Goal: Task Accomplishment & Management: Use online tool/utility

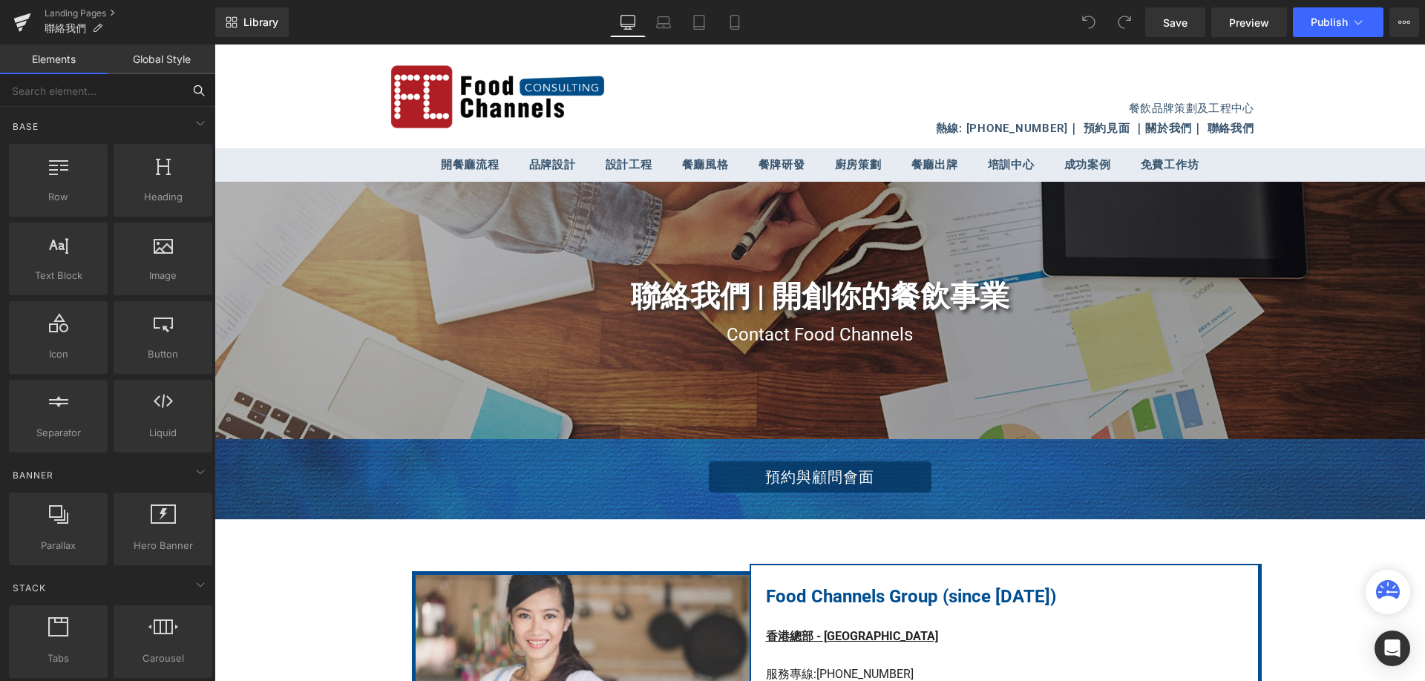
click at [60, 93] on input "text" at bounding box center [91, 90] width 183 height 33
click at [150, 40] on div "Landing Pages 聯絡我們" at bounding box center [107, 22] width 215 height 45
click at [125, 60] on link "Global Style" at bounding box center [162, 60] width 108 height 30
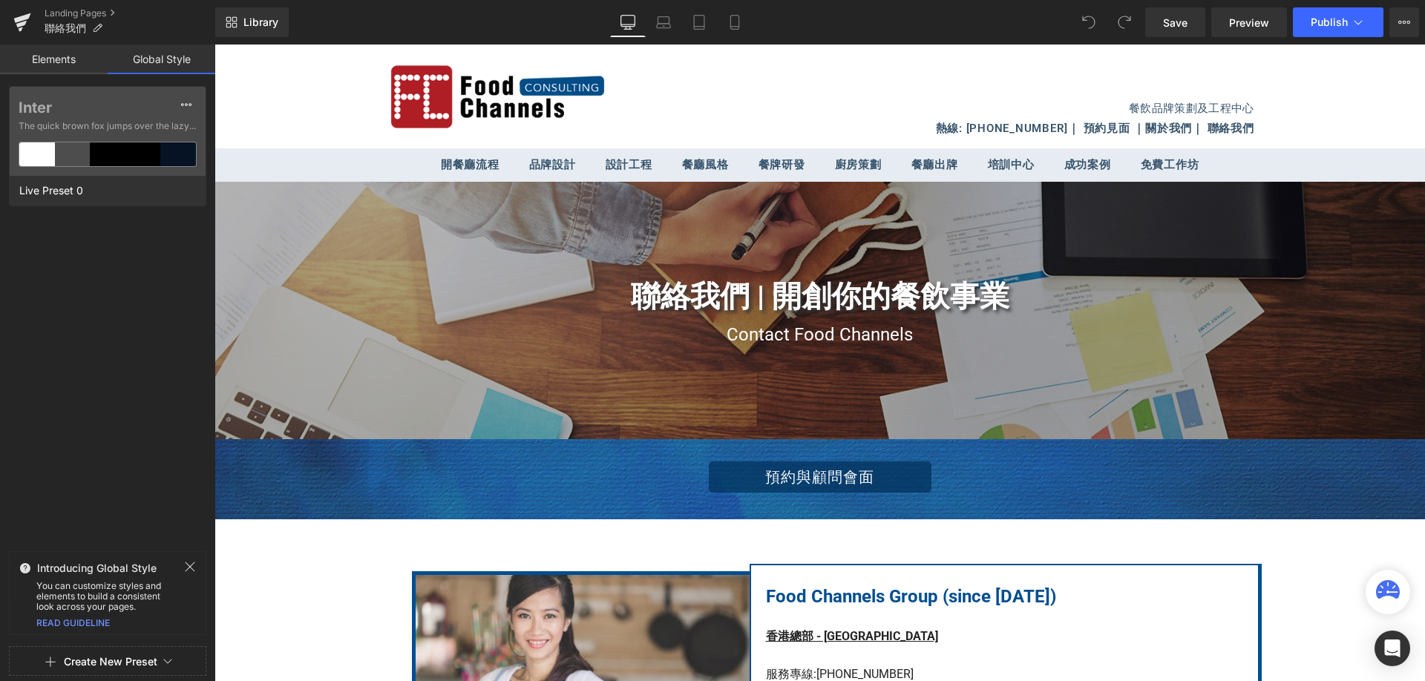
click at [88, 62] on link "Elements" at bounding box center [54, 60] width 108 height 30
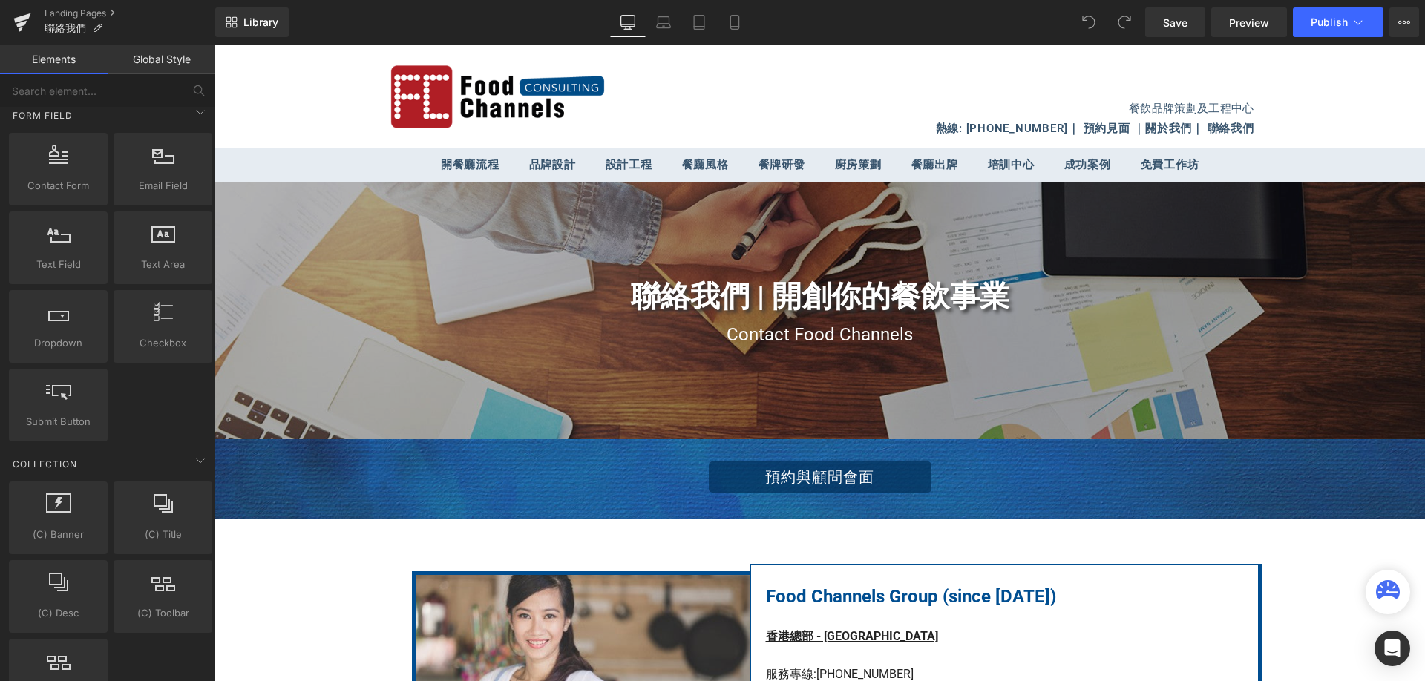
scroll to position [2022, 0]
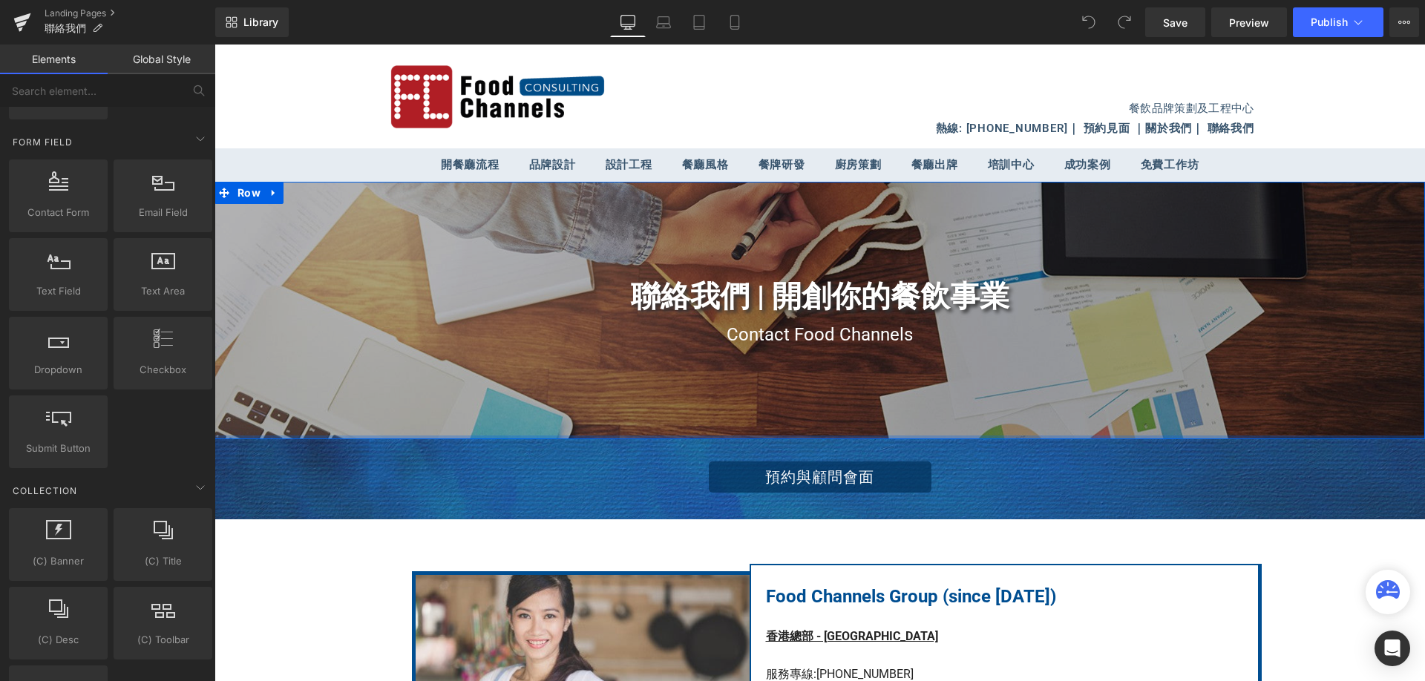
click at [1037, 438] on div at bounding box center [819, 438] width 1210 height 4
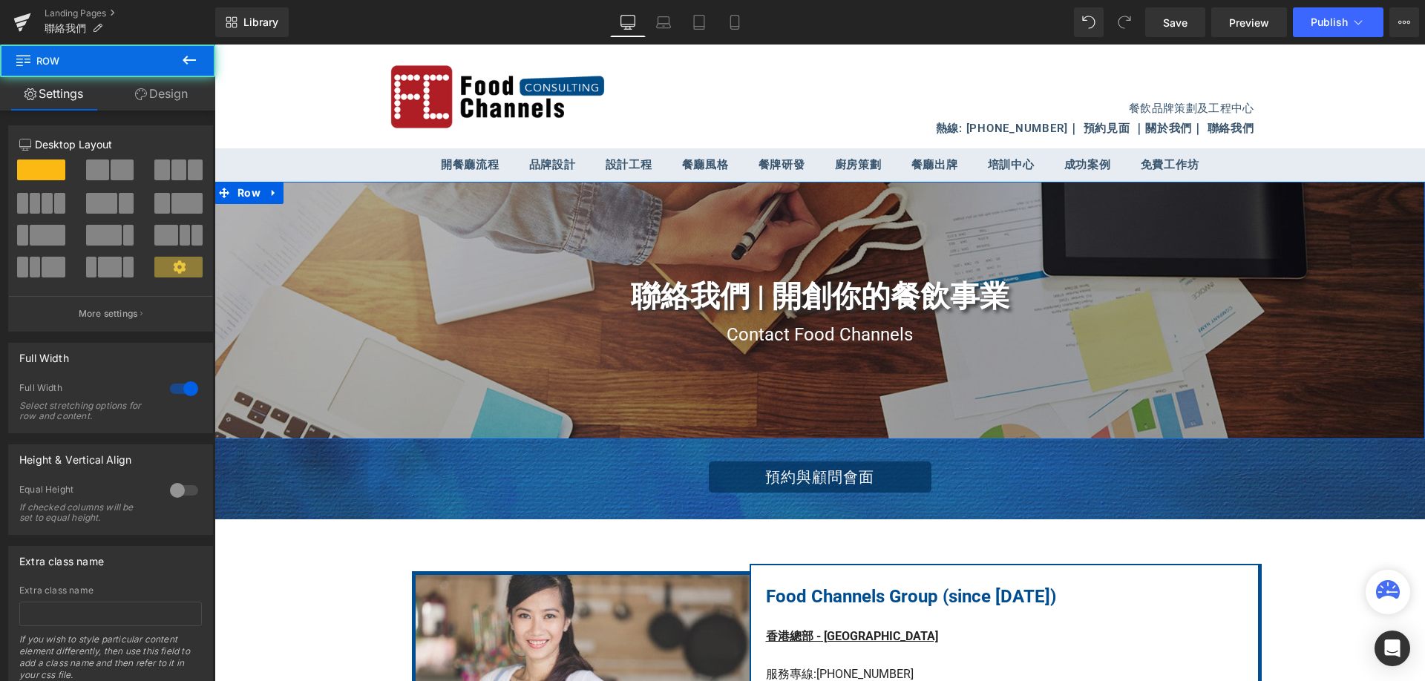
click at [1029, 420] on div "聯絡我們 | 開創你的餐飲事業 Heading Contact Food Channels Heading" at bounding box center [819, 311] width 1210 height 258
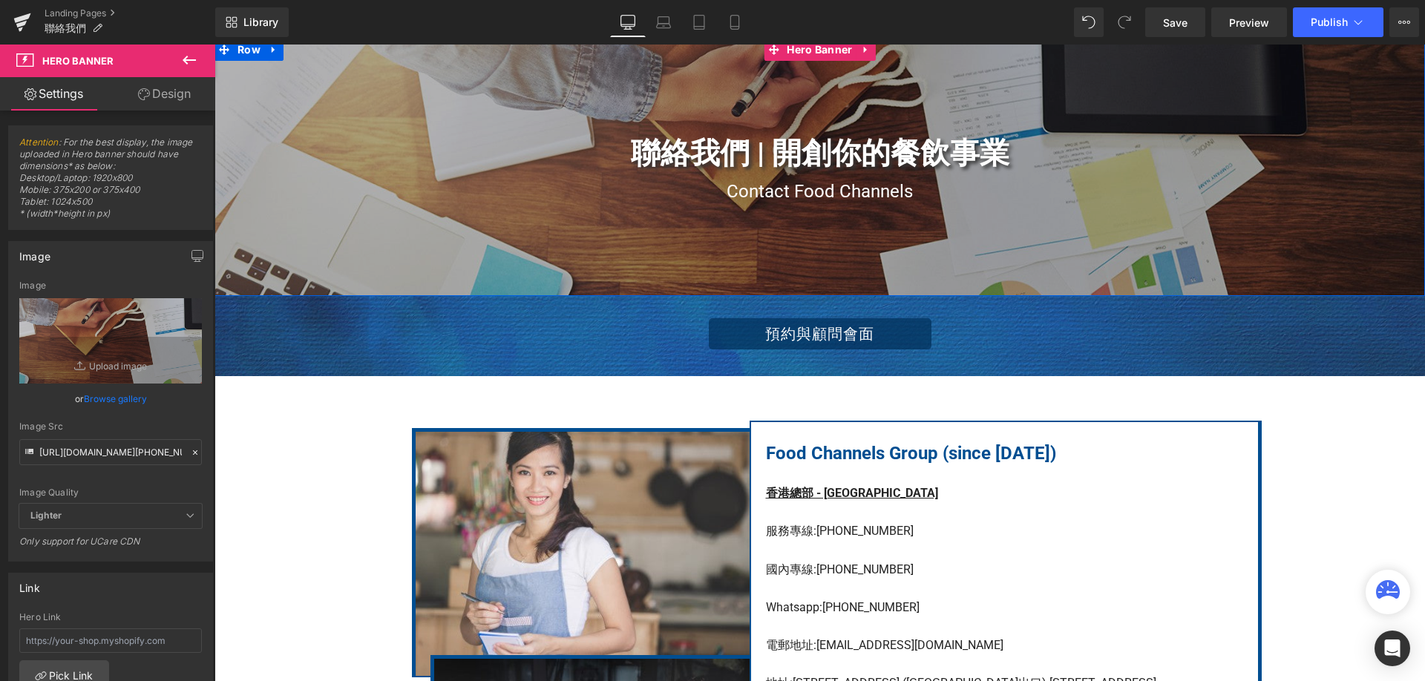
scroll to position [148, 0]
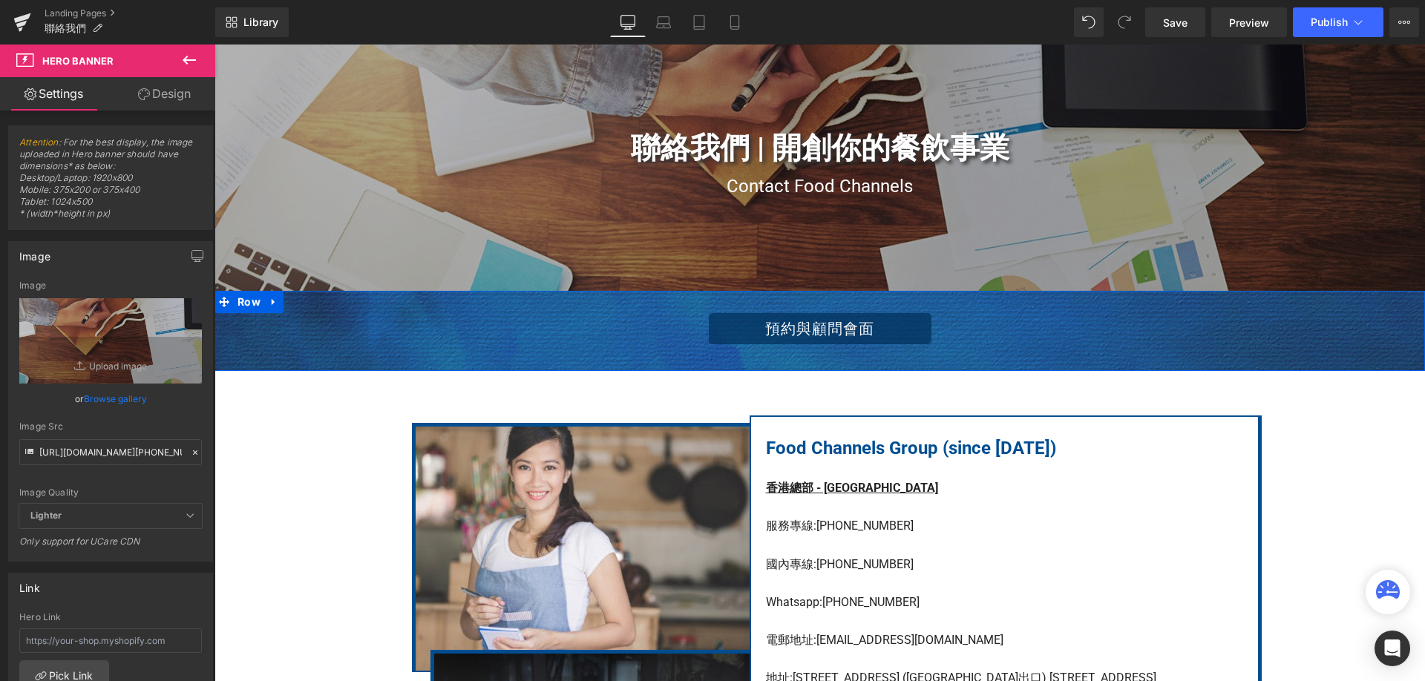
click at [283, 329] on div "預約與顧問會面 Button Row" at bounding box center [819, 331] width 1210 height 50
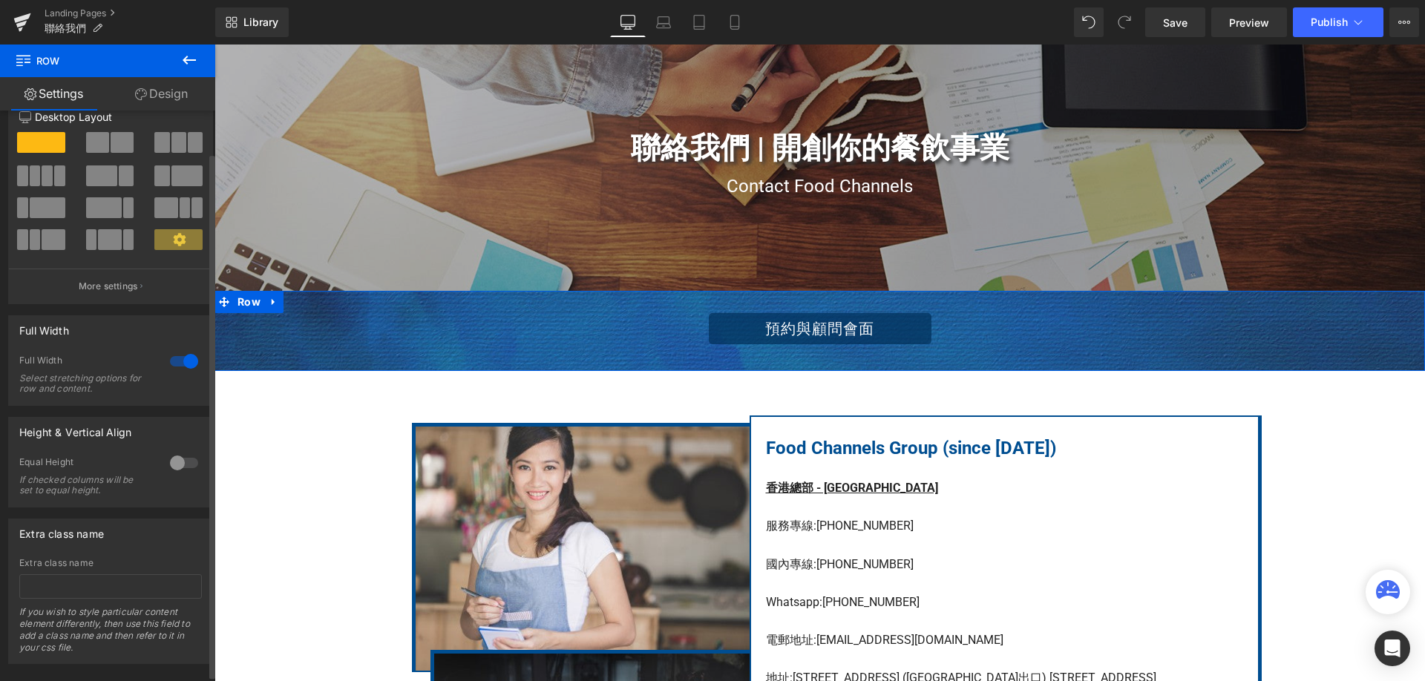
scroll to position [52, 0]
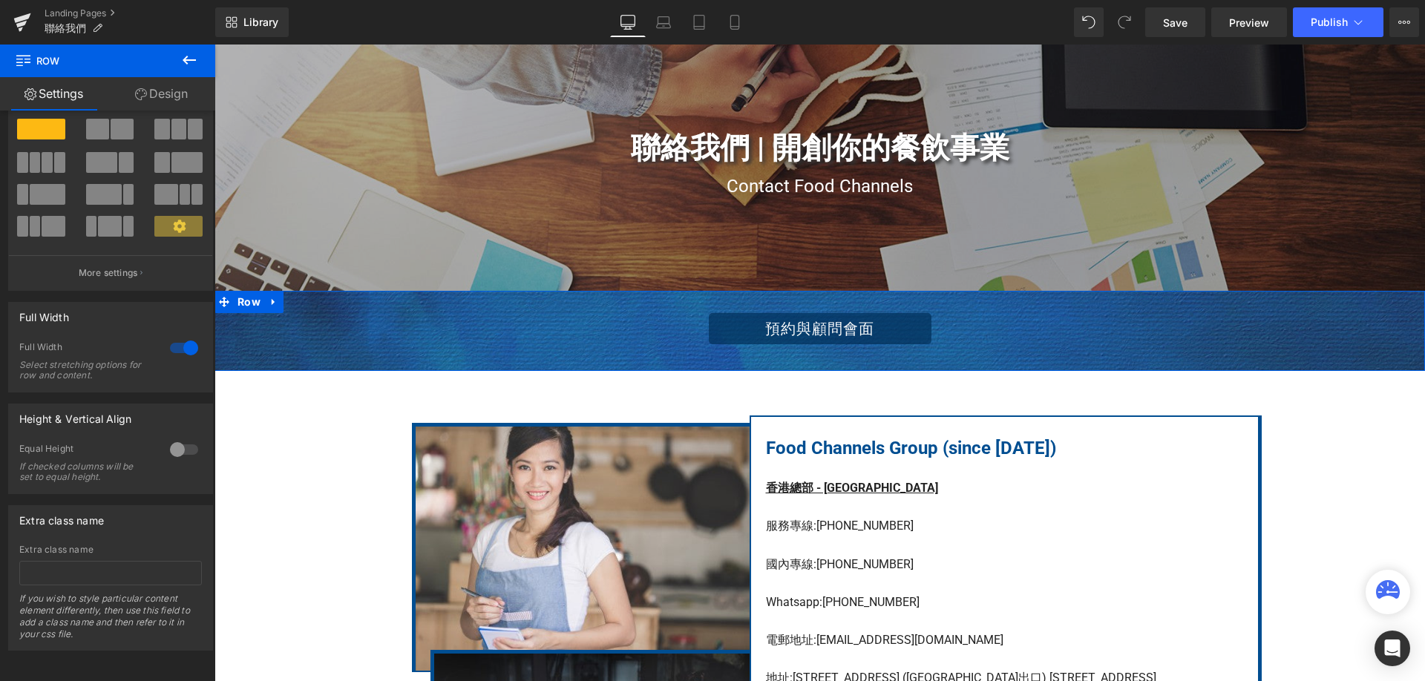
click at [169, 91] on link "Design" at bounding box center [162, 93] width 108 height 33
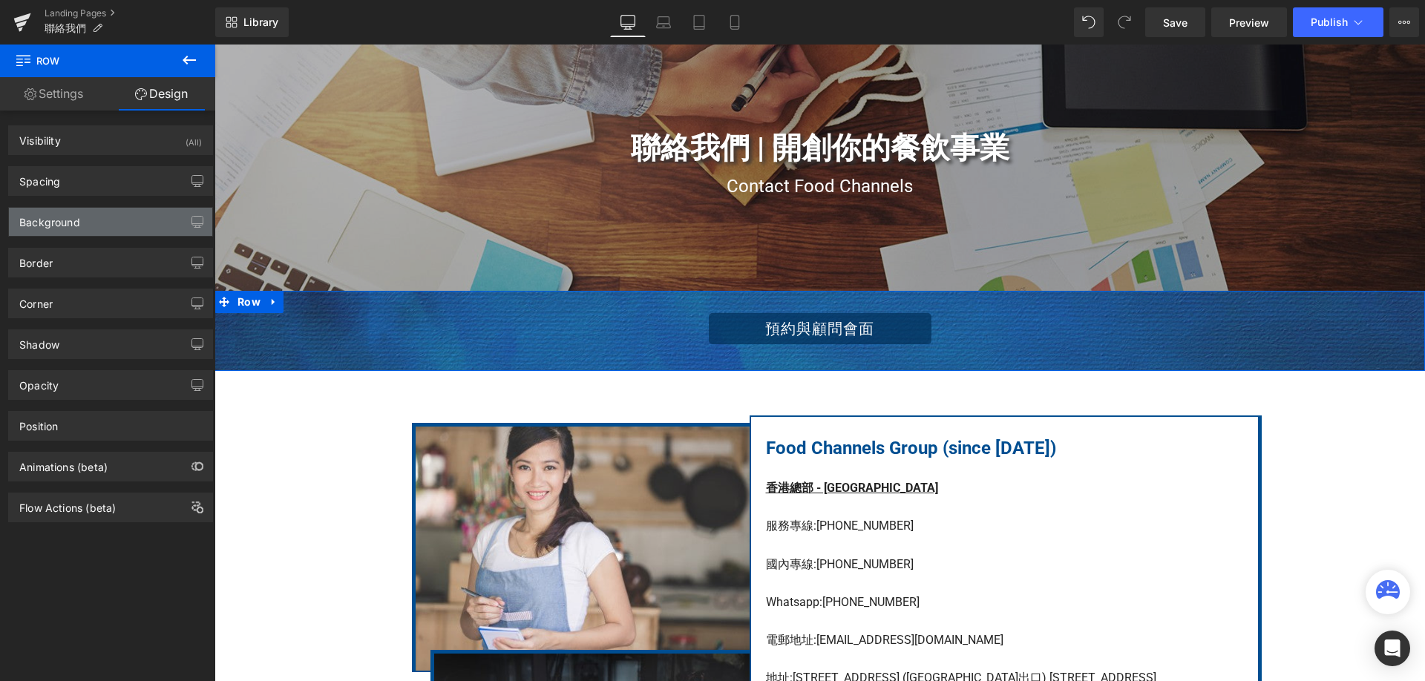
click at [116, 214] on div "Background" at bounding box center [110, 222] width 203 height 28
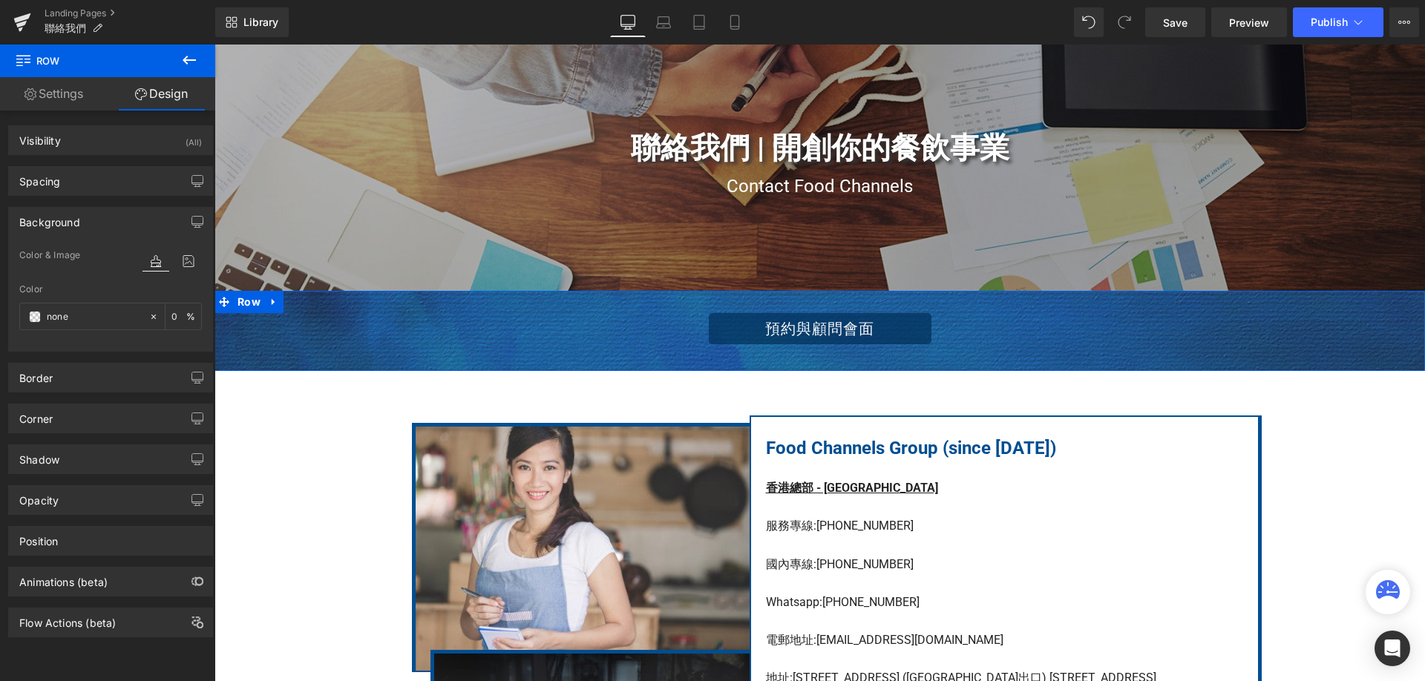
click at [270, 331] on div "預約與顧問會面 Button Row" at bounding box center [819, 331] width 1210 height 50
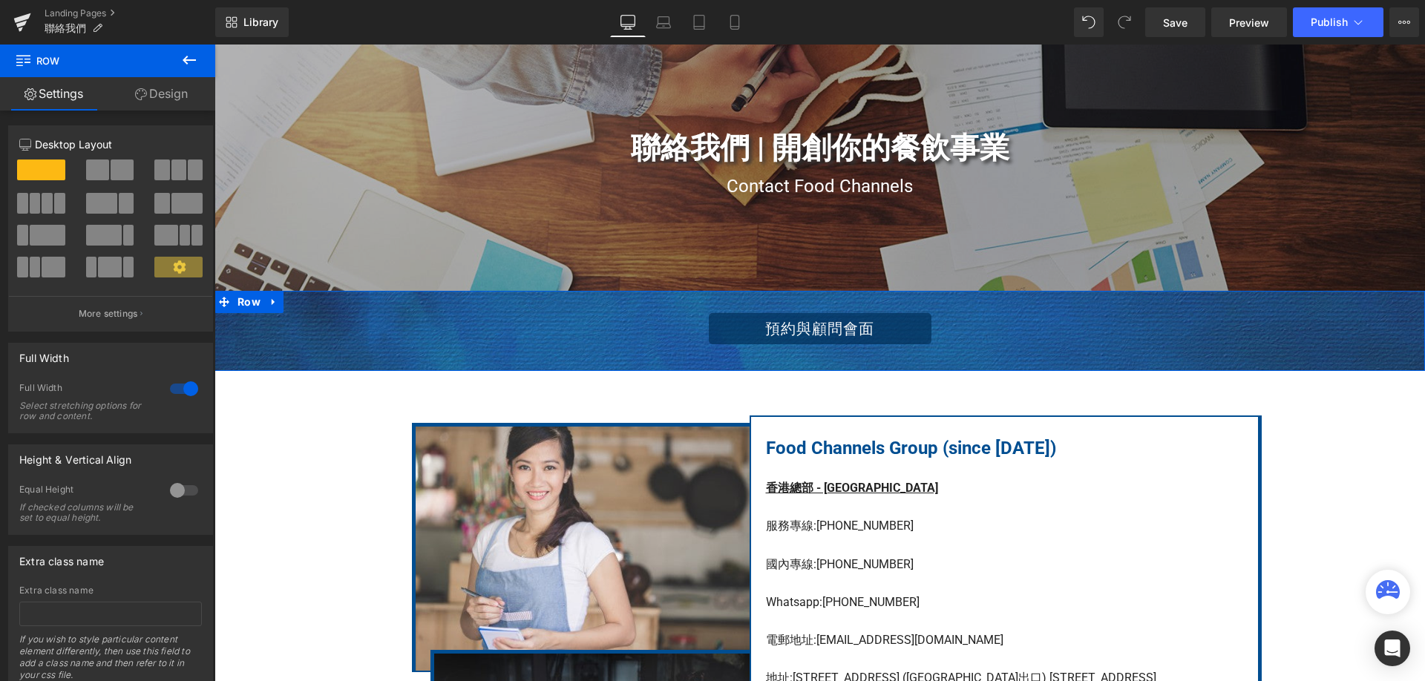
click at [143, 97] on icon at bounding box center [141, 94] width 12 height 12
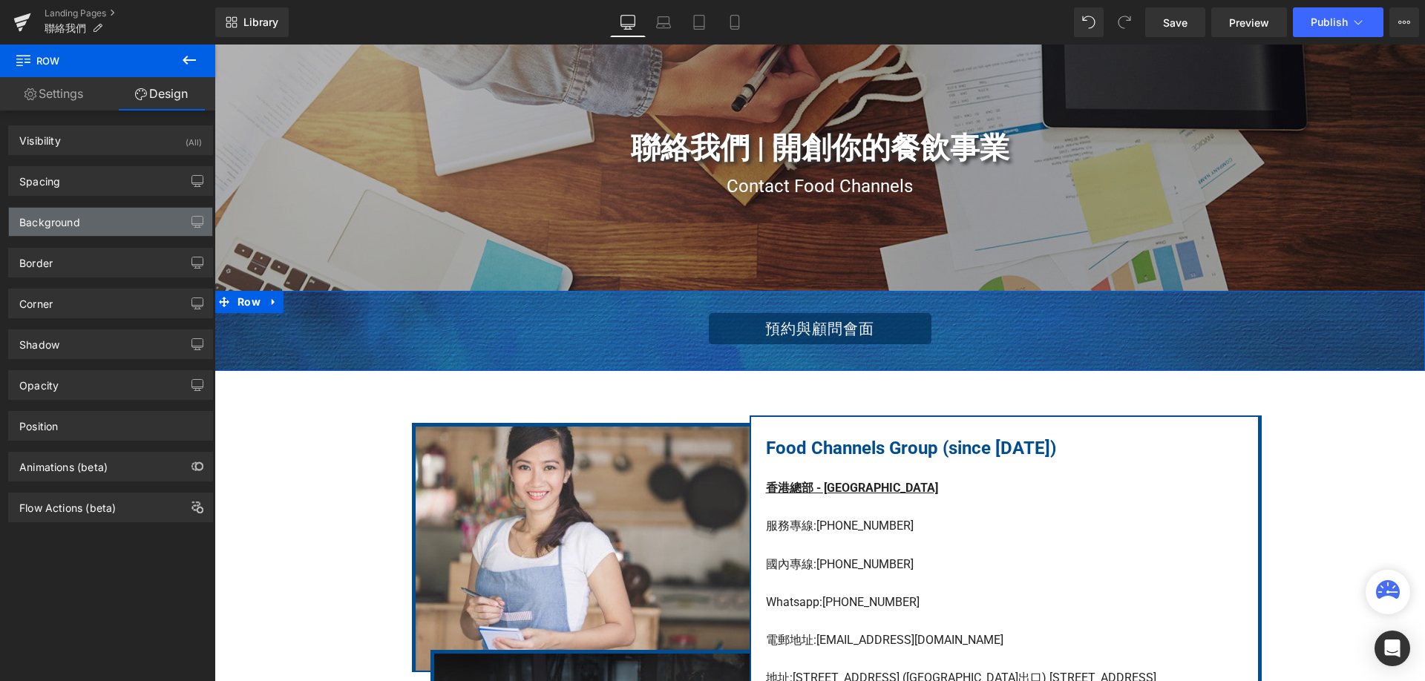
click at [59, 223] on div "Background" at bounding box center [49, 218] width 61 height 21
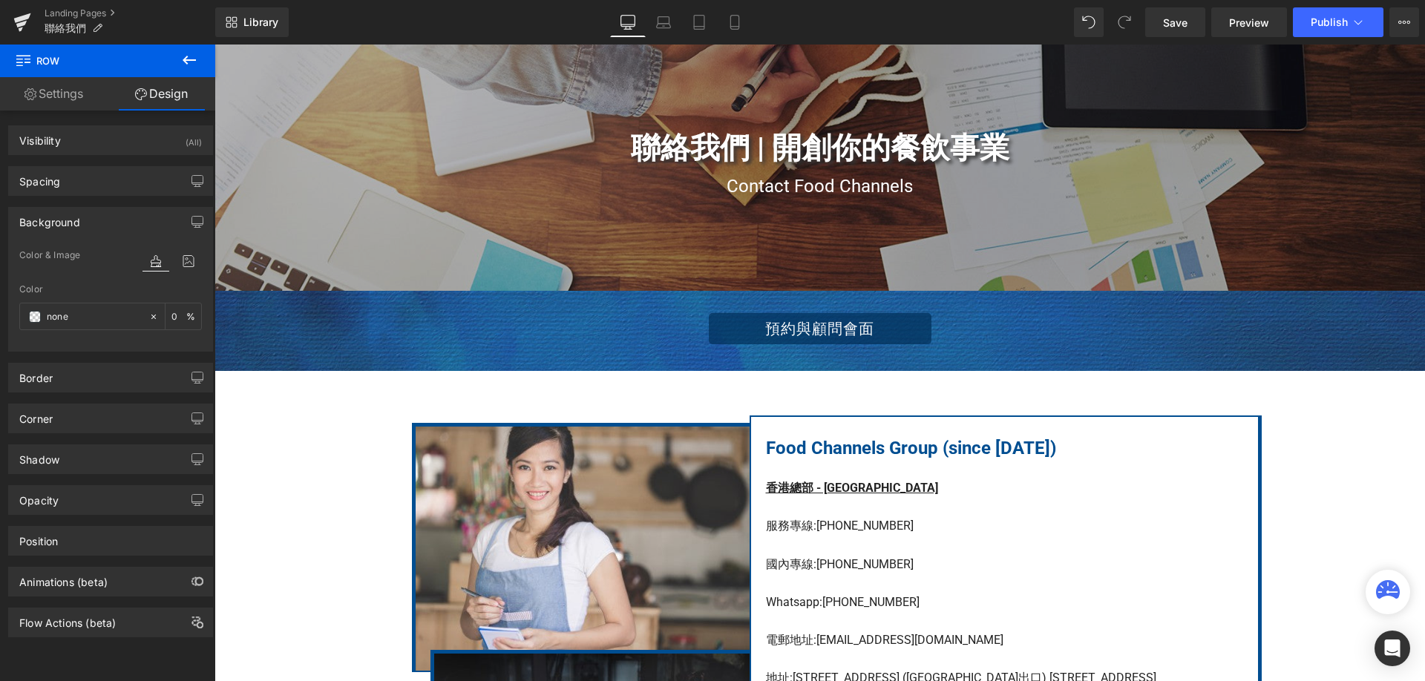
click at [186, 54] on icon at bounding box center [189, 60] width 18 height 18
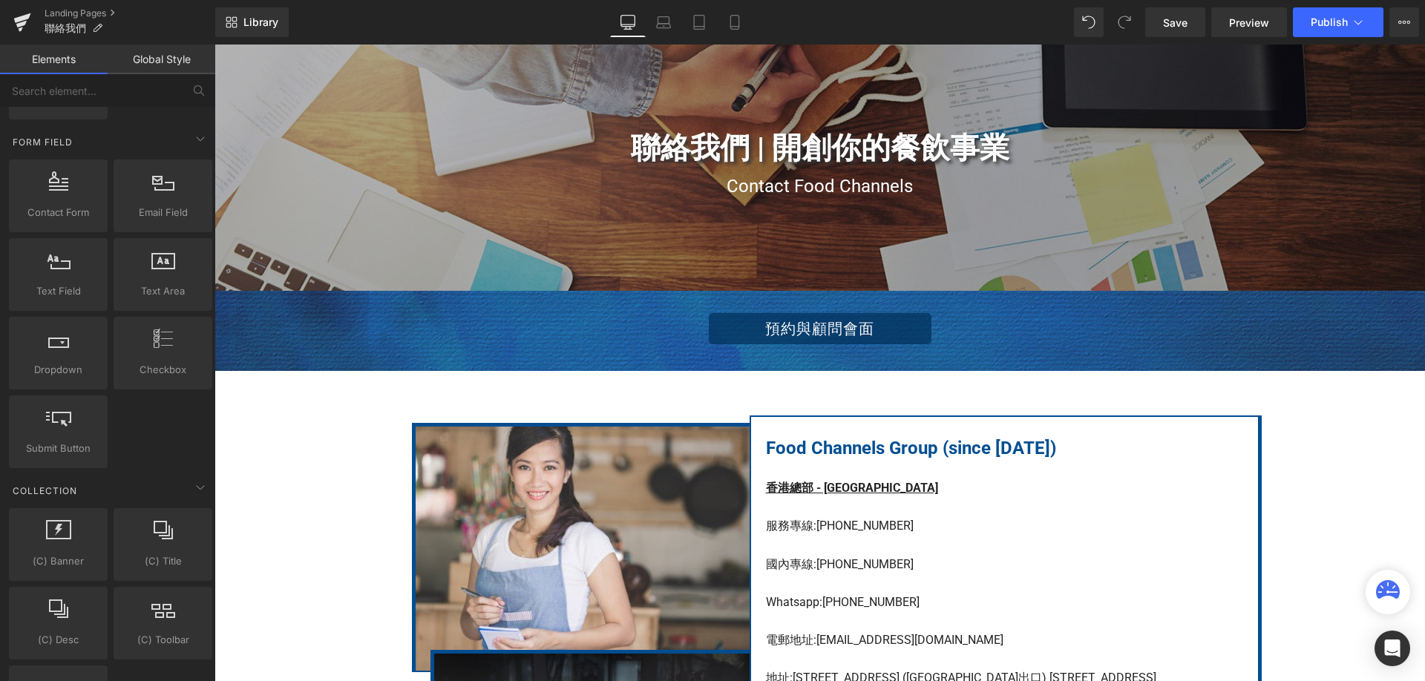
click at [299, 19] on div "Library Desktop Desktop Laptop Tablet Mobile Save Preview Publish Scheduled Vie…" at bounding box center [820, 22] width 1210 height 30
click at [260, 24] on span "Library" at bounding box center [260, 22] width 35 height 13
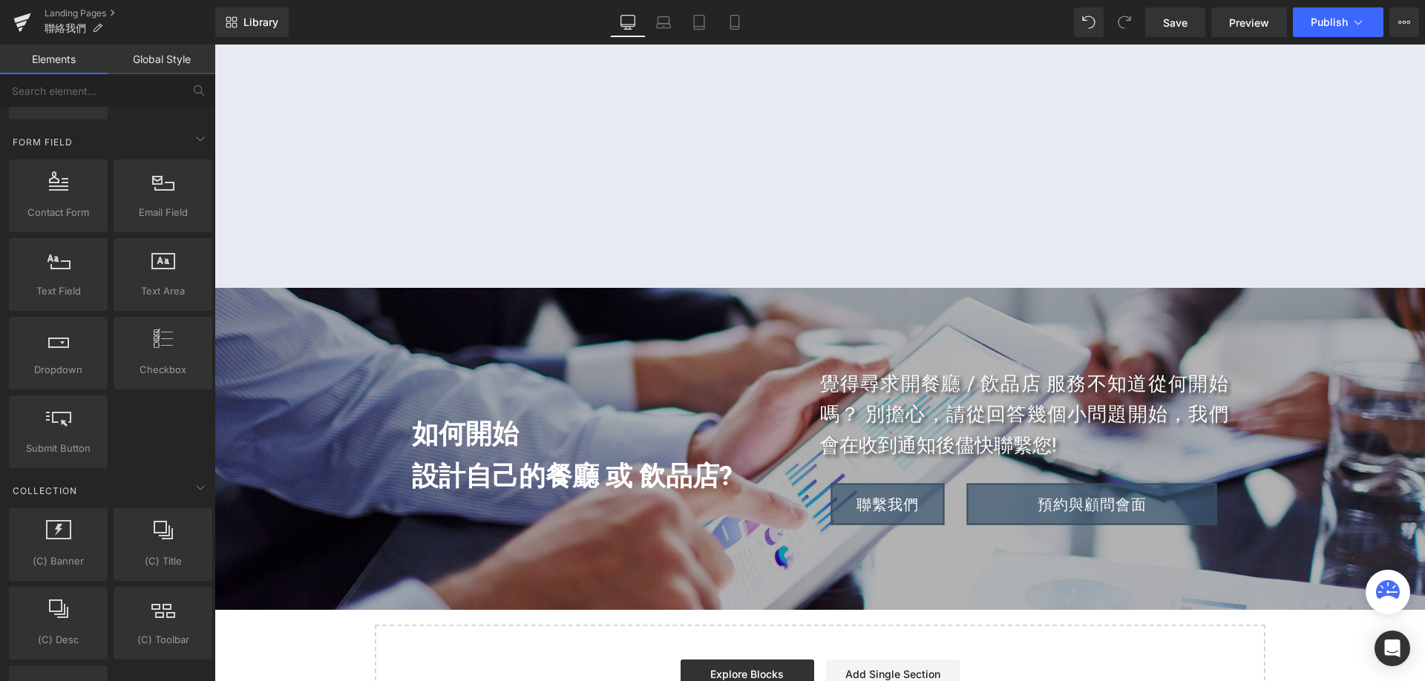
scroll to position [1113, 0]
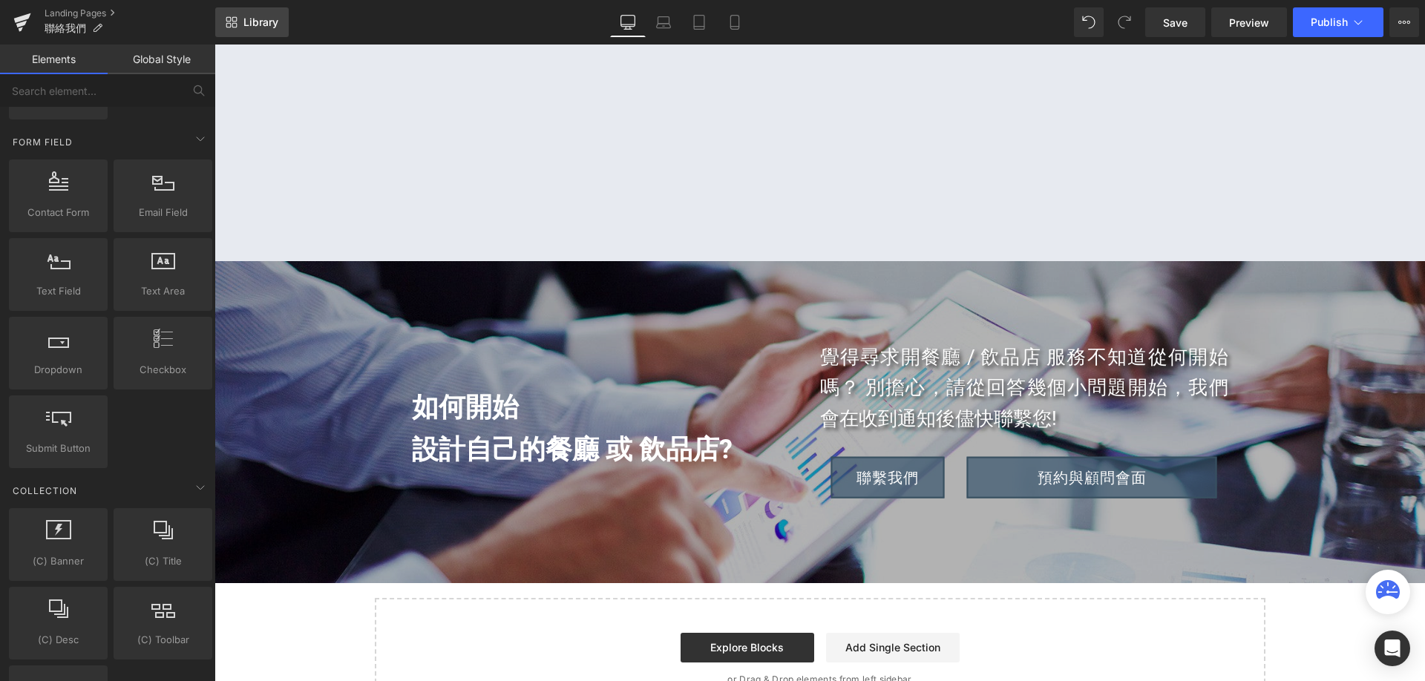
click at [235, 26] on icon at bounding box center [232, 22] width 12 height 12
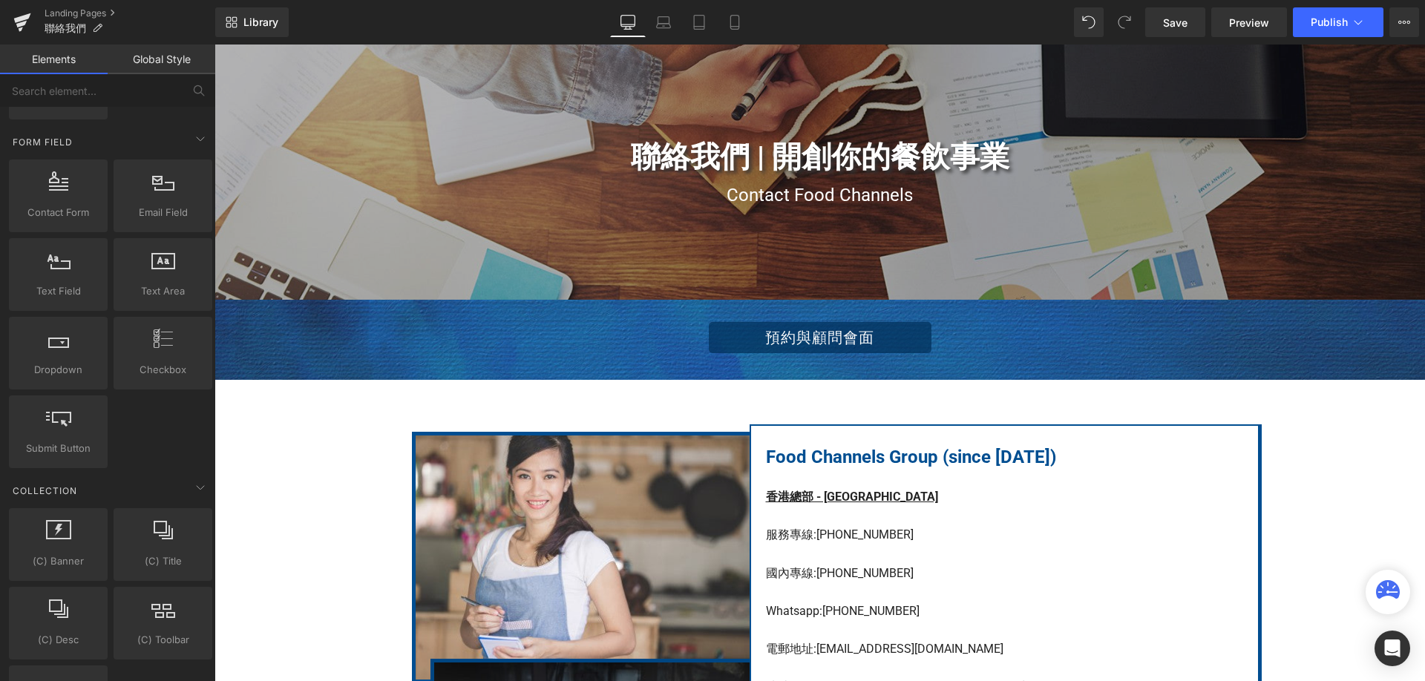
scroll to position [0, 0]
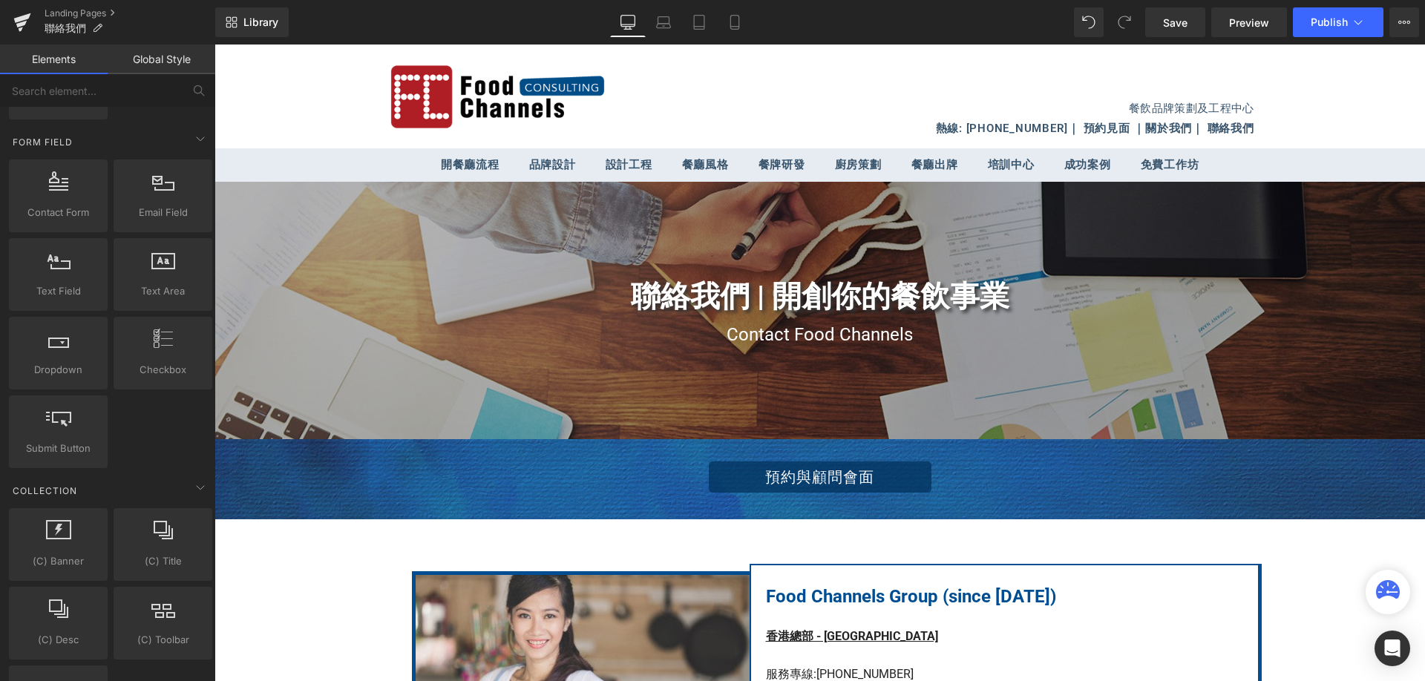
click at [214, 45] on div at bounding box center [214, 45] width 0 height 0
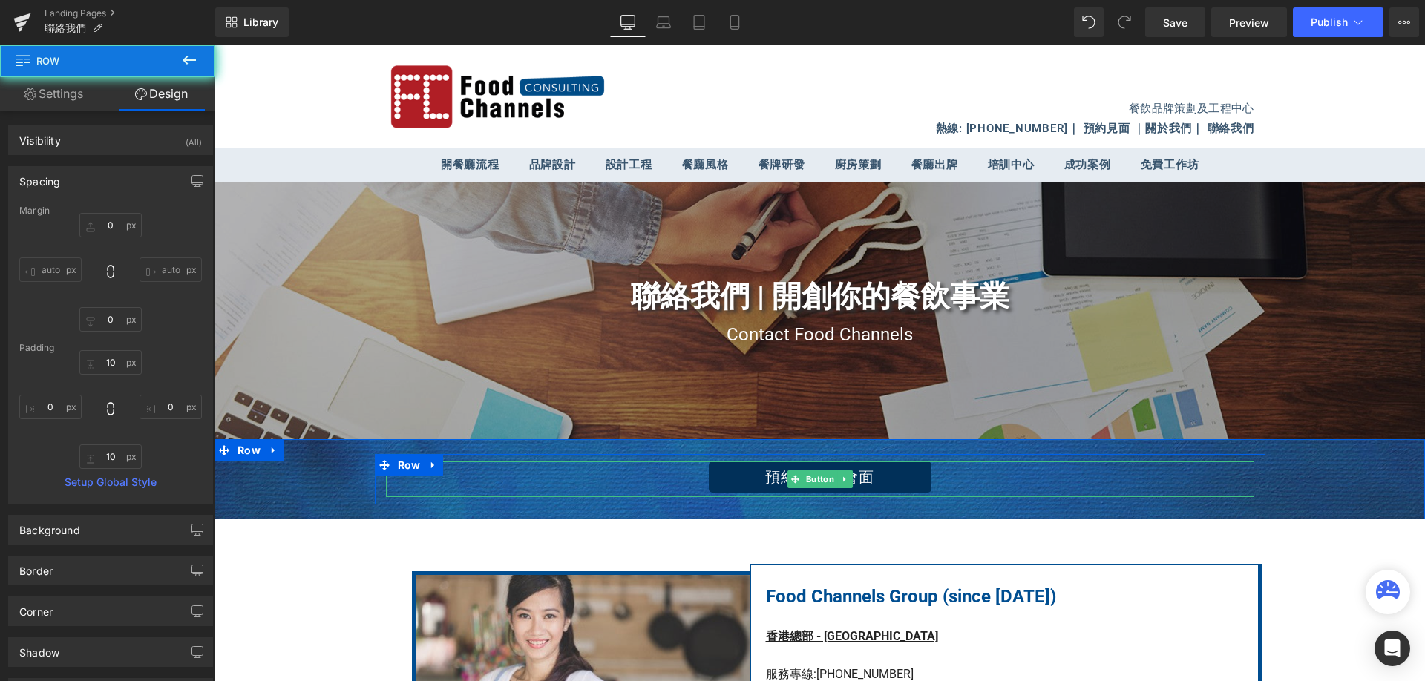
click at [738, 471] on link "預約與顧問會面" at bounding box center [820, 477] width 223 height 31
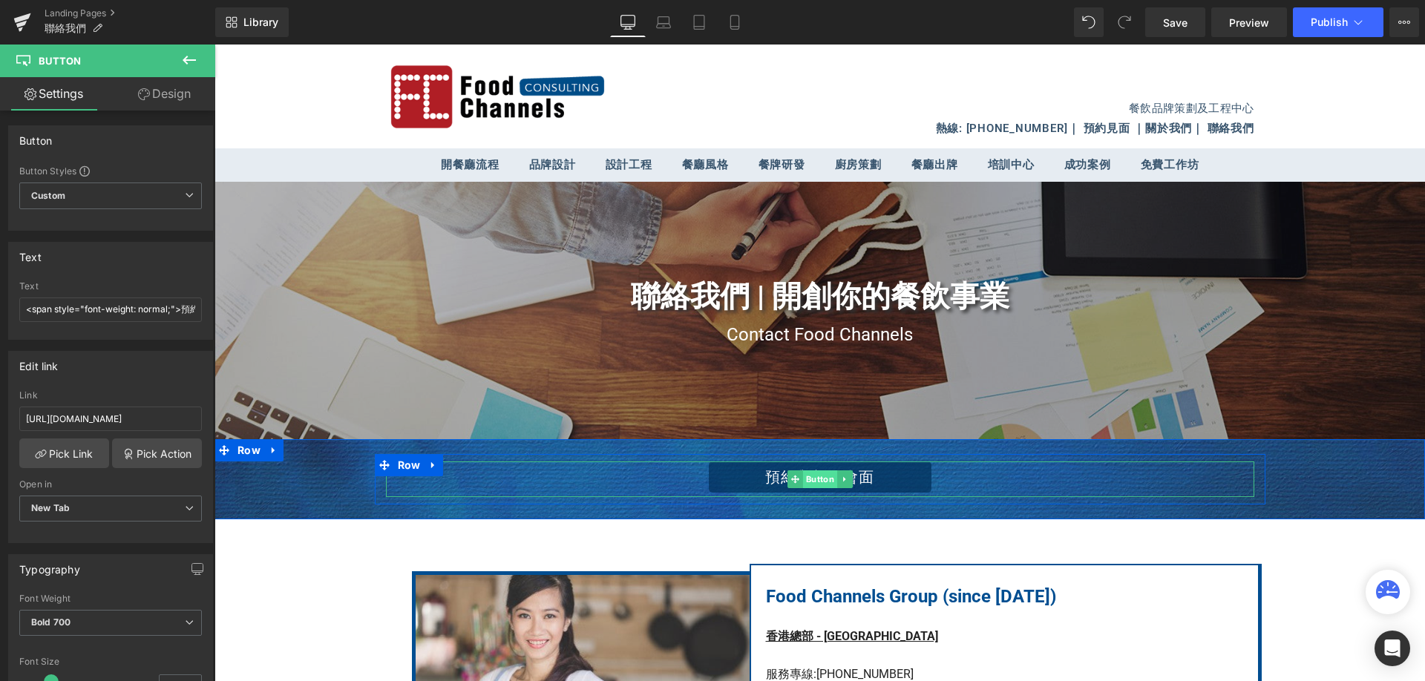
click at [810, 485] on span "Button" at bounding box center [819, 479] width 34 height 18
click at [814, 479] on span "Button" at bounding box center [819, 479] width 34 height 18
click at [270, 480] on div "預約與顧問會面 Button Row" at bounding box center [819, 479] width 1210 height 50
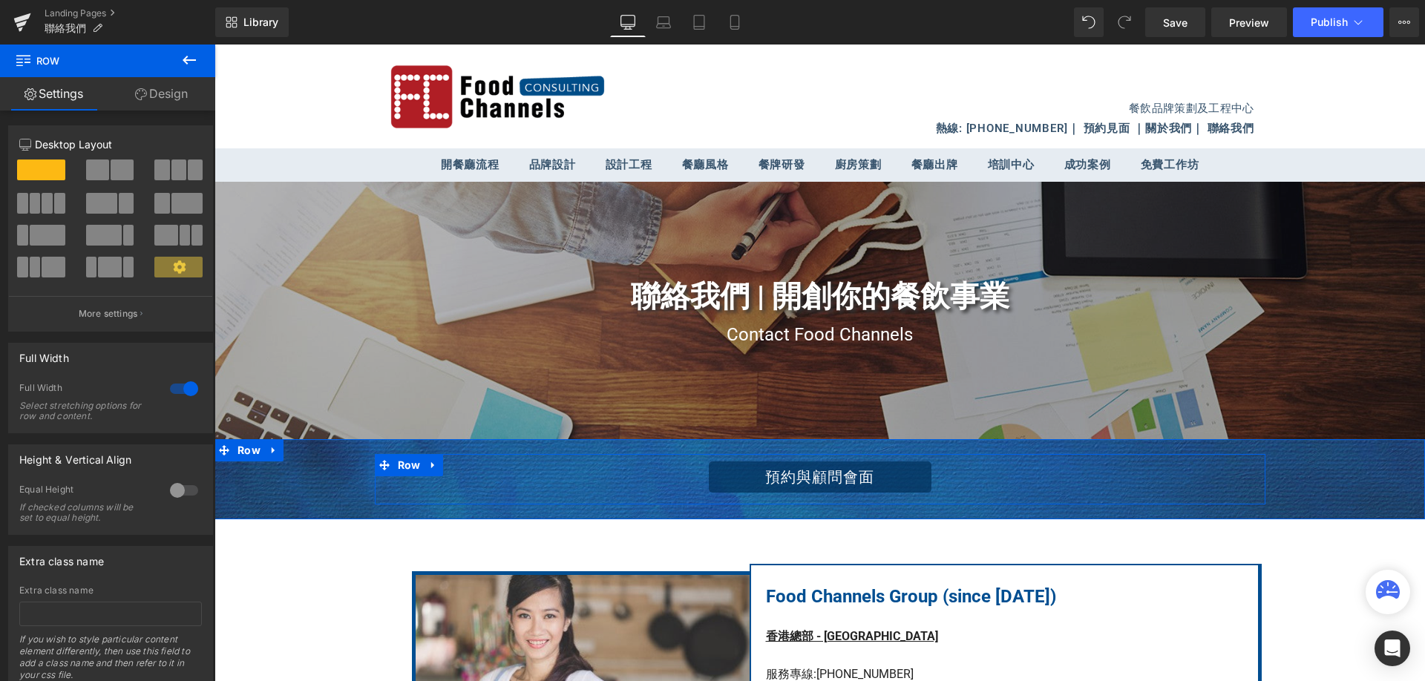
click at [534, 492] on div "預約與顧問會面" at bounding box center [820, 480] width 868 height 36
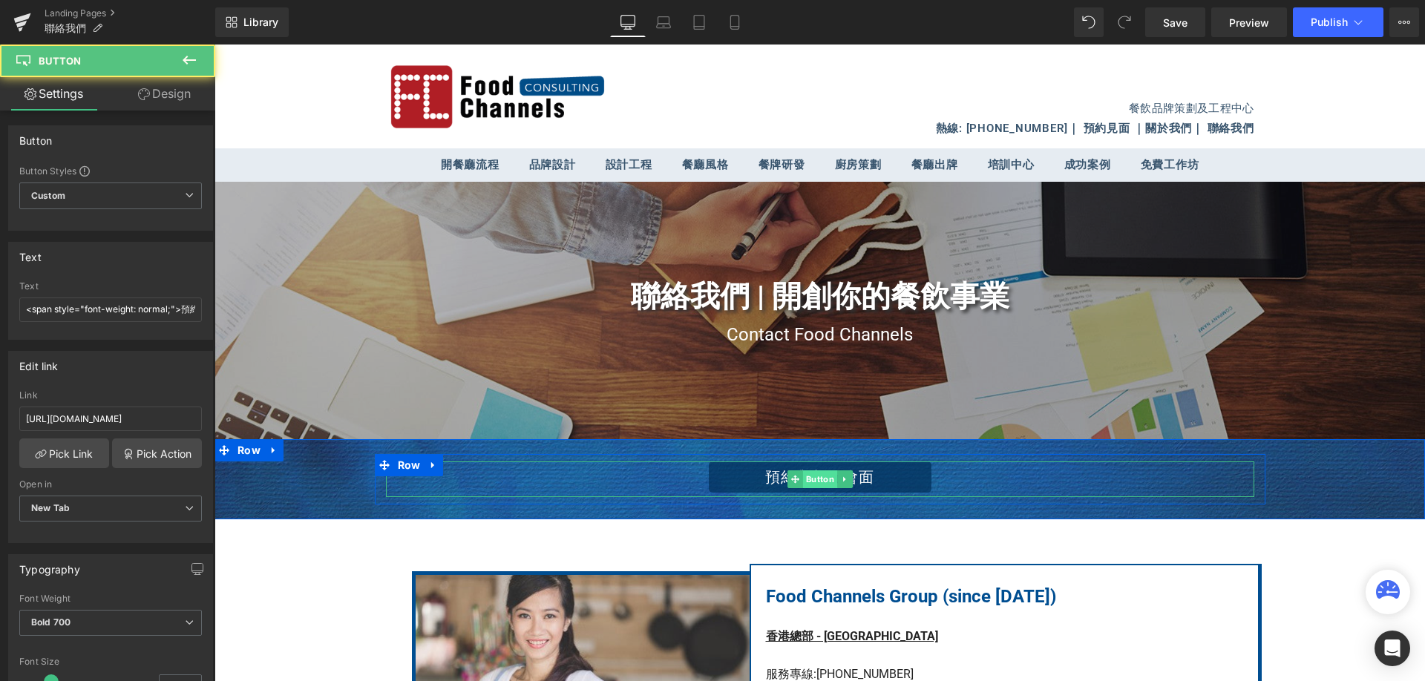
click at [819, 479] on span "Button" at bounding box center [819, 479] width 34 height 18
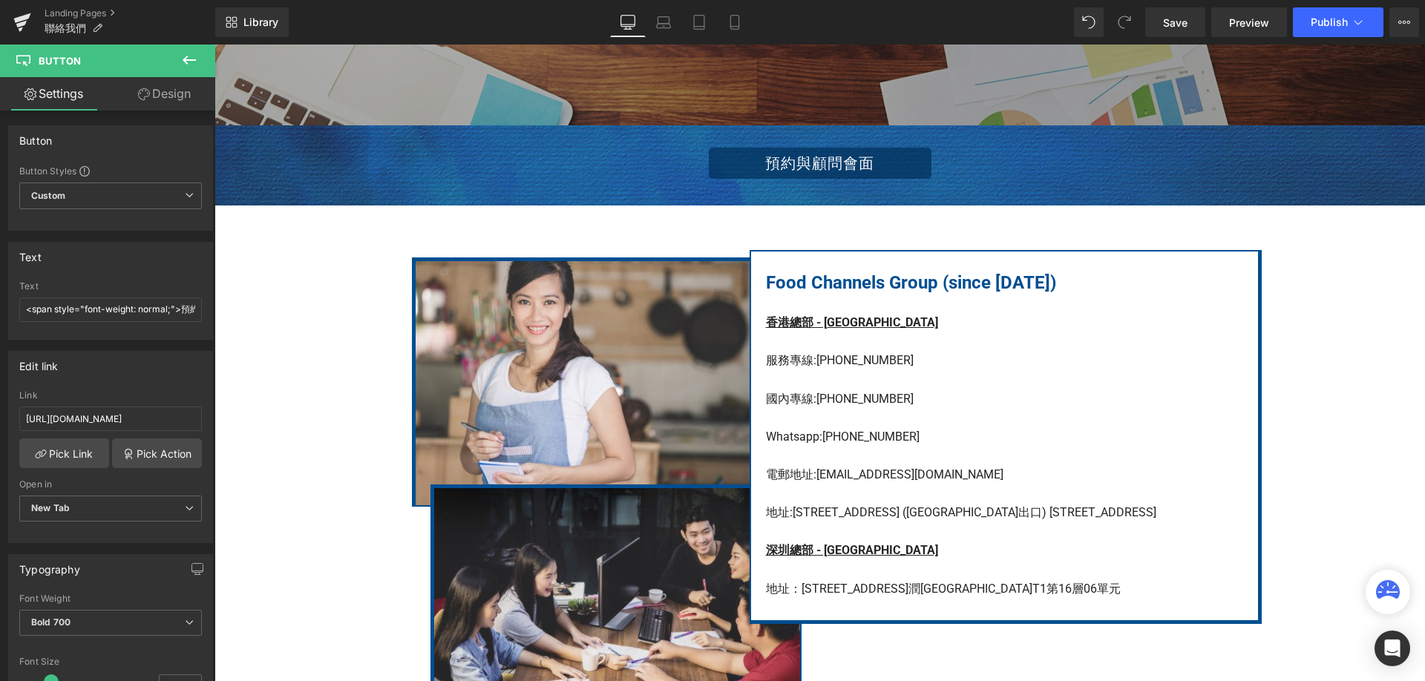
scroll to position [445, 0]
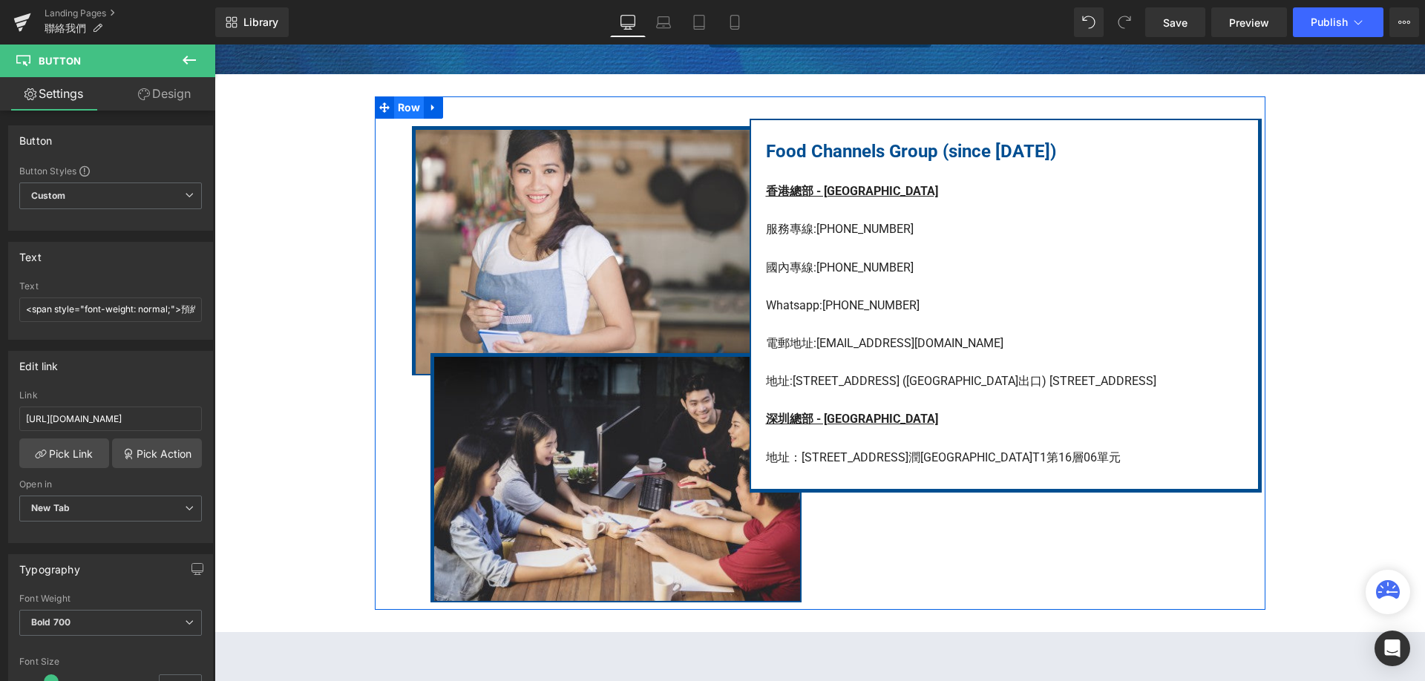
click at [415, 105] on span "Row" at bounding box center [409, 107] width 30 height 22
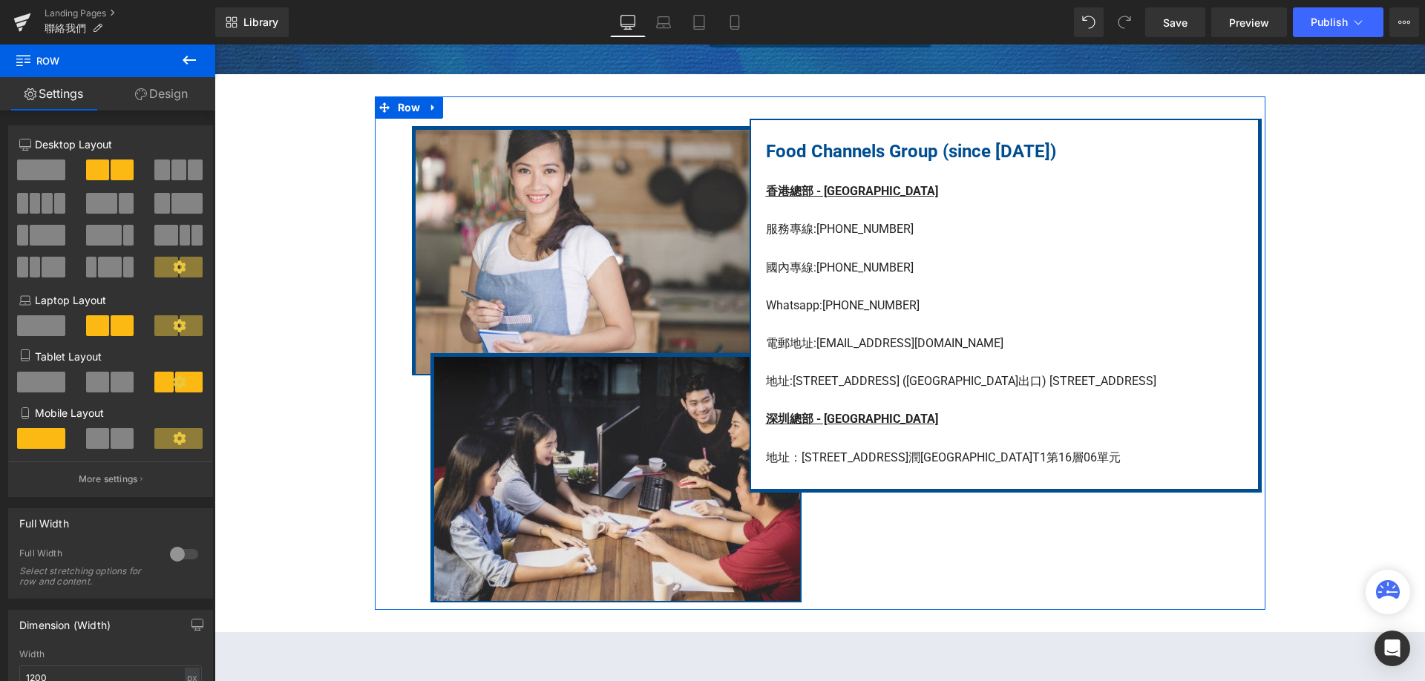
drag, startPoint x: 165, startPoint y: 99, endPoint x: 50, endPoint y: 72, distance: 118.8
click at [165, 99] on link "Design" at bounding box center [162, 93] width 108 height 33
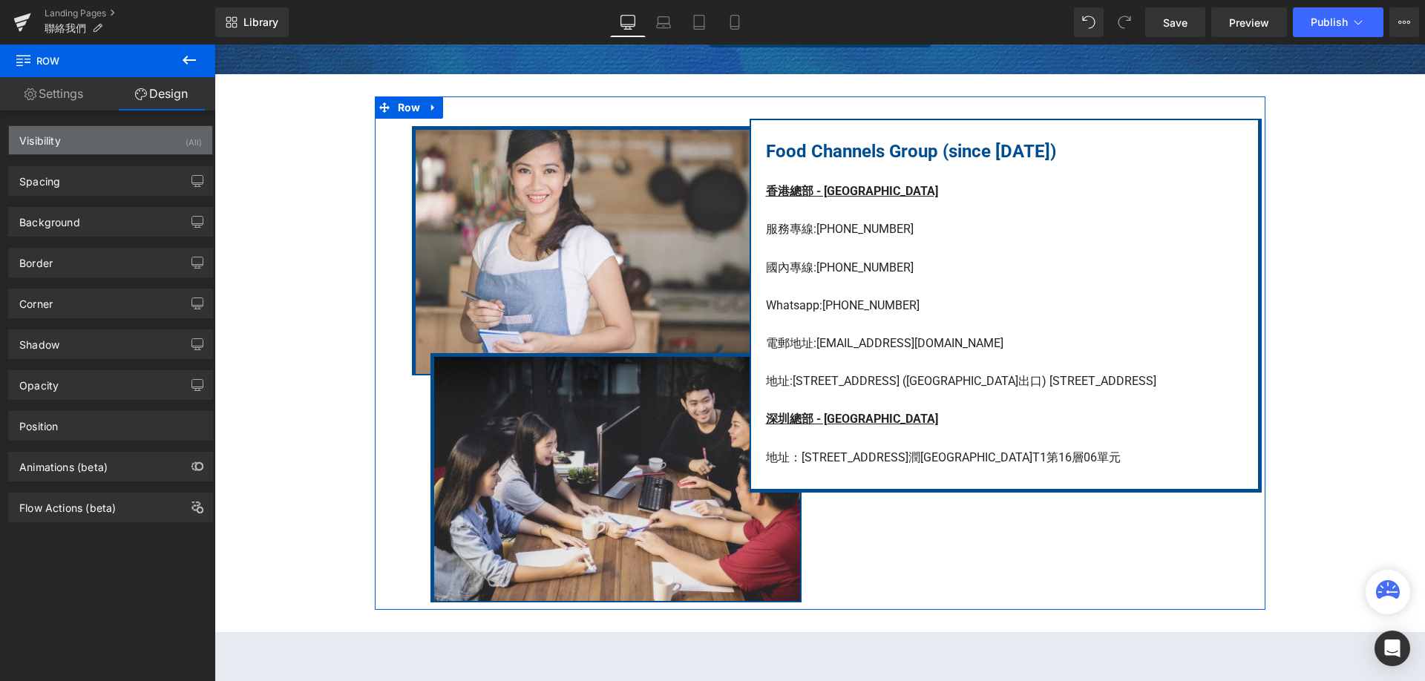
click at [160, 145] on div "Visibility (All)" at bounding box center [110, 140] width 203 height 28
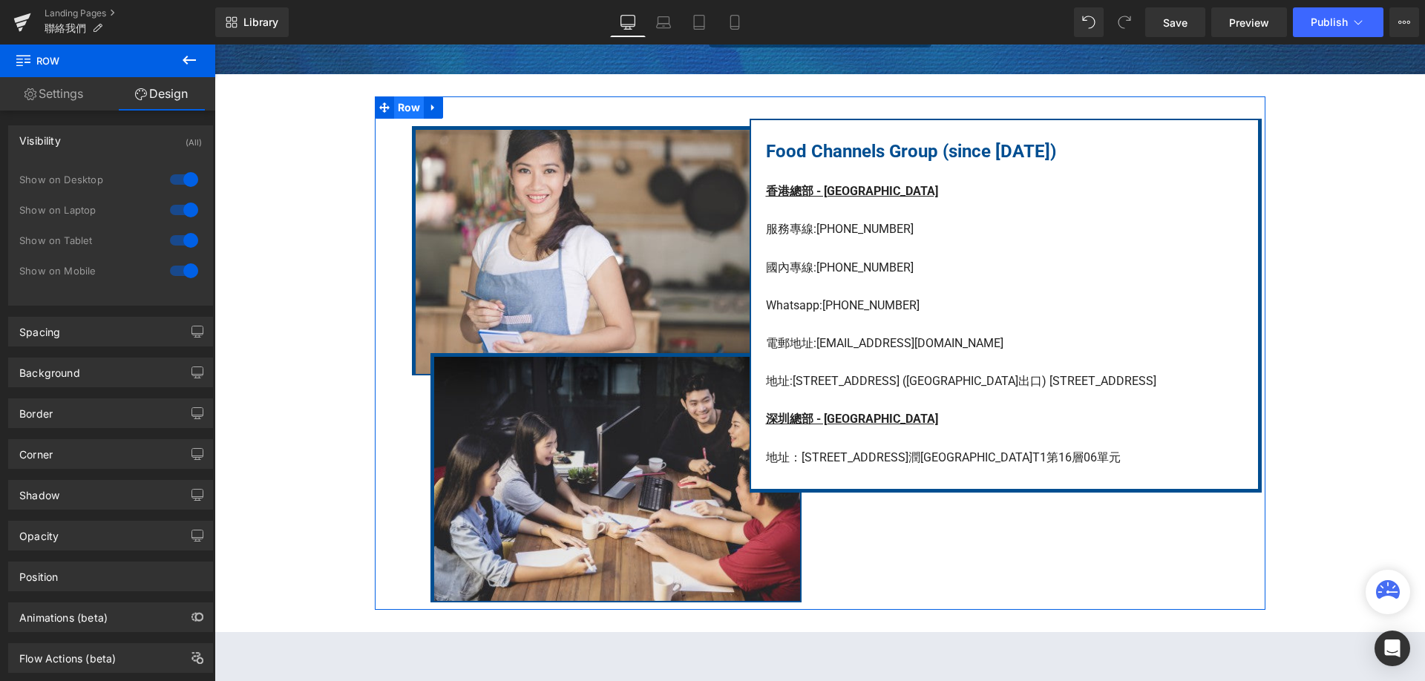
click at [396, 105] on span "Row" at bounding box center [409, 107] width 30 height 22
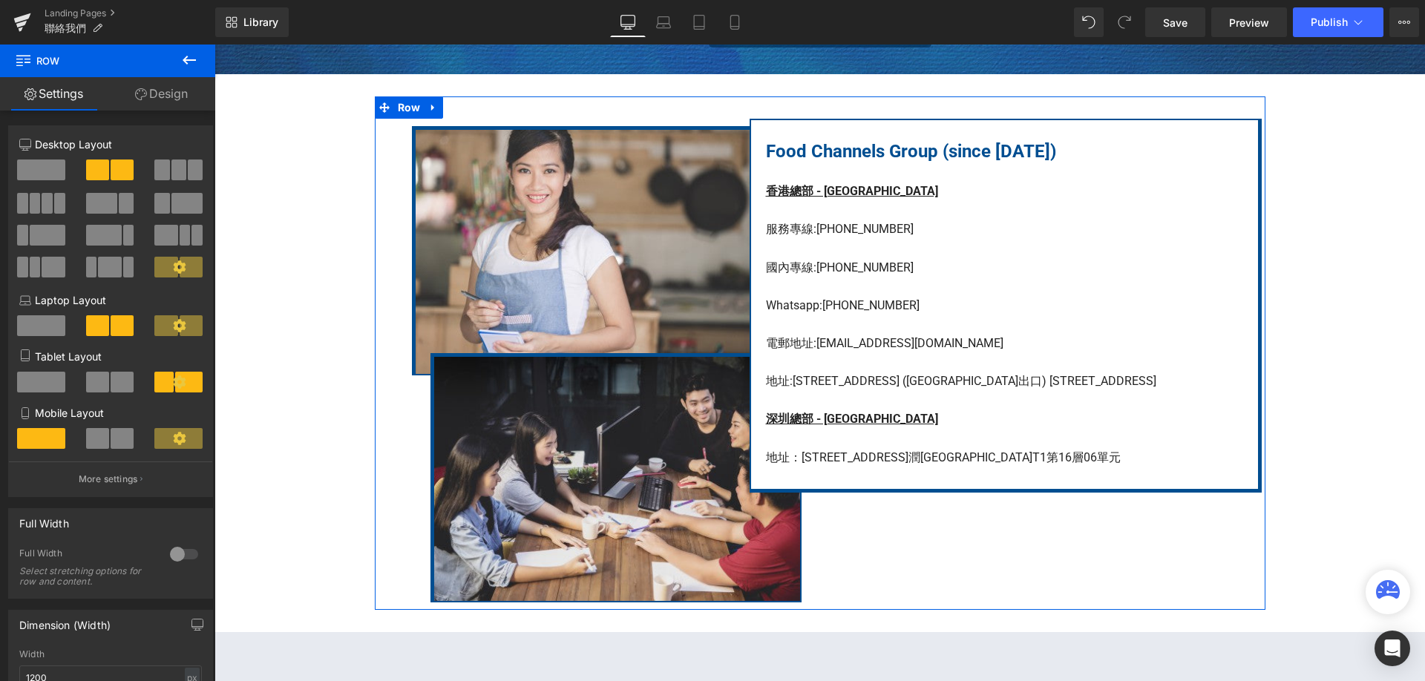
click at [160, 102] on link "Design" at bounding box center [162, 93] width 108 height 33
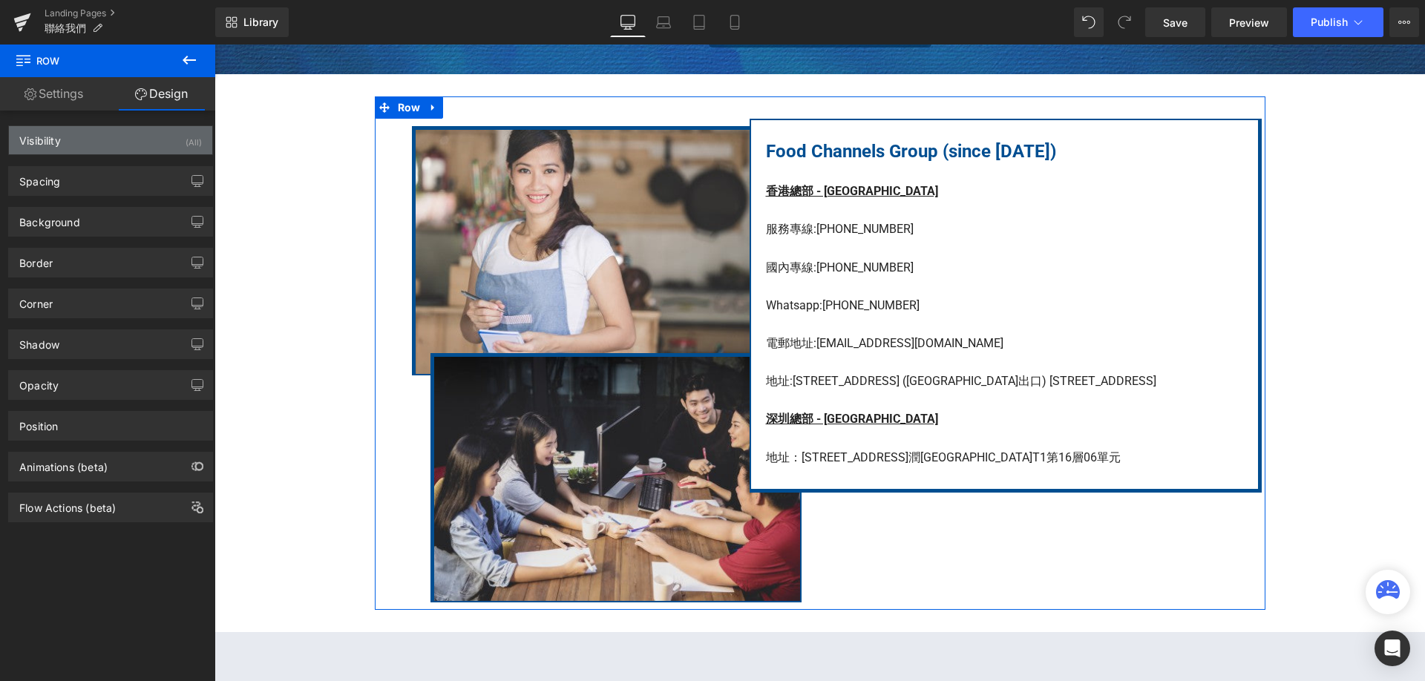
click at [180, 150] on div "Visibility (All)" at bounding box center [110, 140] width 203 height 28
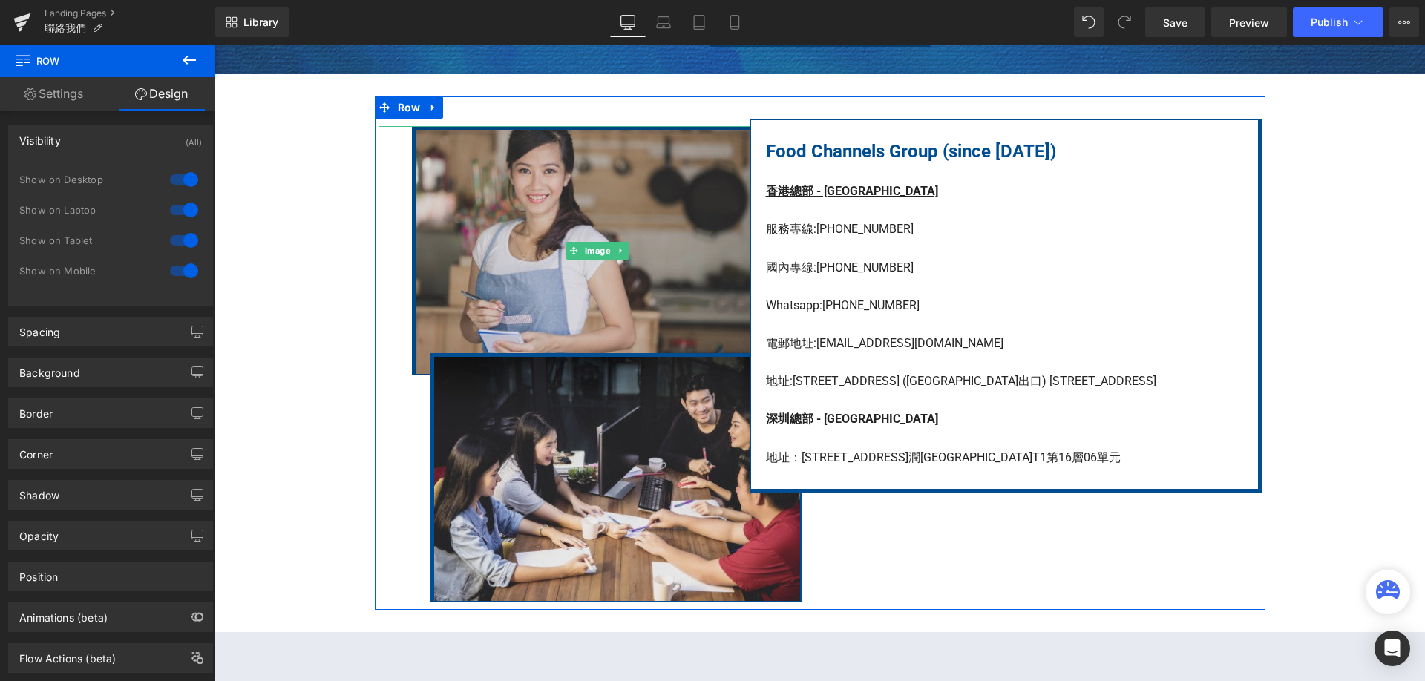
click at [654, 258] on img at bounding box center [597, 250] width 371 height 249
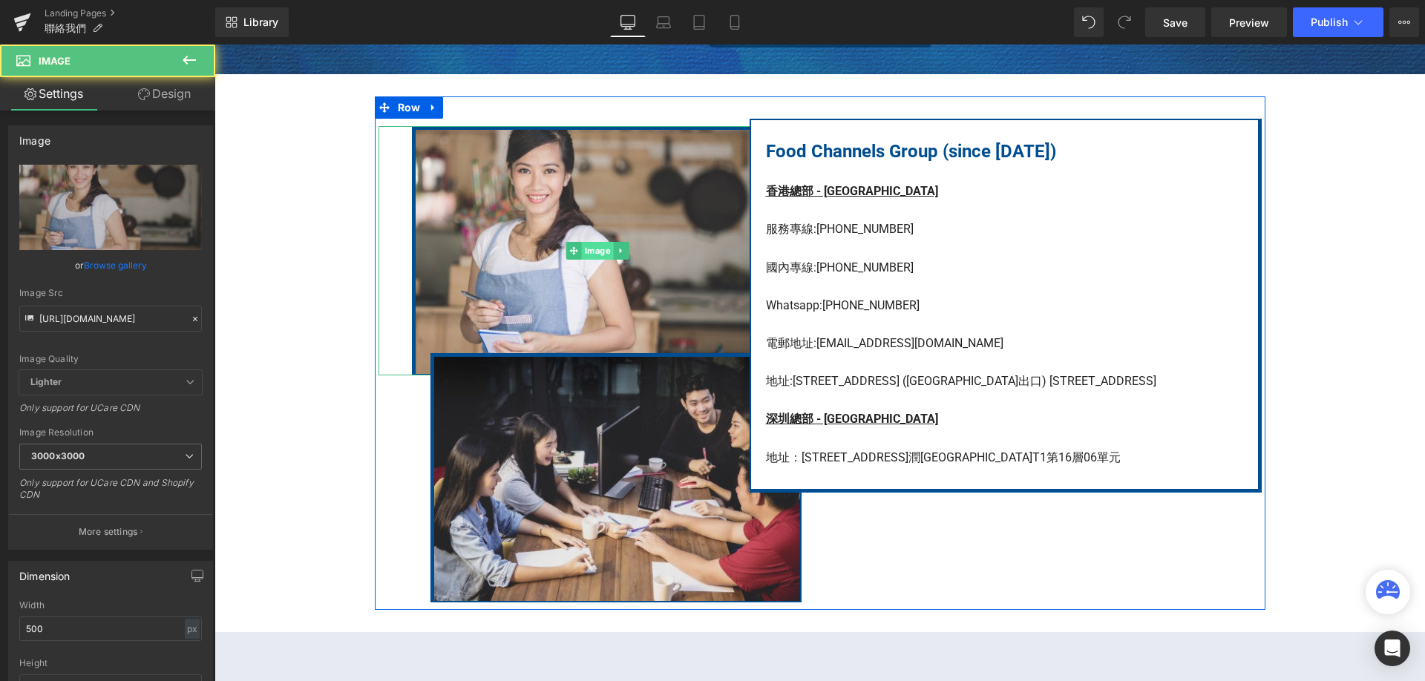
click at [592, 245] on span "Image" at bounding box center [597, 251] width 32 height 18
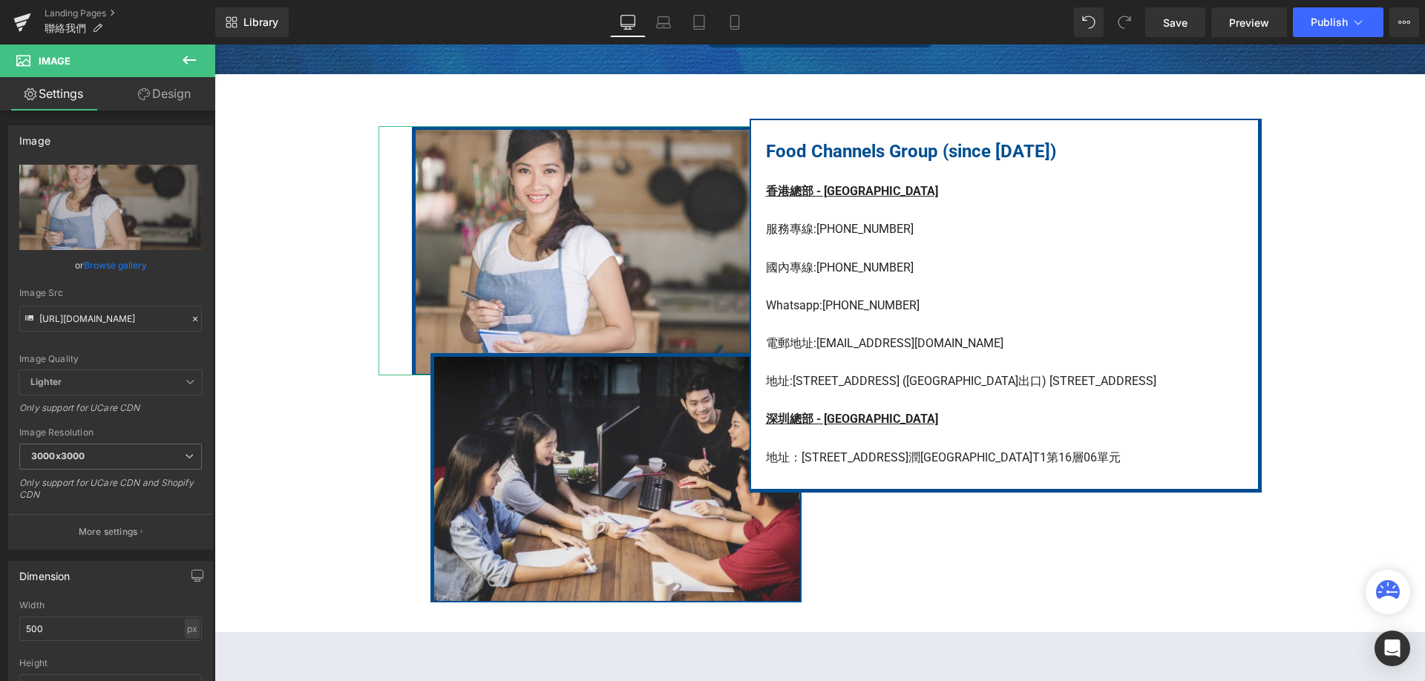
drag, startPoint x: 139, startPoint y: 97, endPoint x: 162, endPoint y: 161, distance: 67.8
click at [139, 97] on icon at bounding box center [144, 94] width 12 height 12
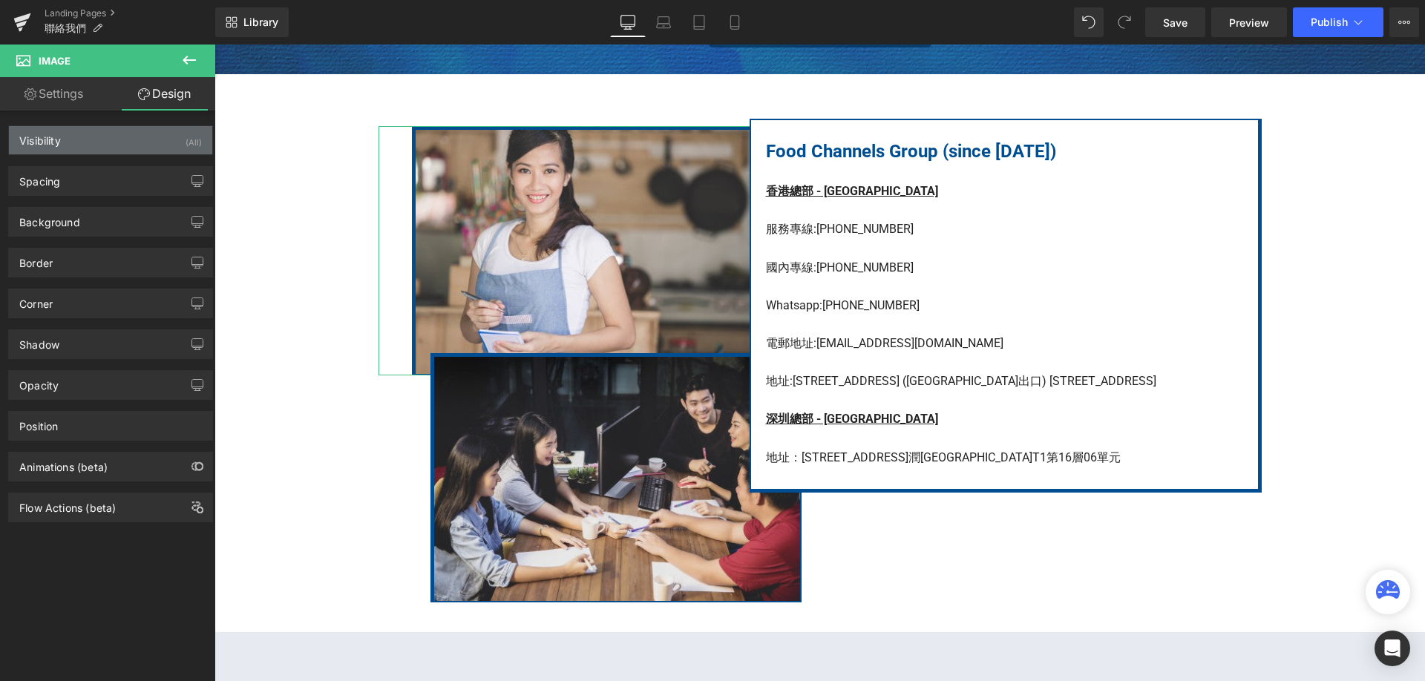
click at [157, 144] on div "Visibility (All)" at bounding box center [110, 140] width 203 height 28
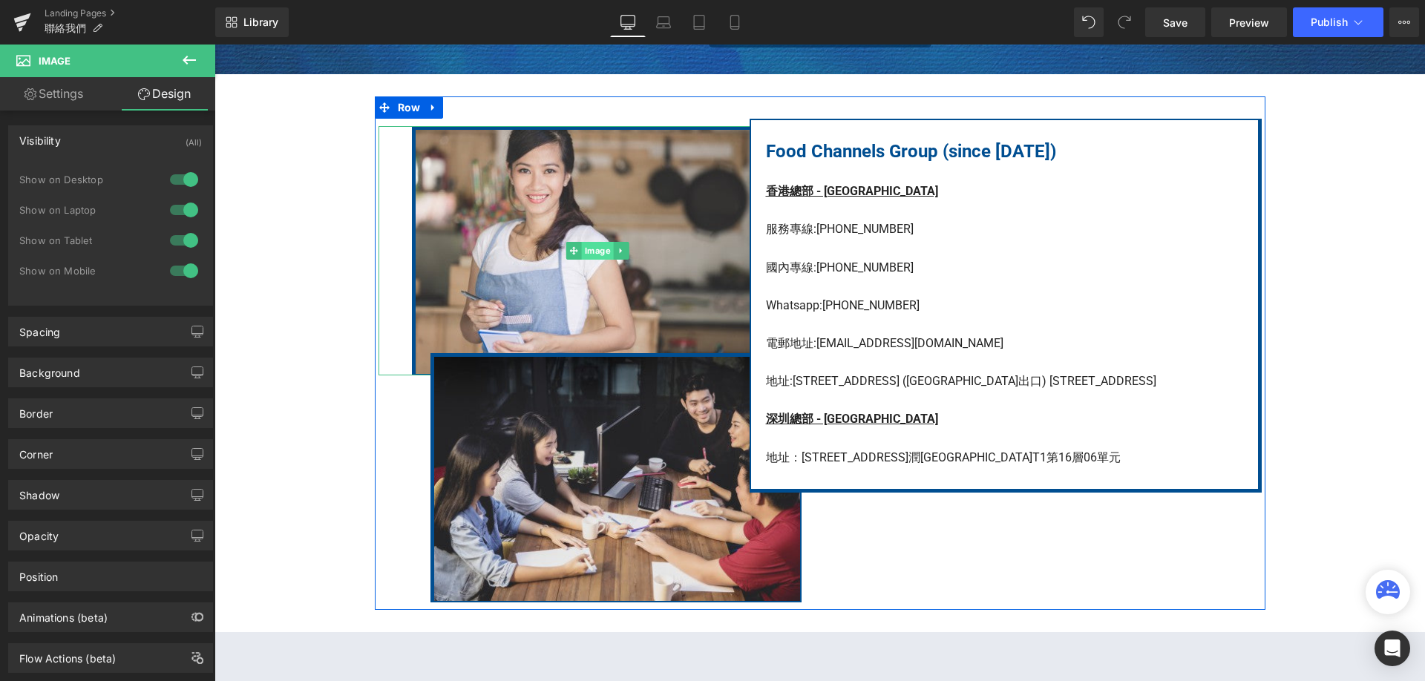
click at [590, 250] on span "Image" at bounding box center [597, 251] width 32 height 18
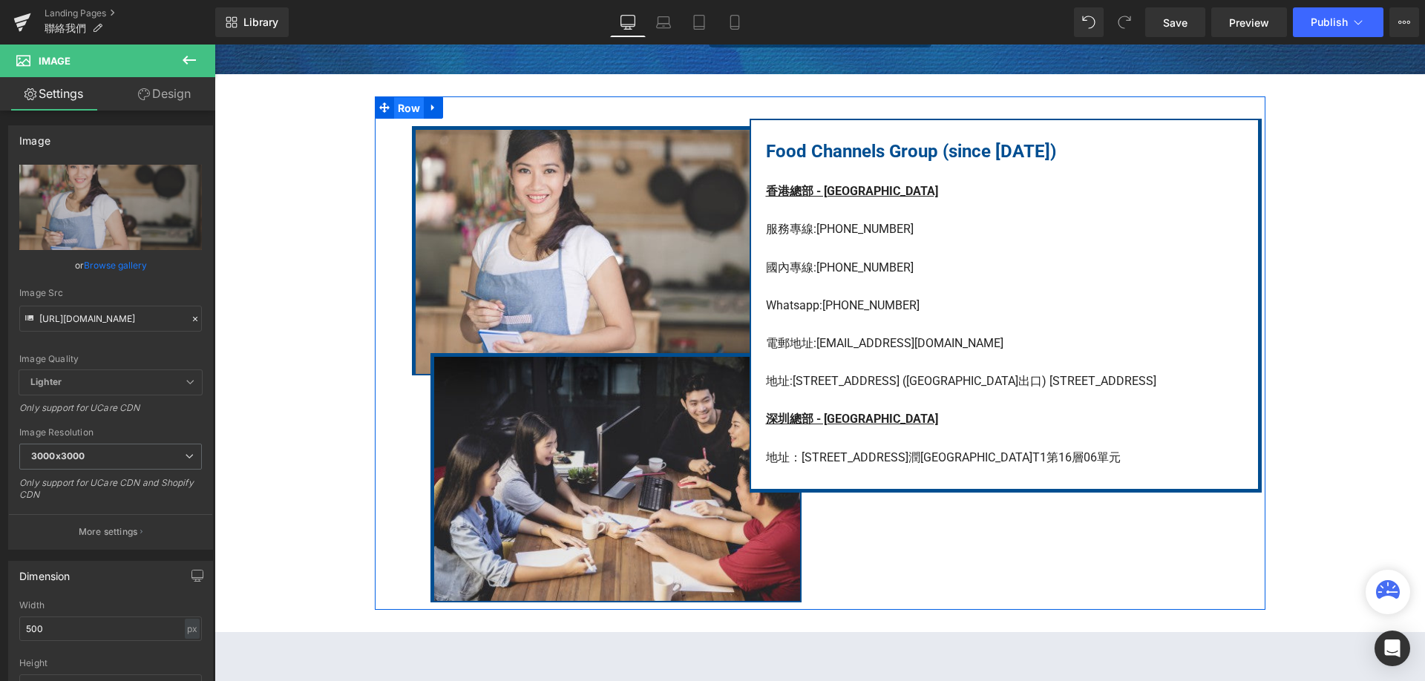
click at [401, 105] on span "Row" at bounding box center [409, 108] width 30 height 22
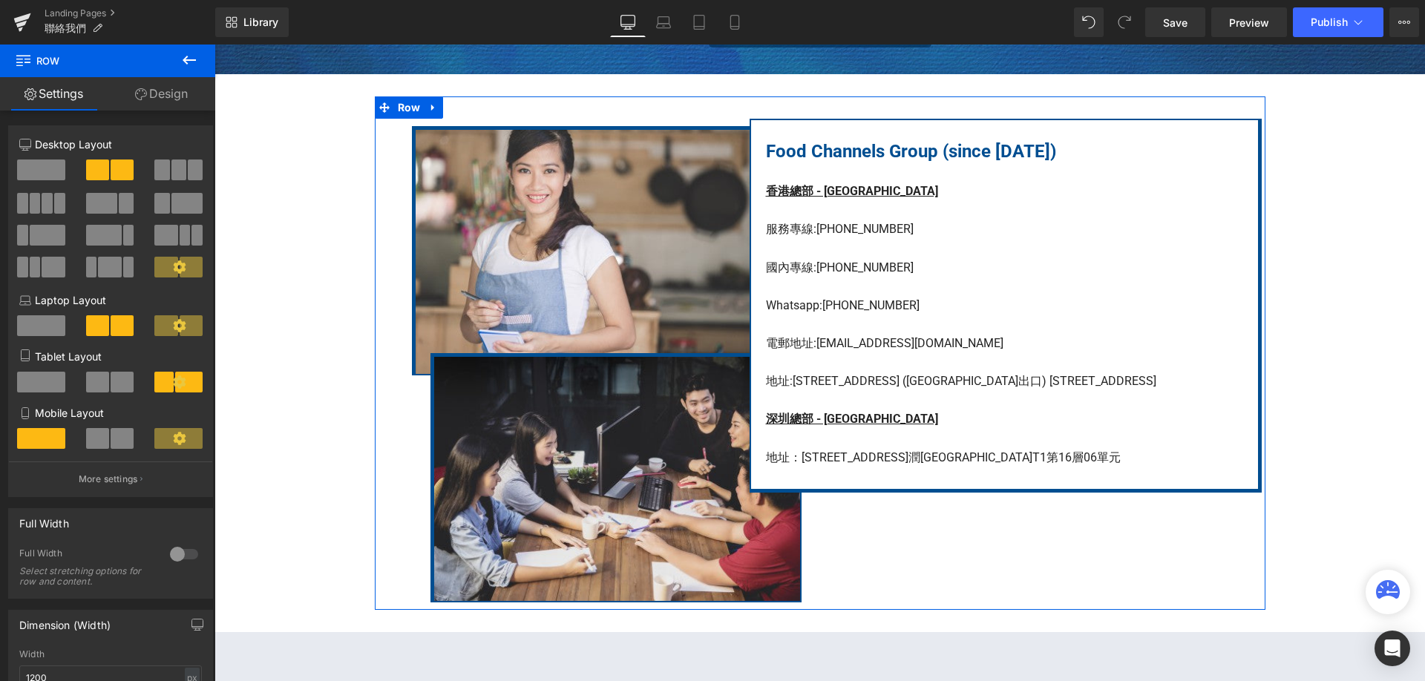
drag, startPoint x: 180, startPoint y: 89, endPoint x: 181, endPoint y: 96, distance: 7.5
click at [180, 91] on link "Design" at bounding box center [162, 93] width 108 height 33
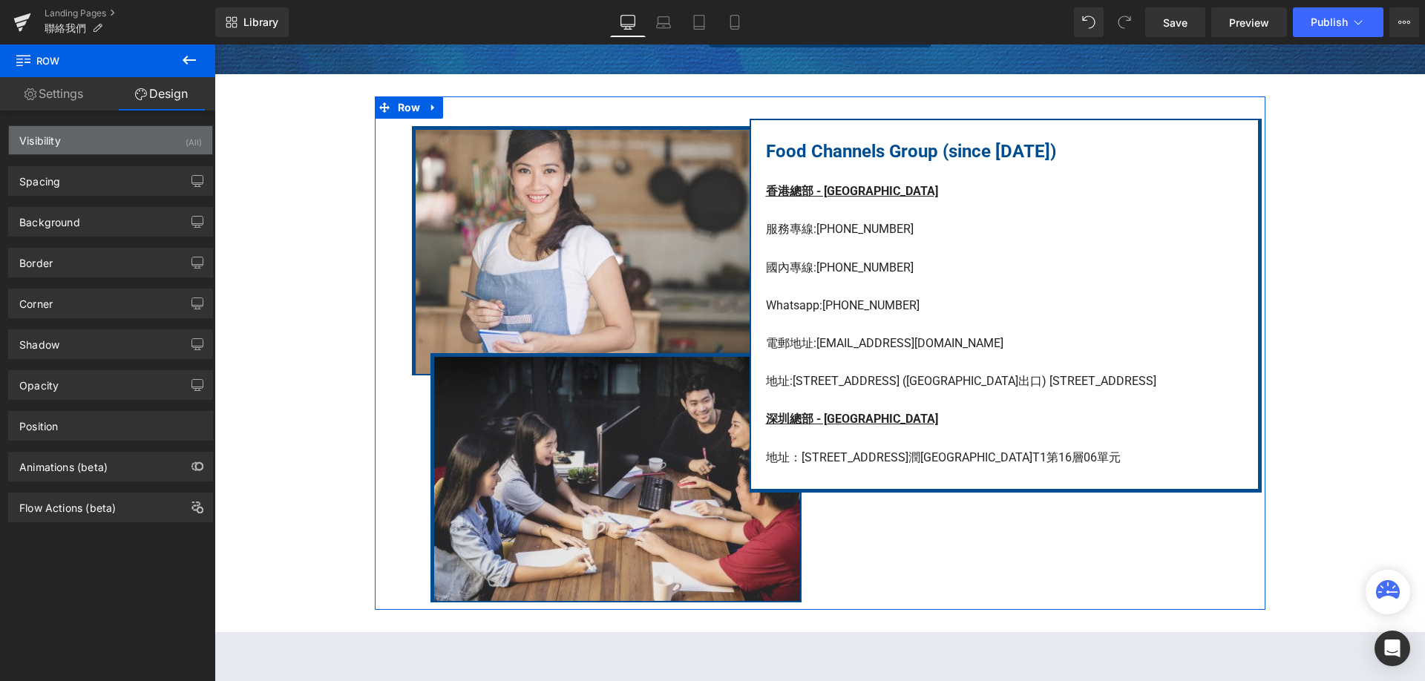
click at [189, 148] on div "(All)" at bounding box center [194, 138] width 16 height 24
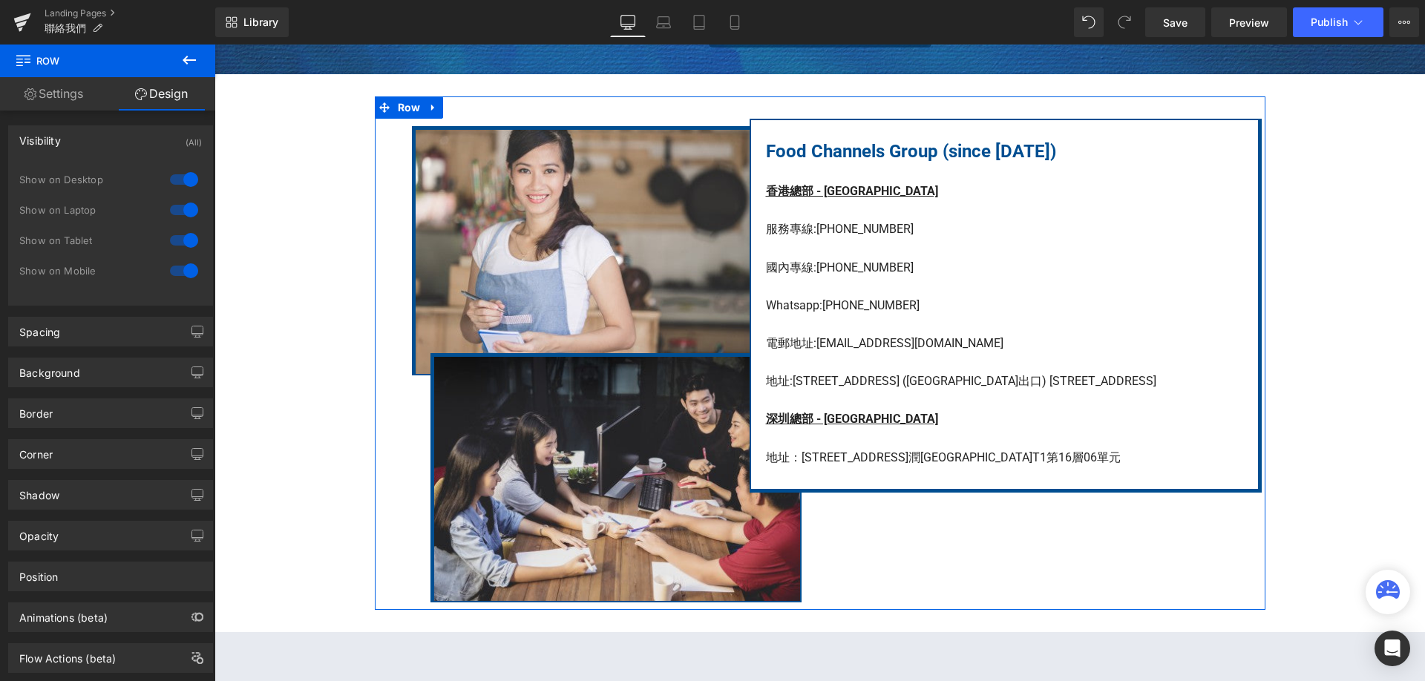
click at [176, 271] on div at bounding box center [184, 271] width 36 height 24
click at [182, 243] on div at bounding box center [184, 241] width 36 height 24
click at [189, 215] on div at bounding box center [184, 210] width 36 height 24
click at [177, 211] on div at bounding box center [184, 210] width 36 height 24
click at [177, 246] on div at bounding box center [184, 241] width 36 height 24
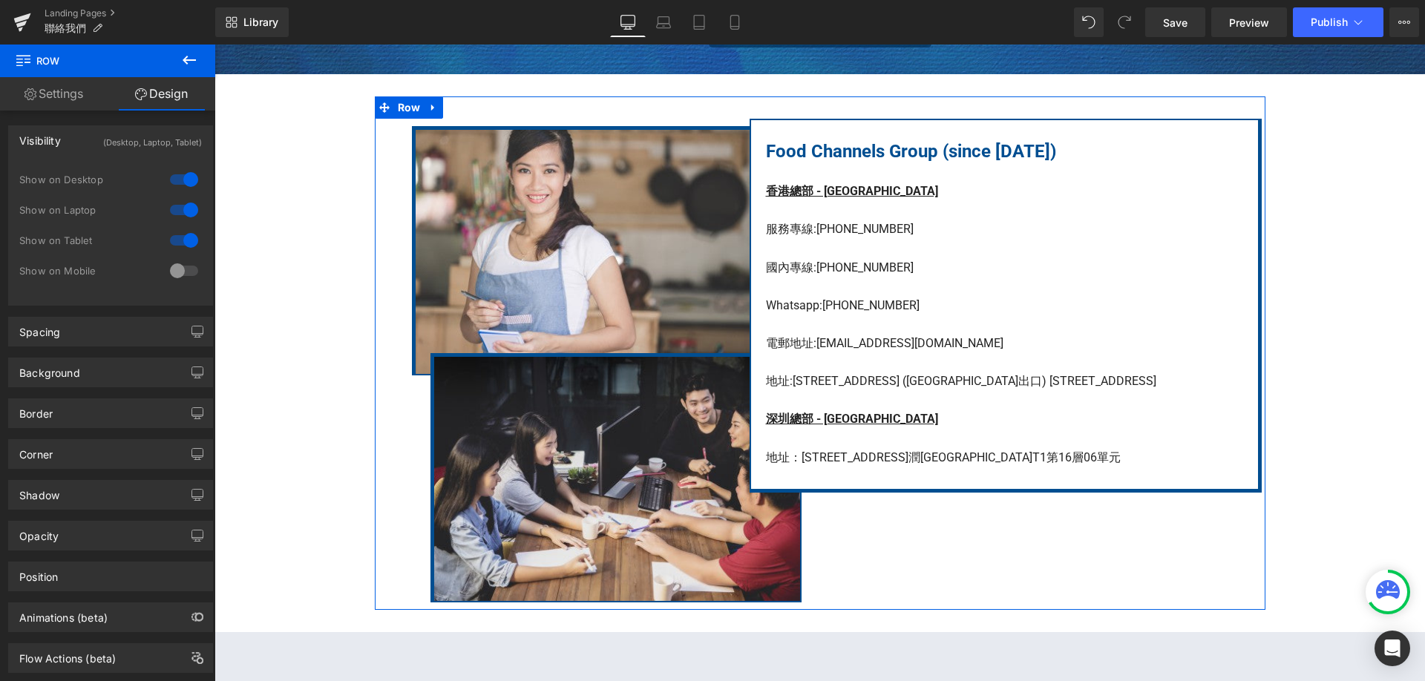
drag, startPoint x: 168, startPoint y: 269, endPoint x: 214, endPoint y: 238, distance: 55.6
click at [167, 269] on div at bounding box center [184, 271] width 36 height 24
click at [429, 102] on icon at bounding box center [433, 107] width 10 height 11
click at [448, 111] on icon at bounding box center [452, 107] width 10 height 10
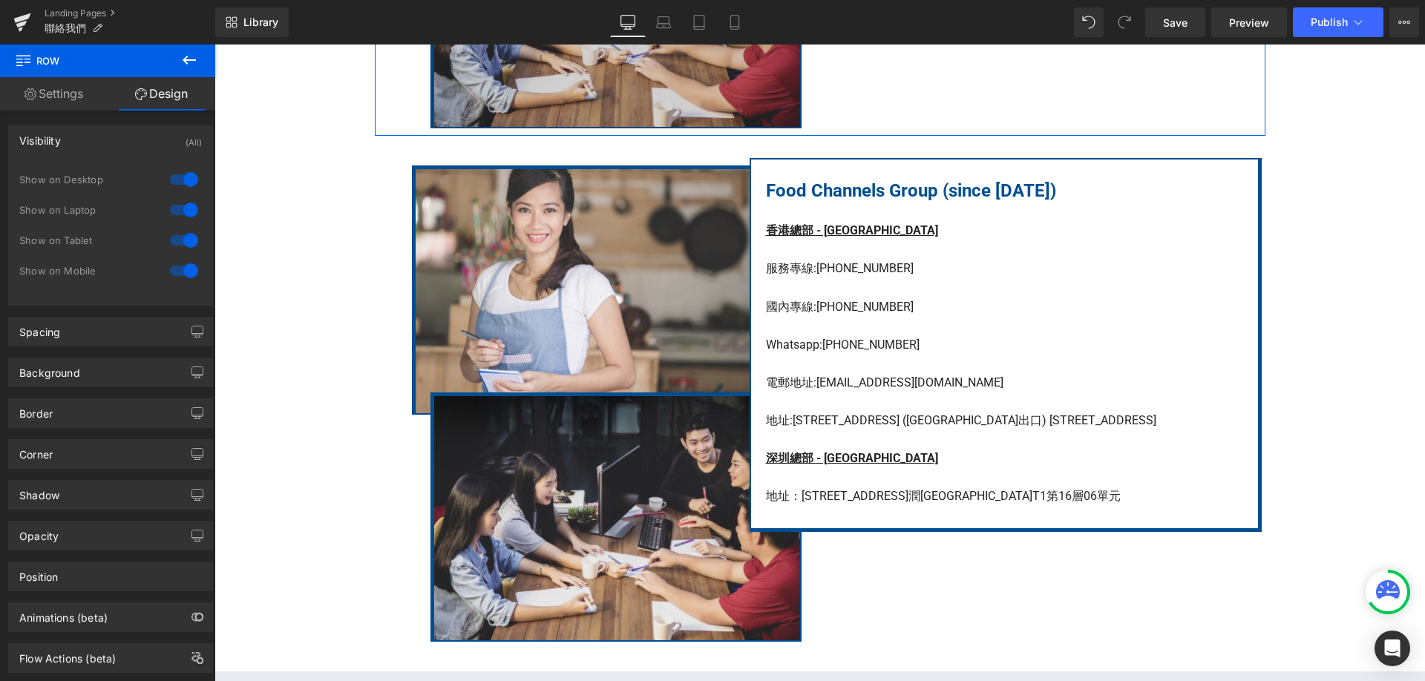
scroll to position [951, 0]
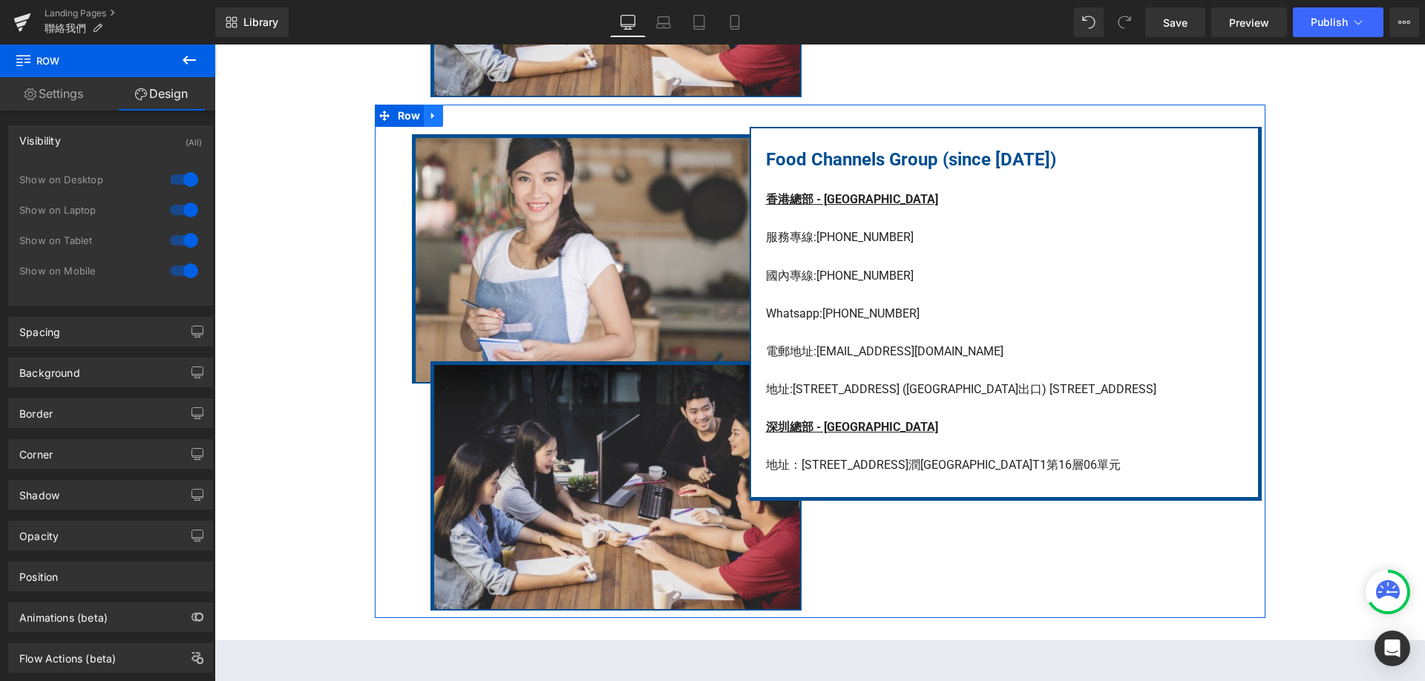
click at [426, 121] on link at bounding box center [433, 116] width 19 height 22
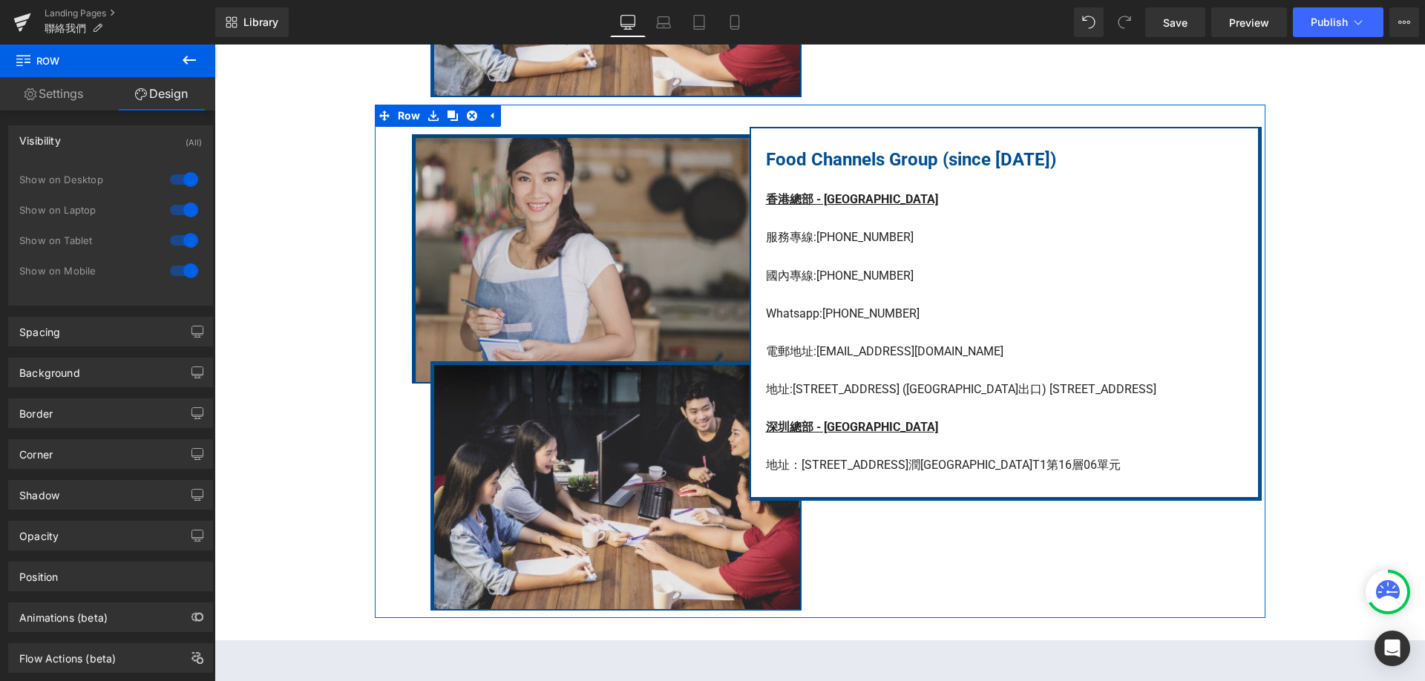
drag, startPoint x: 465, startPoint y: 116, endPoint x: 478, endPoint y: 143, distance: 30.2
click at [467, 115] on icon at bounding box center [472, 115] width 10 height 11
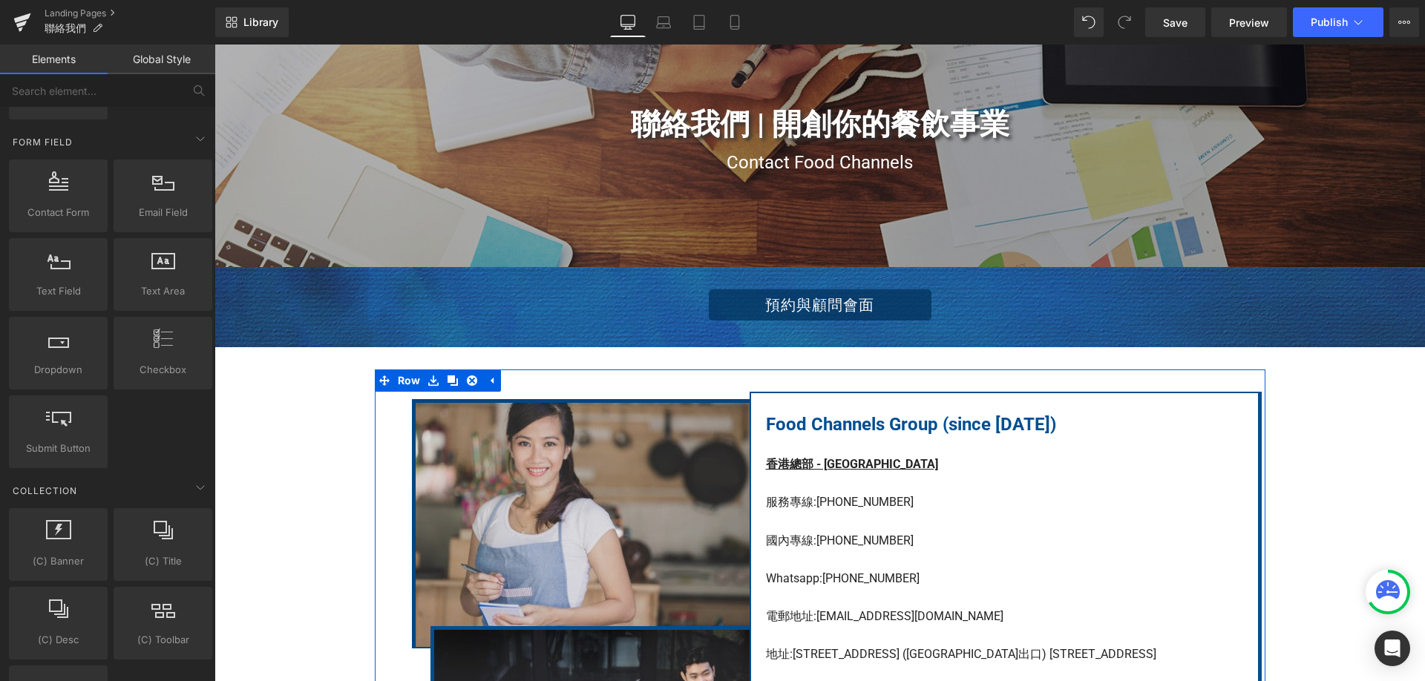
scroll to position [209, 0]
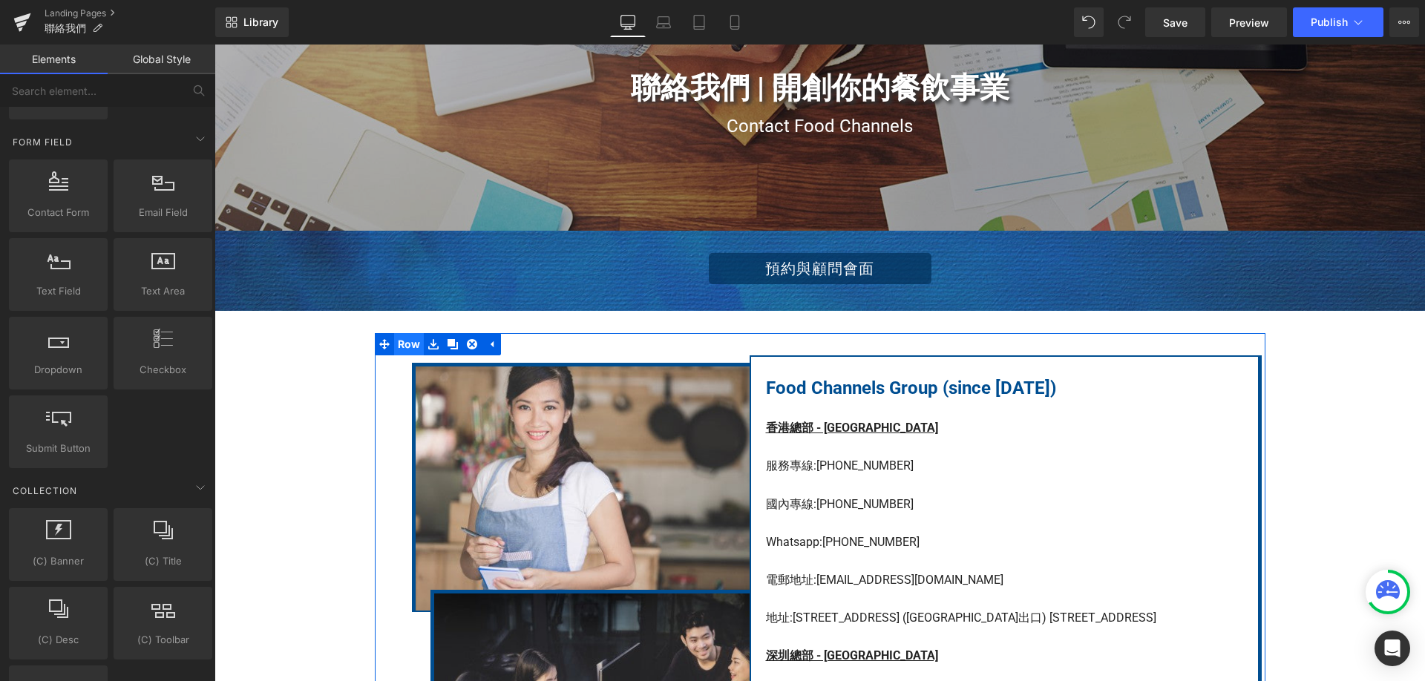
click at [404, 338] on span "Row" at bounding box center [409, 344] width 30 height 22
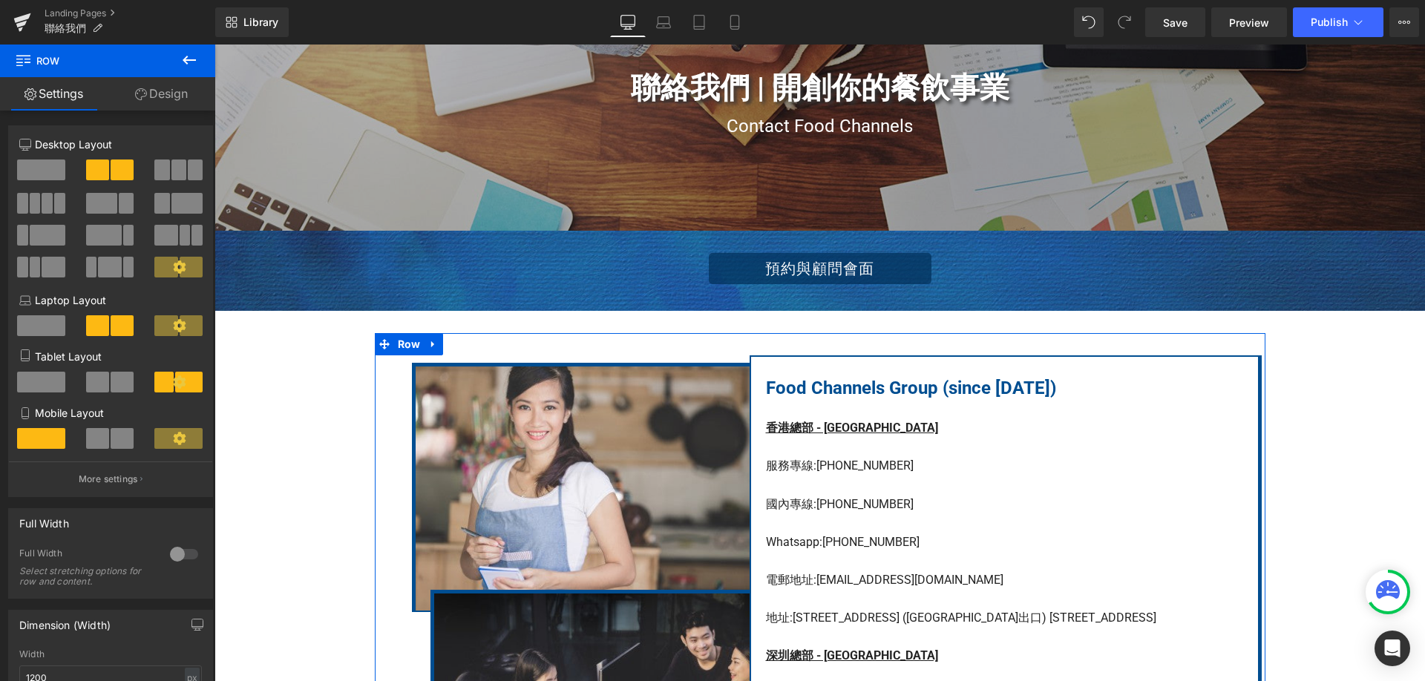
click at [188, 88] on link "Design" at bounding box center [162, 93] width 108 height 33
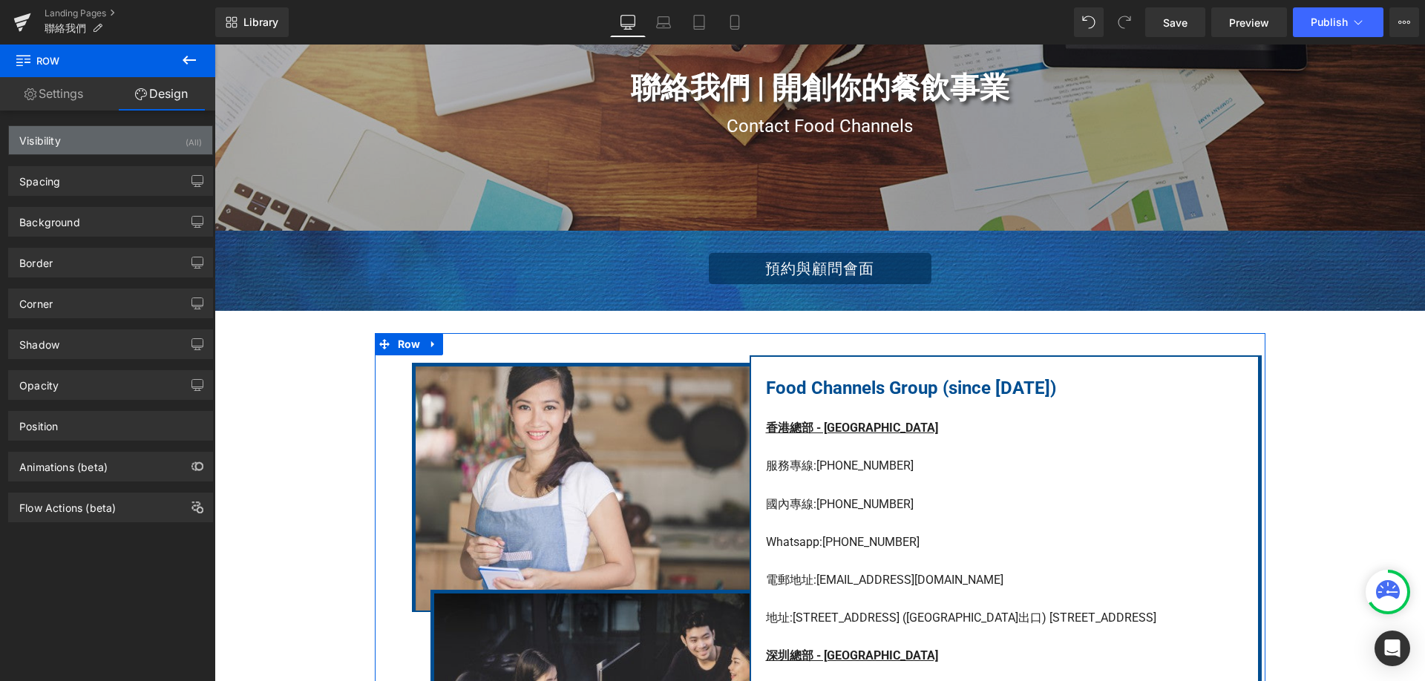
click at [172, 145] on div "Visibility (All)" at bounding box center [110, 140] width 203 height 28
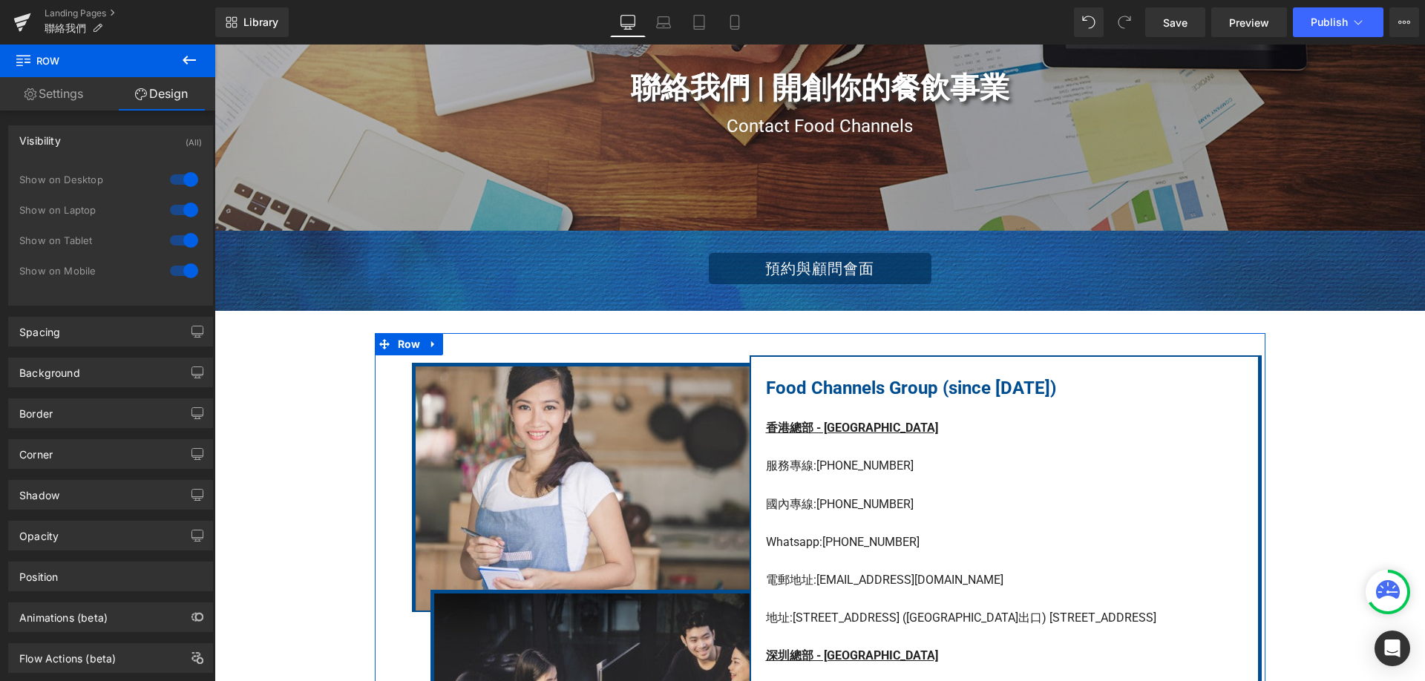
click at [181, 210] on div at bounding box center [184, 210] width 36 height 24
click at [187, 245] on div at bounding box center [184, 241] width 36 height 24
click at [174, 280] on div at bounding box center [184, 271] width 36 height 24
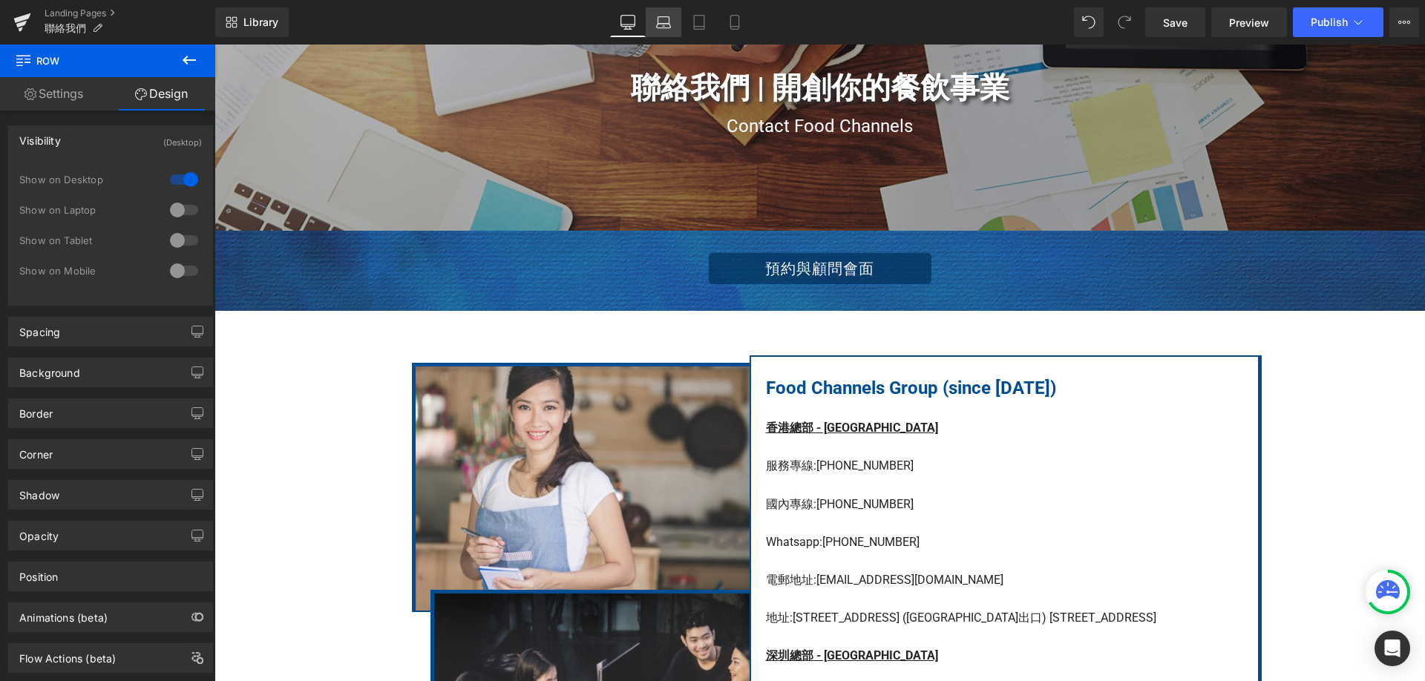
click at [667, 22] on icon at bounding box center [663, 22] width 15 height 15
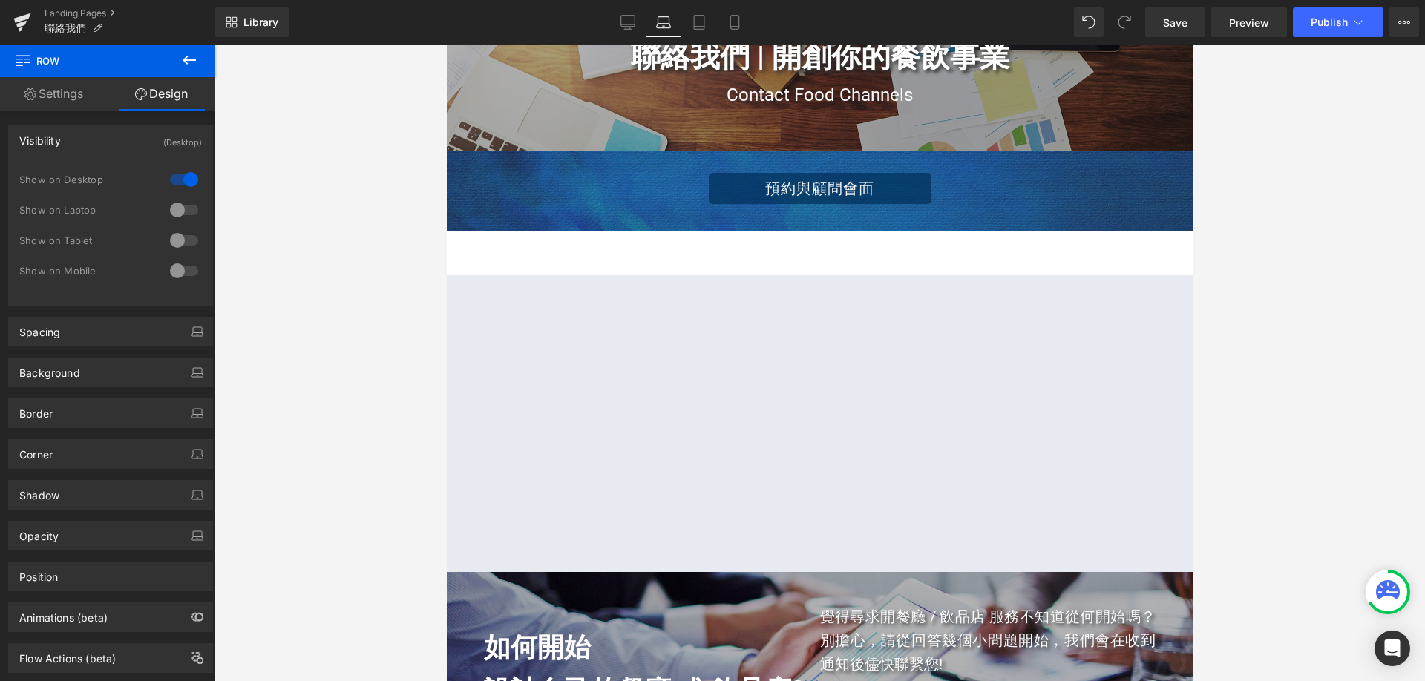
scroll to position [0, 0]
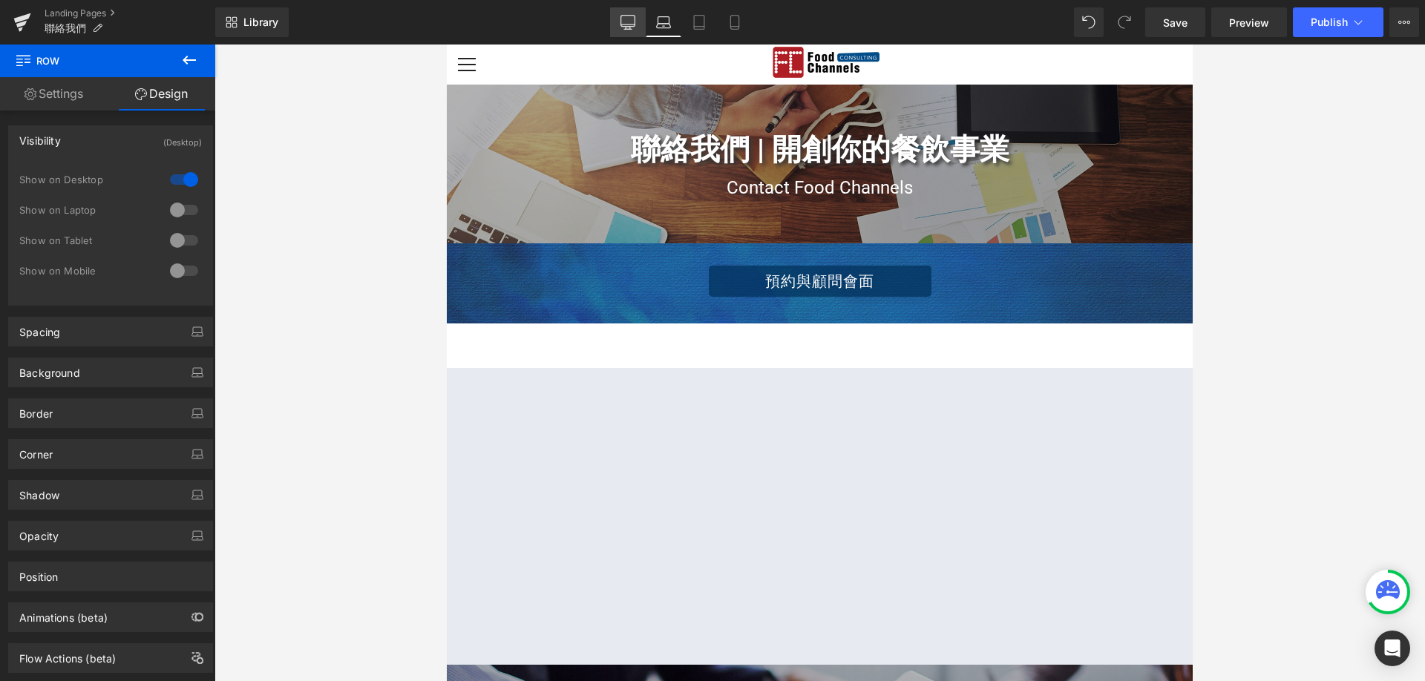
click at [623, 15] on icon at bounding box center [627, 22] width 15 height 15
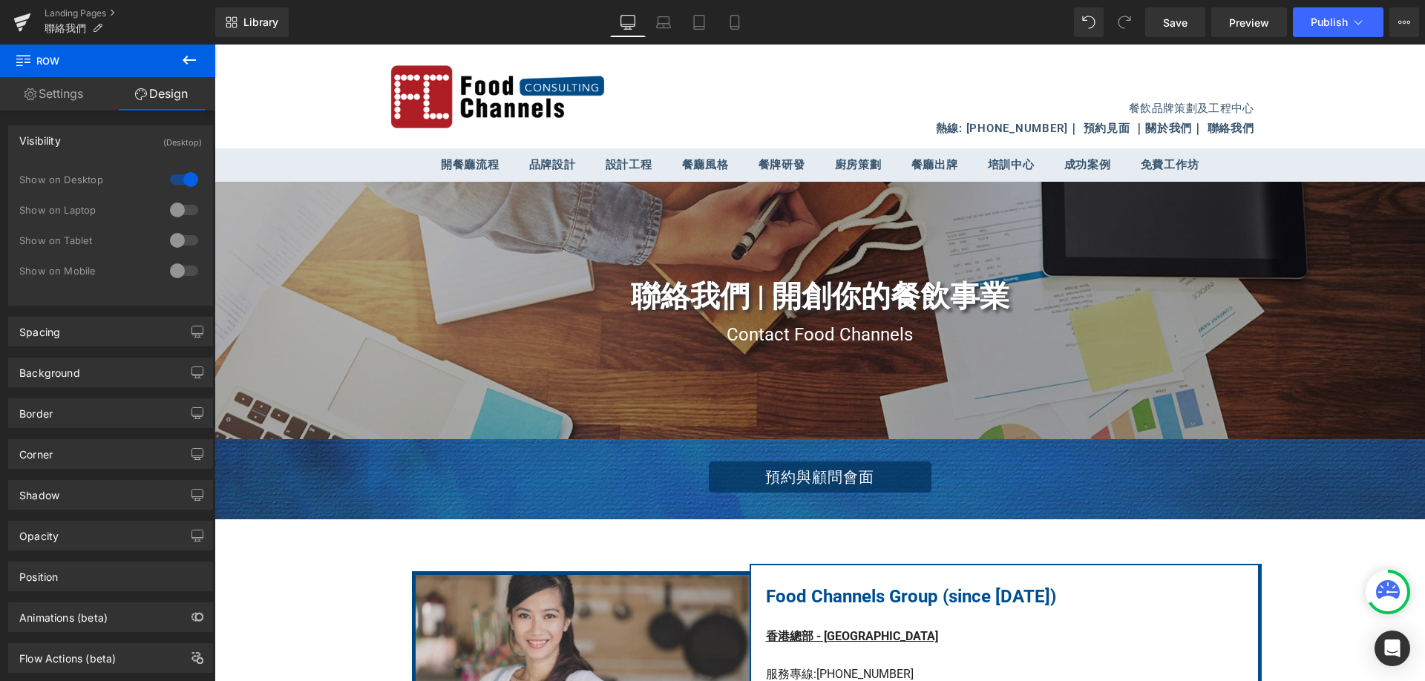
scroll to position [282, 0]
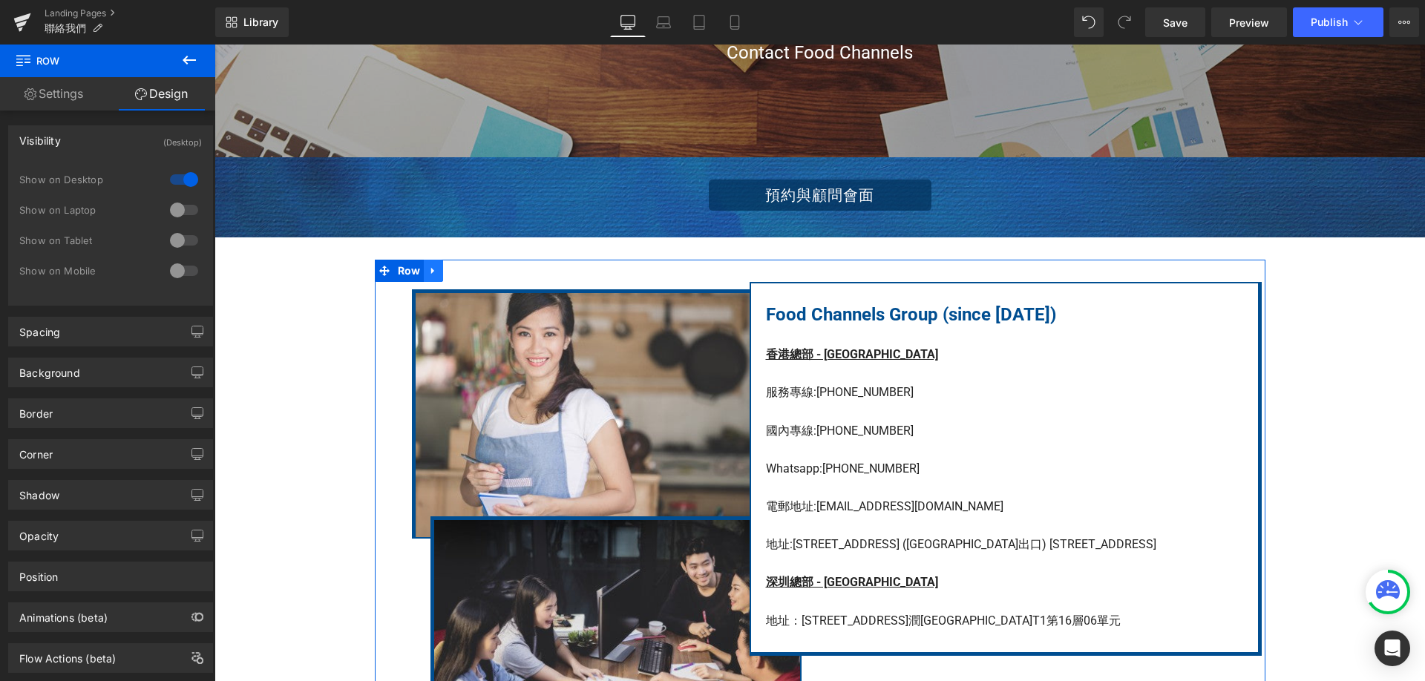
click at [429, 276] on link at bounding box center [433, 271] width 19 height 22
click at [447, 269] on icon at bounding box center [452, 271] width 10 height 10
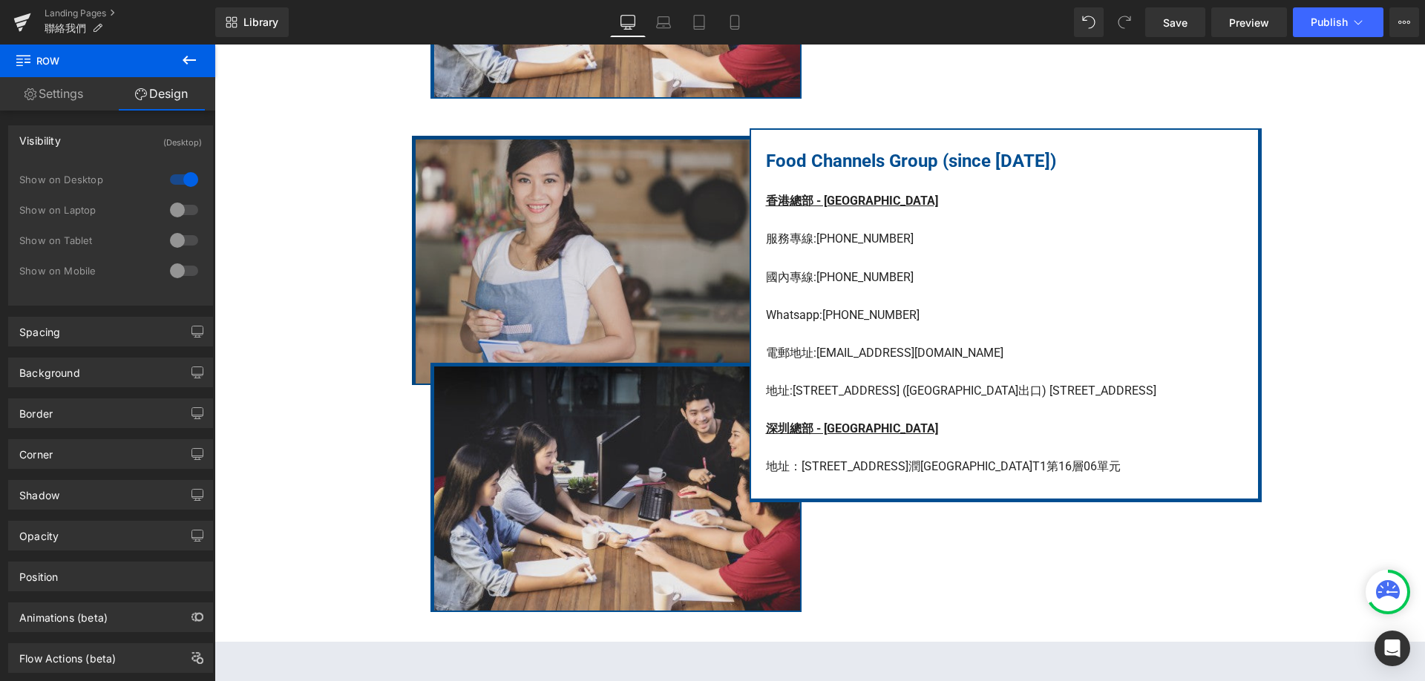
scroll to position [951, 0]
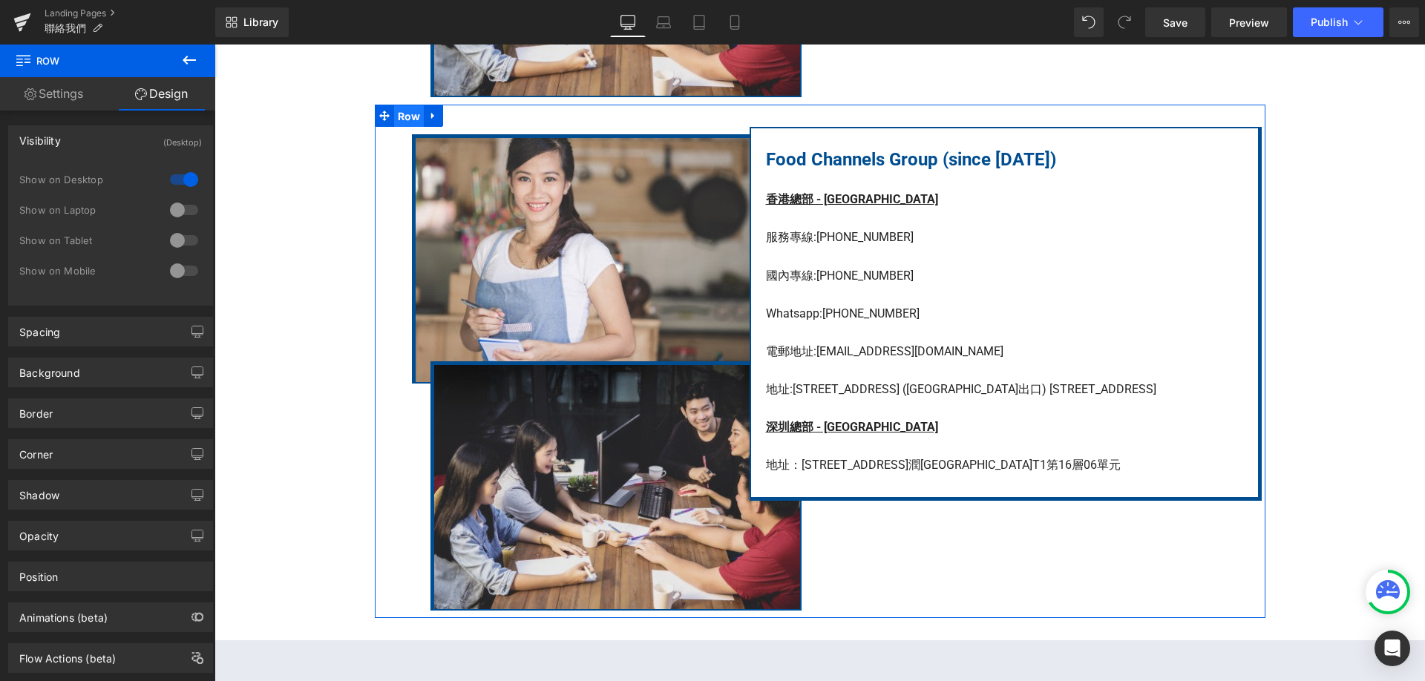
click at [403, 121] on span "Row" at bounding box center [409, 116] width 30 height 22
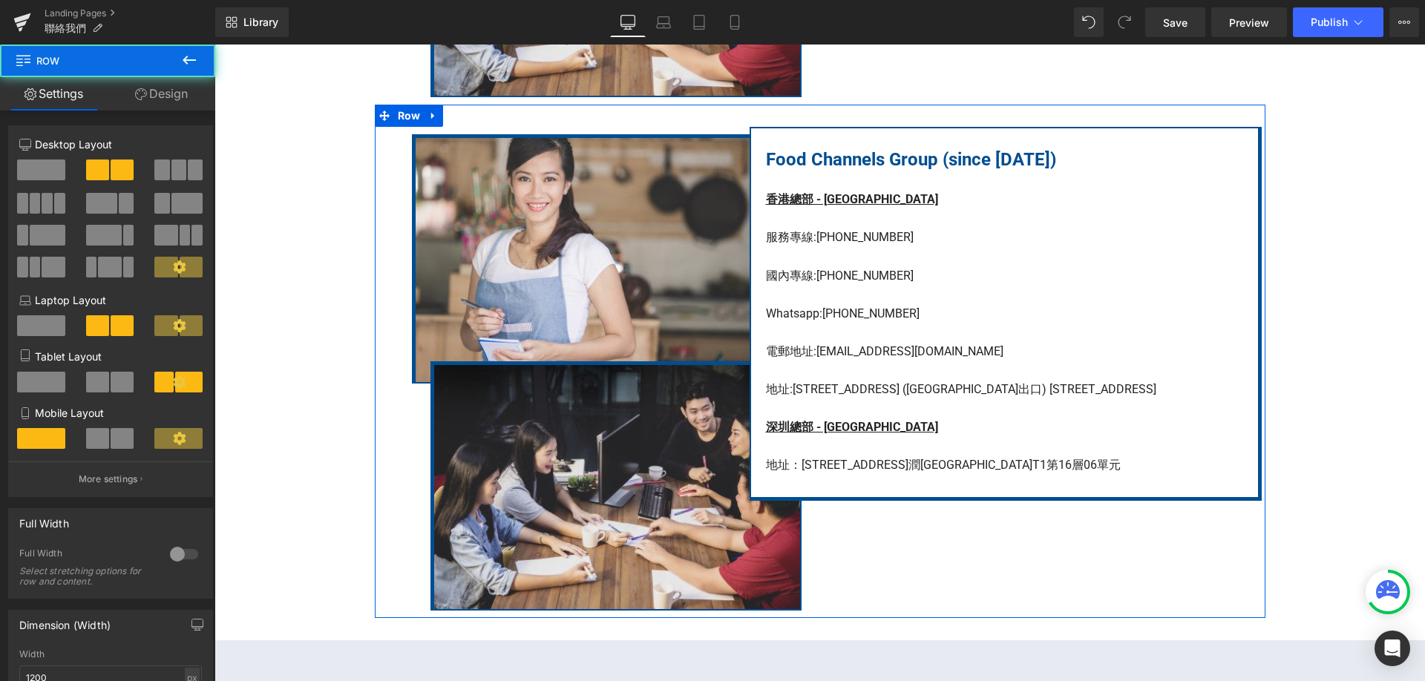
click at [182, 92] on link "Design" at bounding box center [162, 93] width 108 height 33
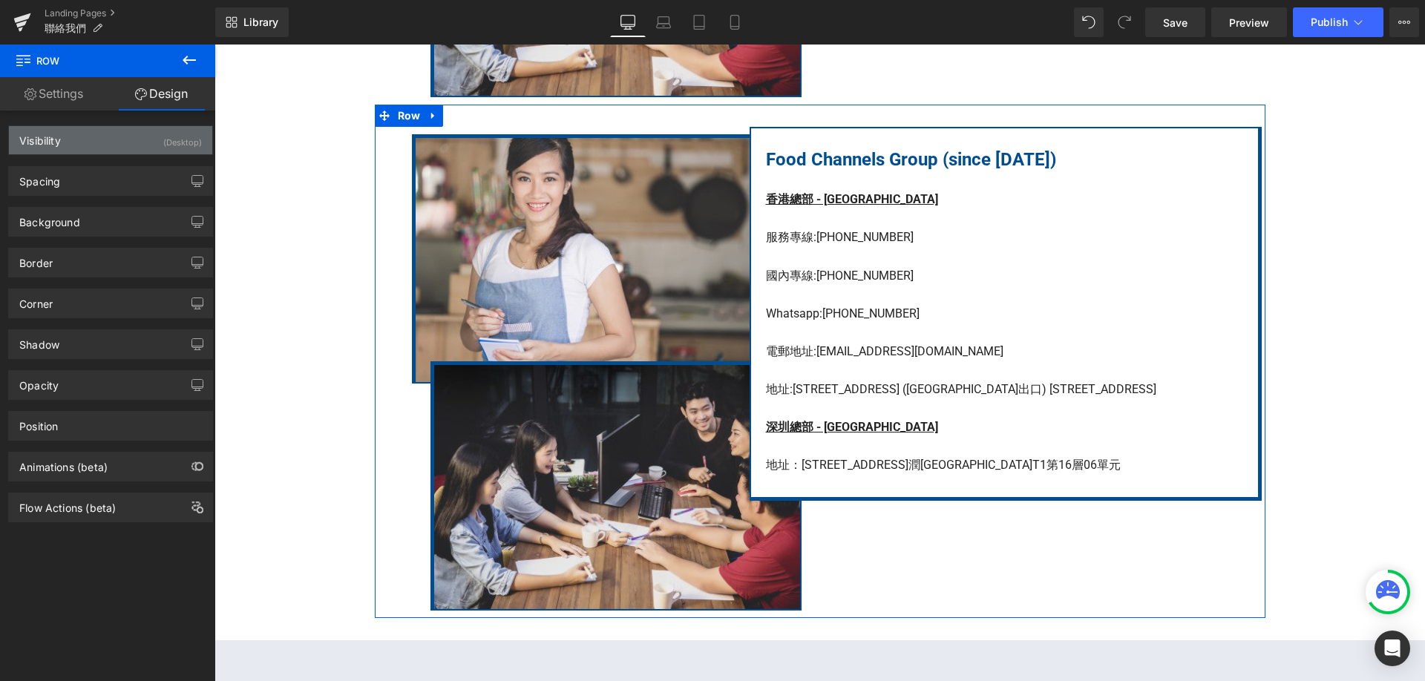
click at [172, 146] on div "(Desktop)" at bounding box center [182, 138] width 39 height 24
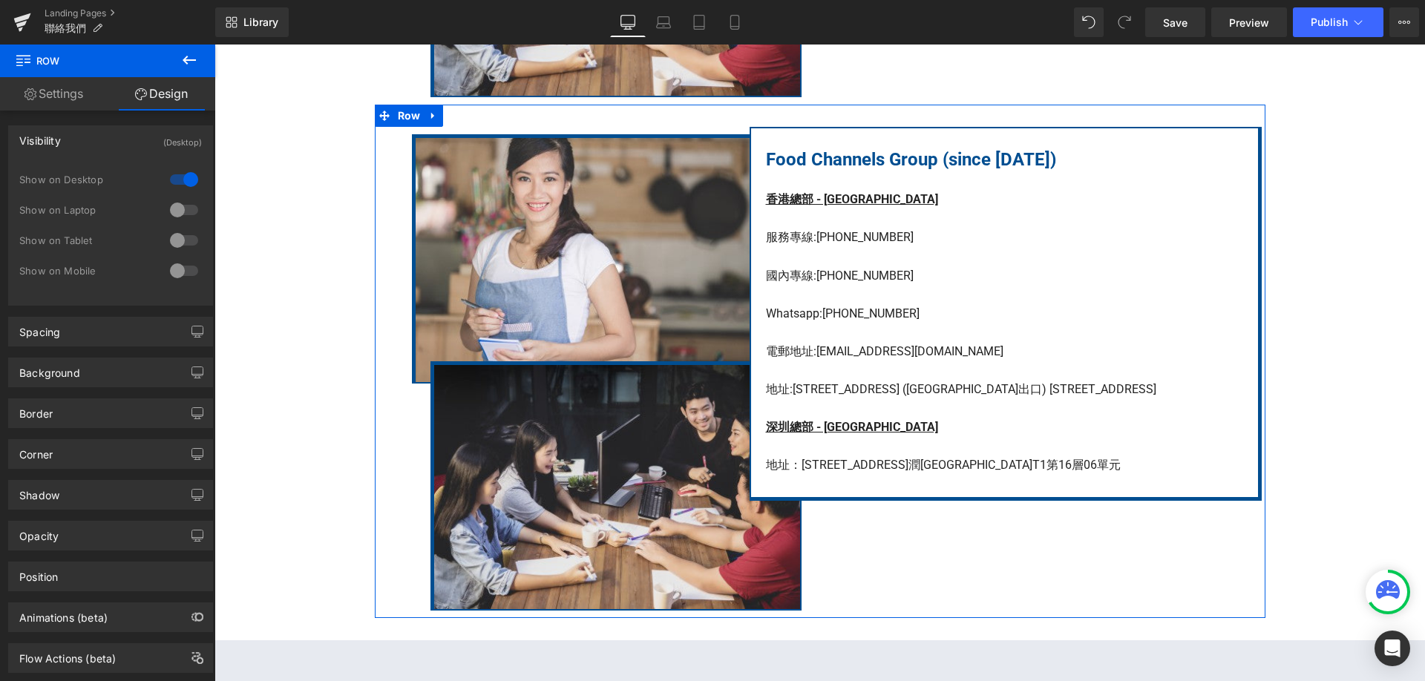
click at [187, 213] on div at bounding box center [184, 210] width 36 height 24
click at [176, 177] on div at bounding box center [184, 180] width 36 height 24
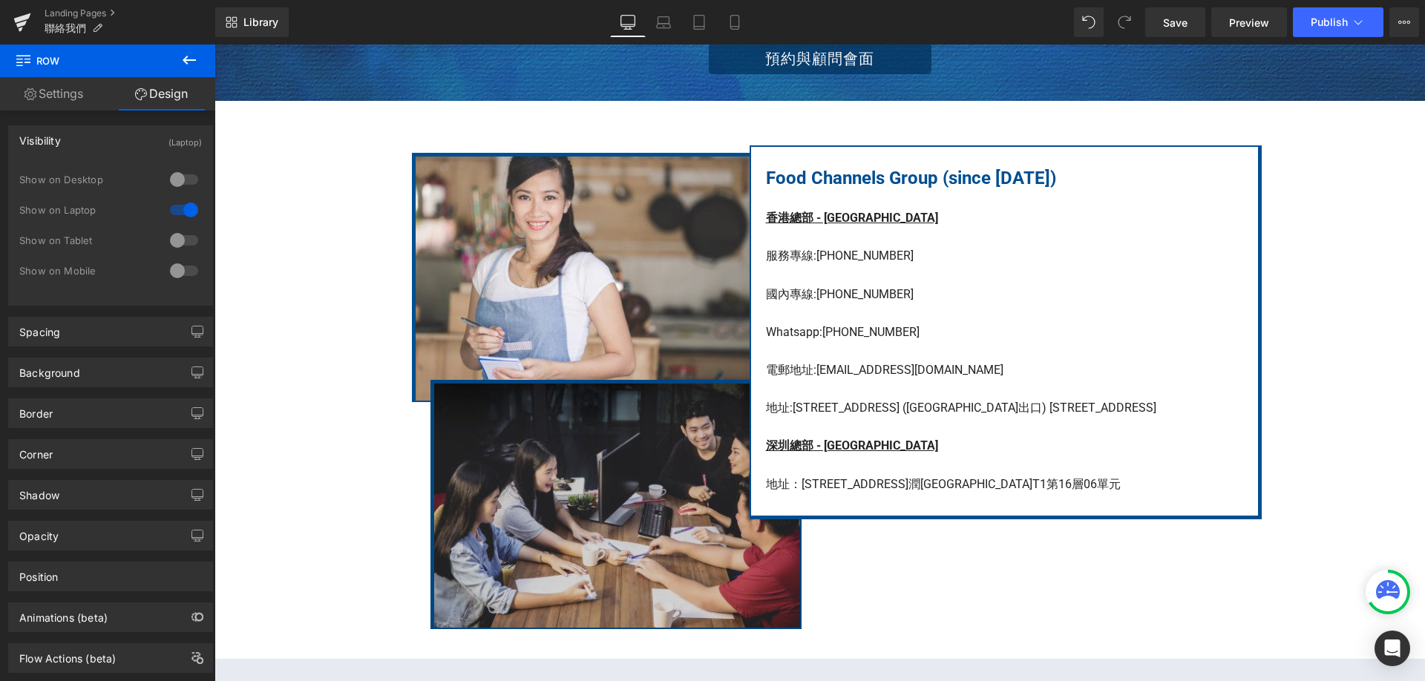
scroll to position [283, 0]
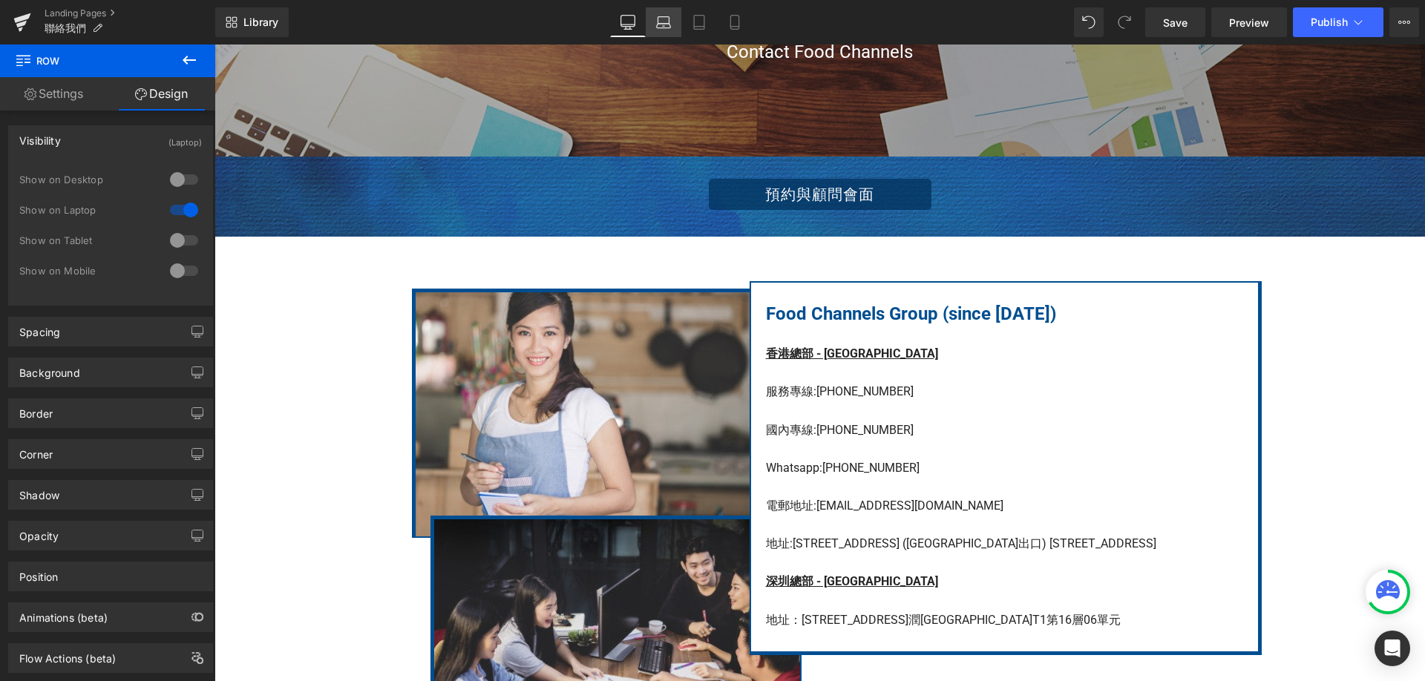
click at [664, 30] on link "Laptop" at bounding box center [664, 22] width 36 height 30
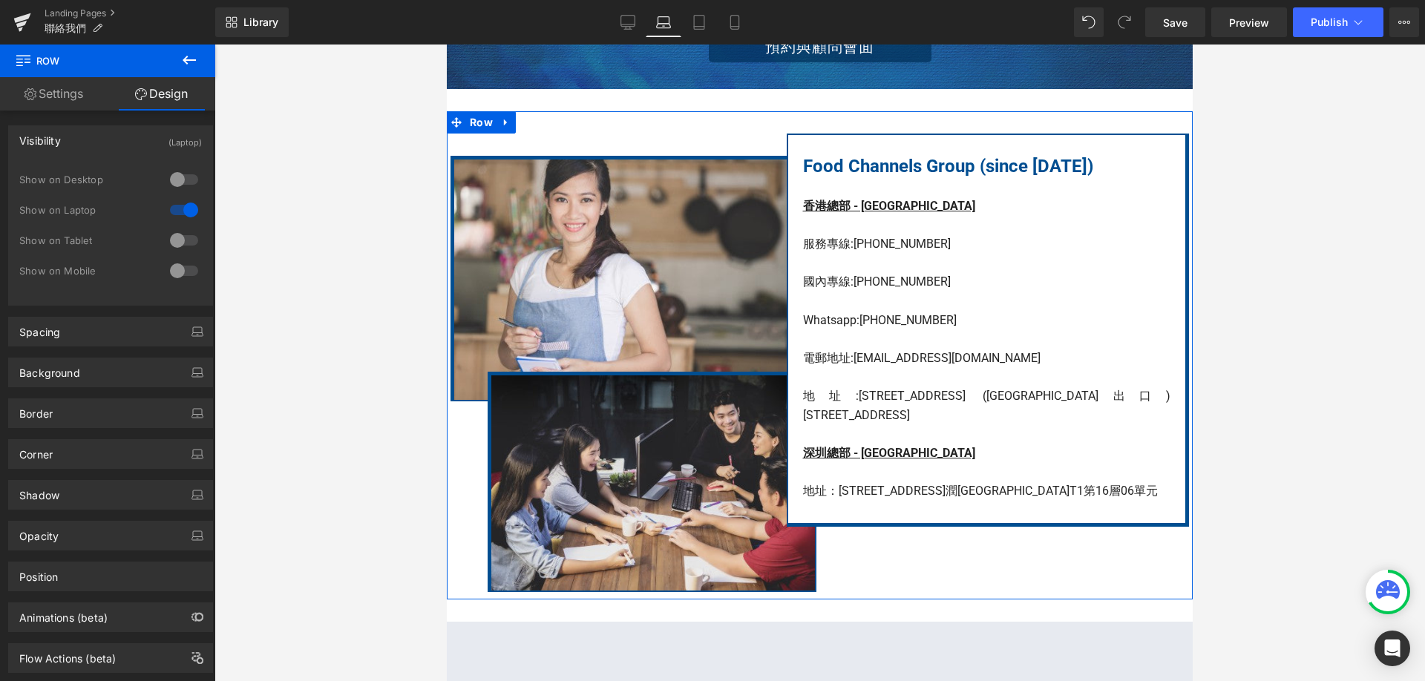
scroll to position [85, 0]
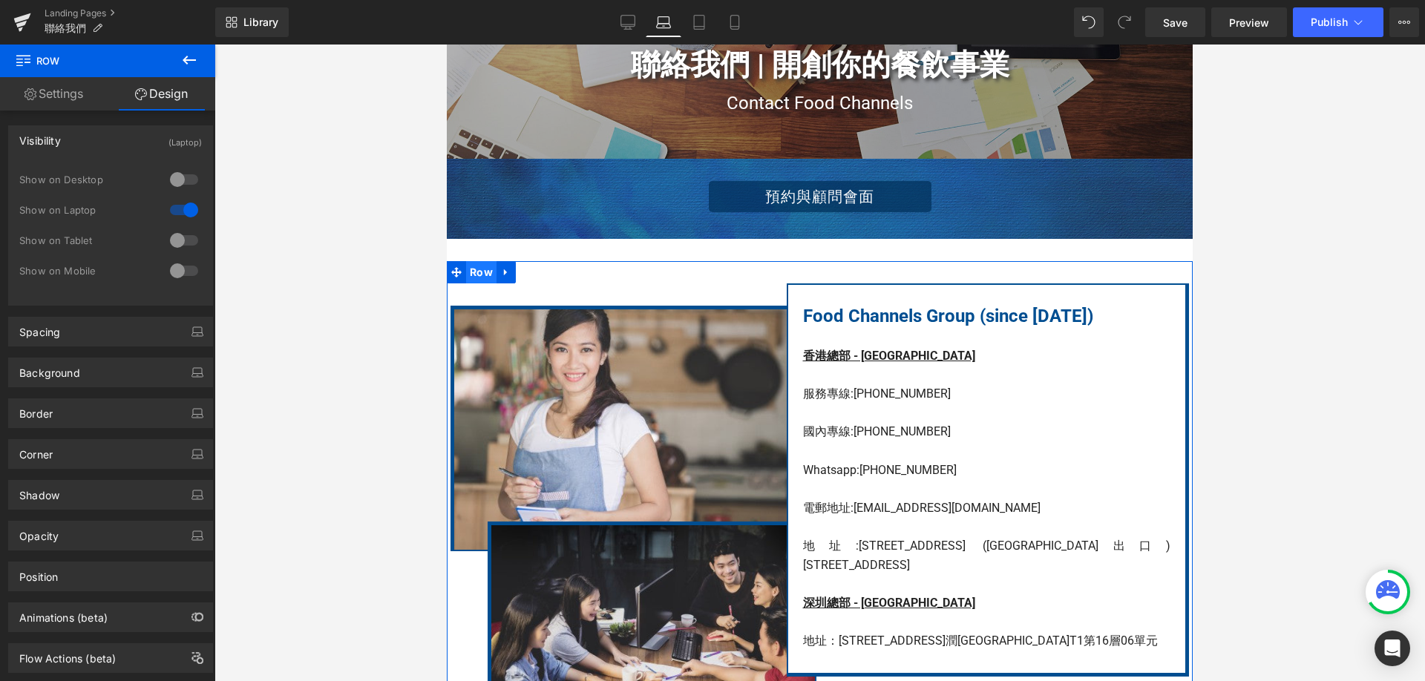
click at [476, 267] on span "Row" at bounding box center [481, 272] width 30 height 22
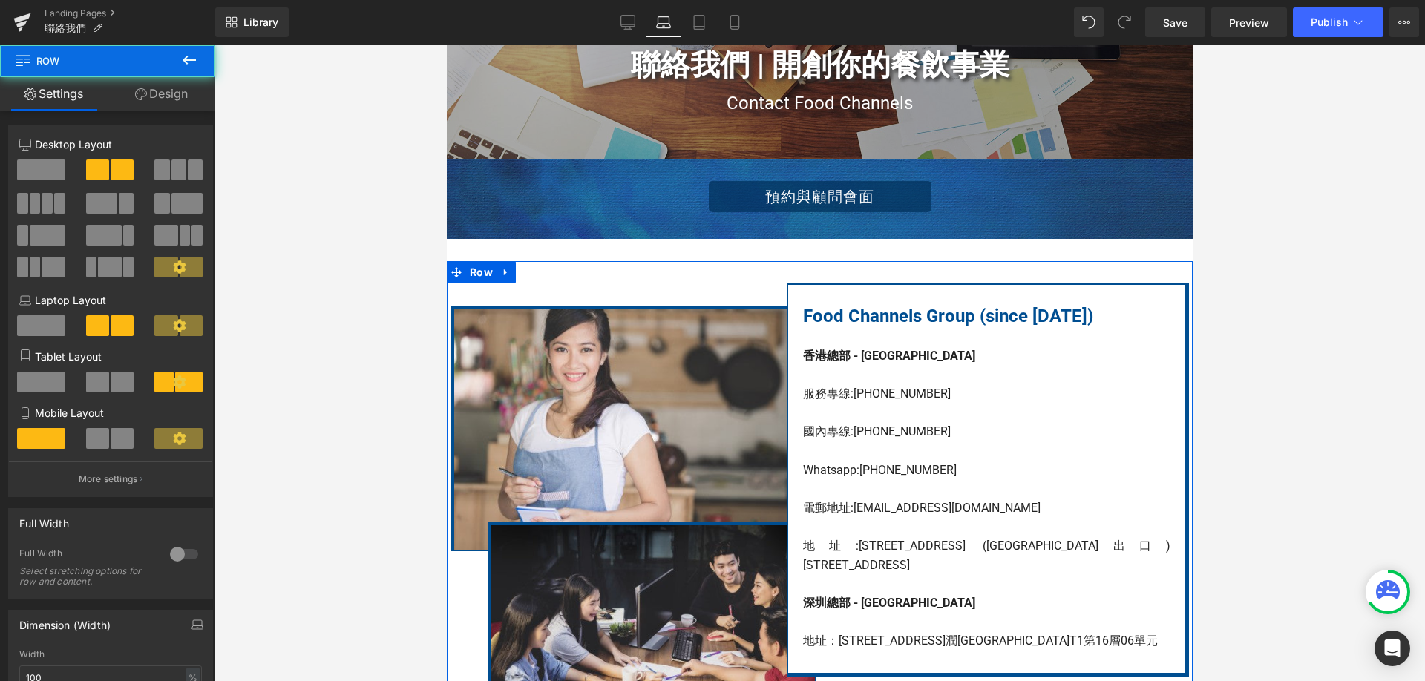
click at [169, 96] on link "Design" at bounding box center [162, 93] width 108 height 33
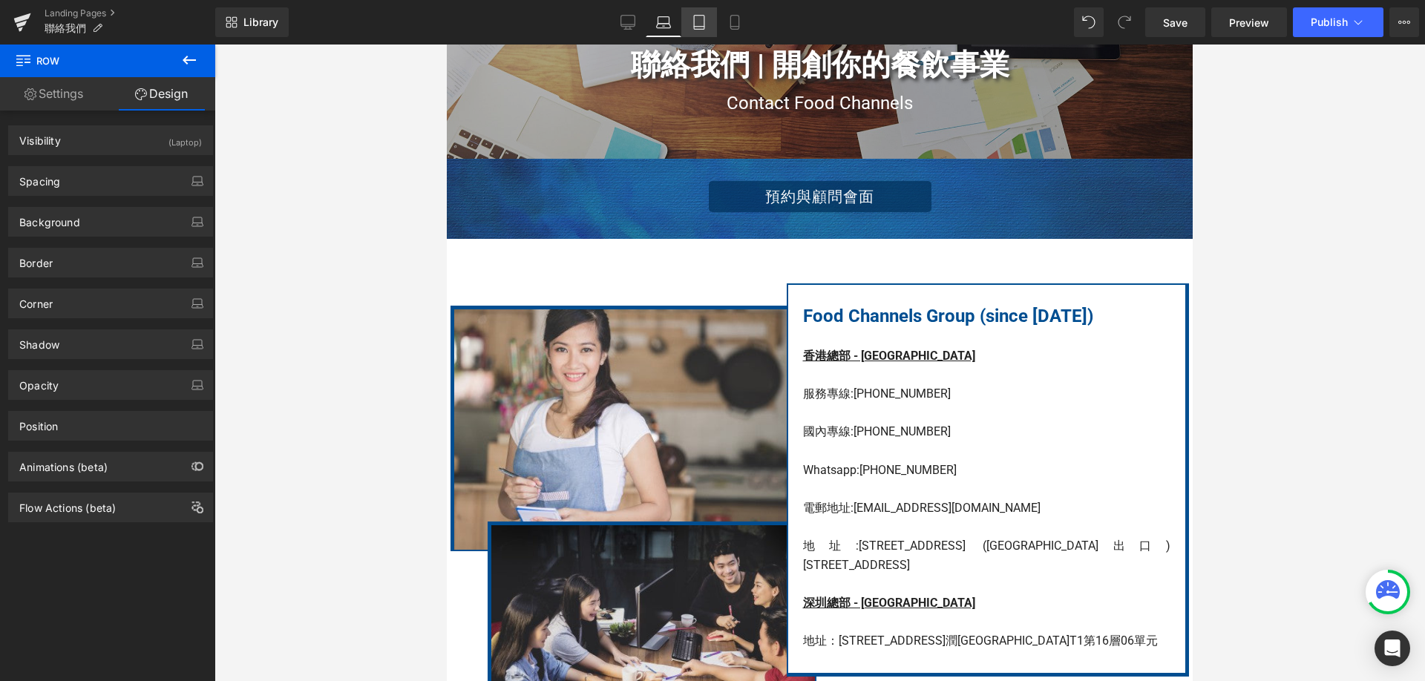
click at [701, 24] on icon at bounding box center [699, 22] width 15 height 15
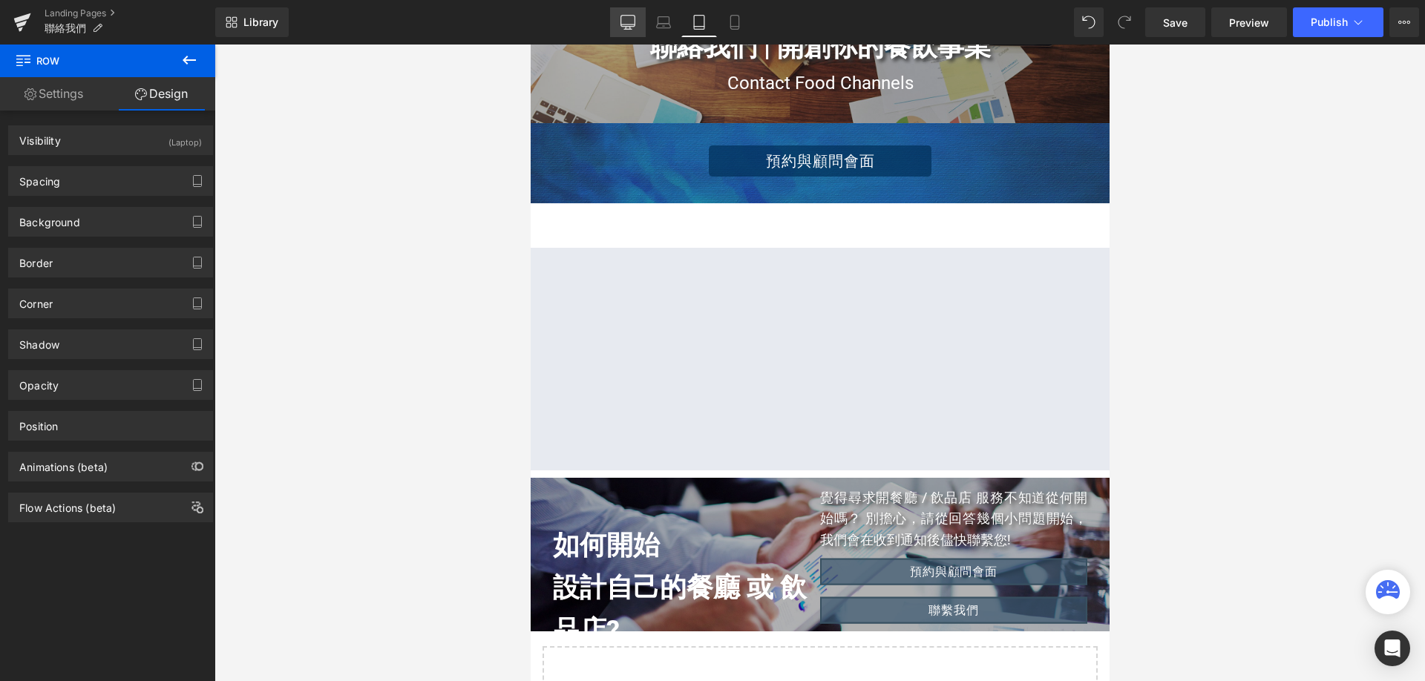
scroll to position [0, 0]
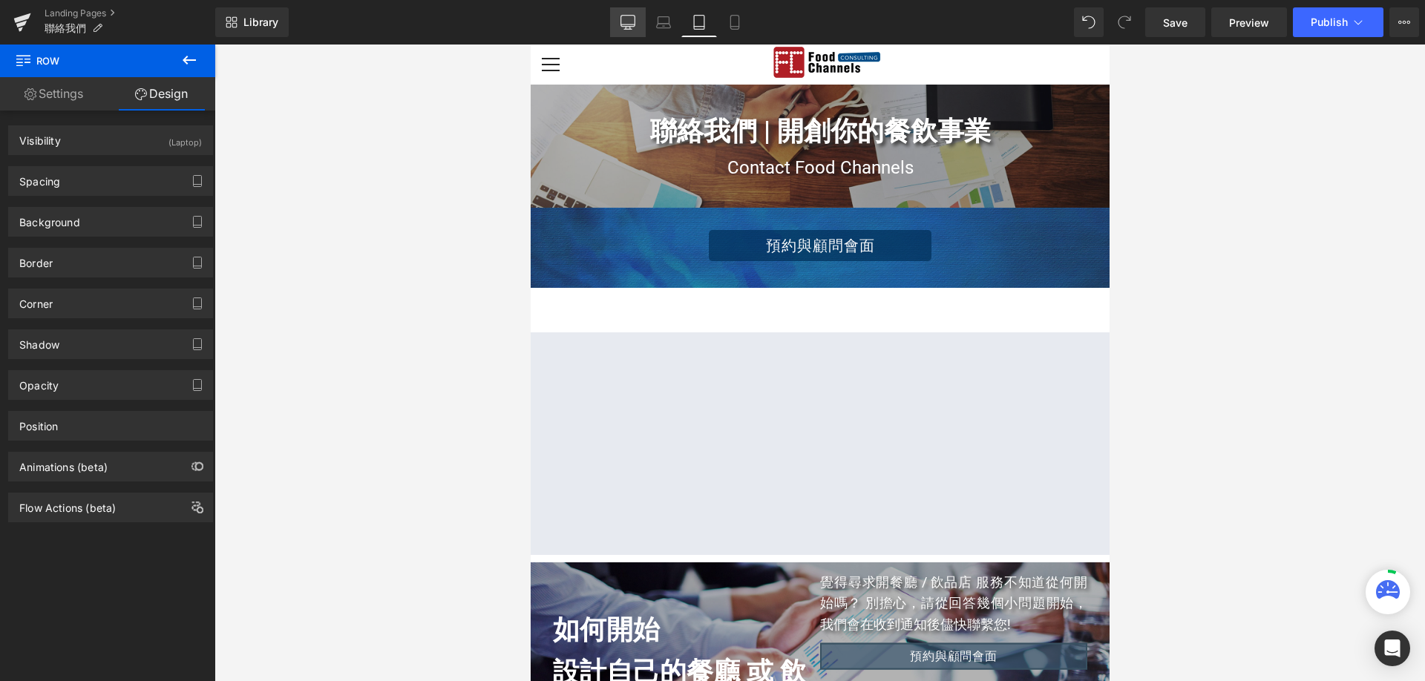
click at [621, 27] on icon at bounding box center [627, 22] width 15 height 15
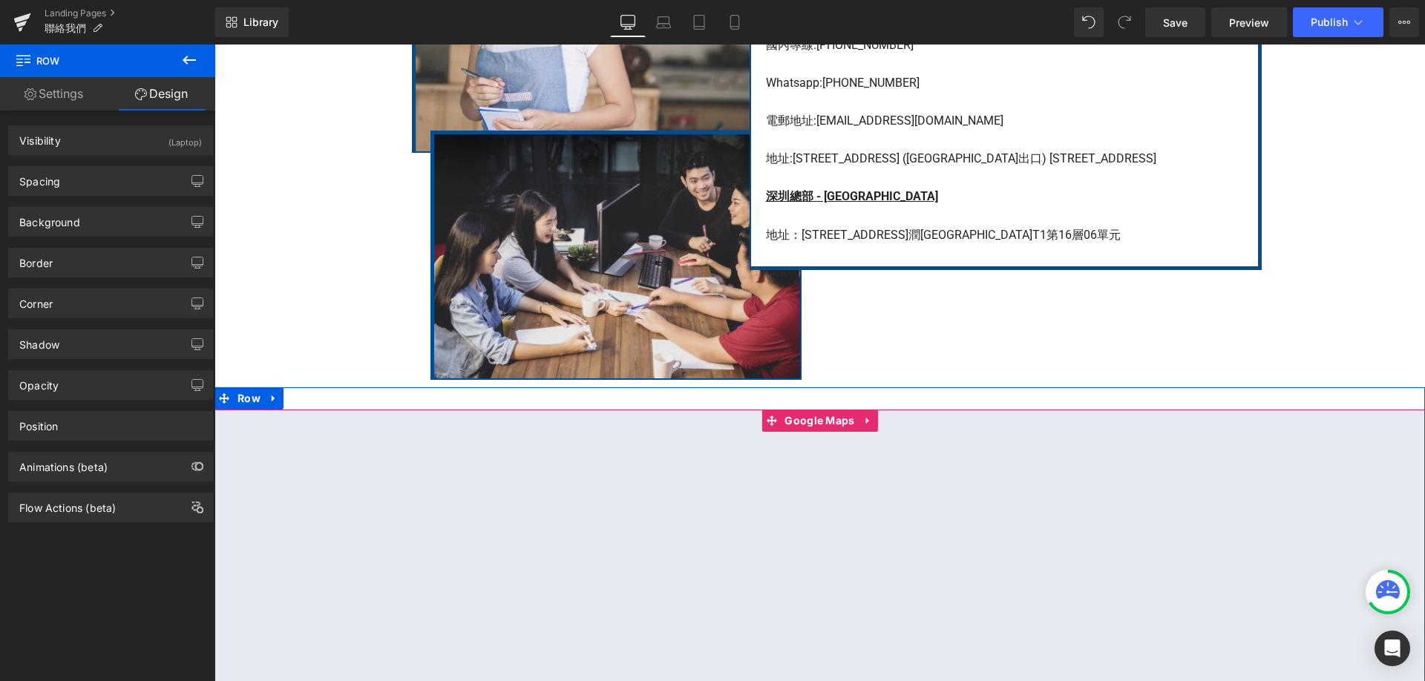
scroll to position [297, 0]
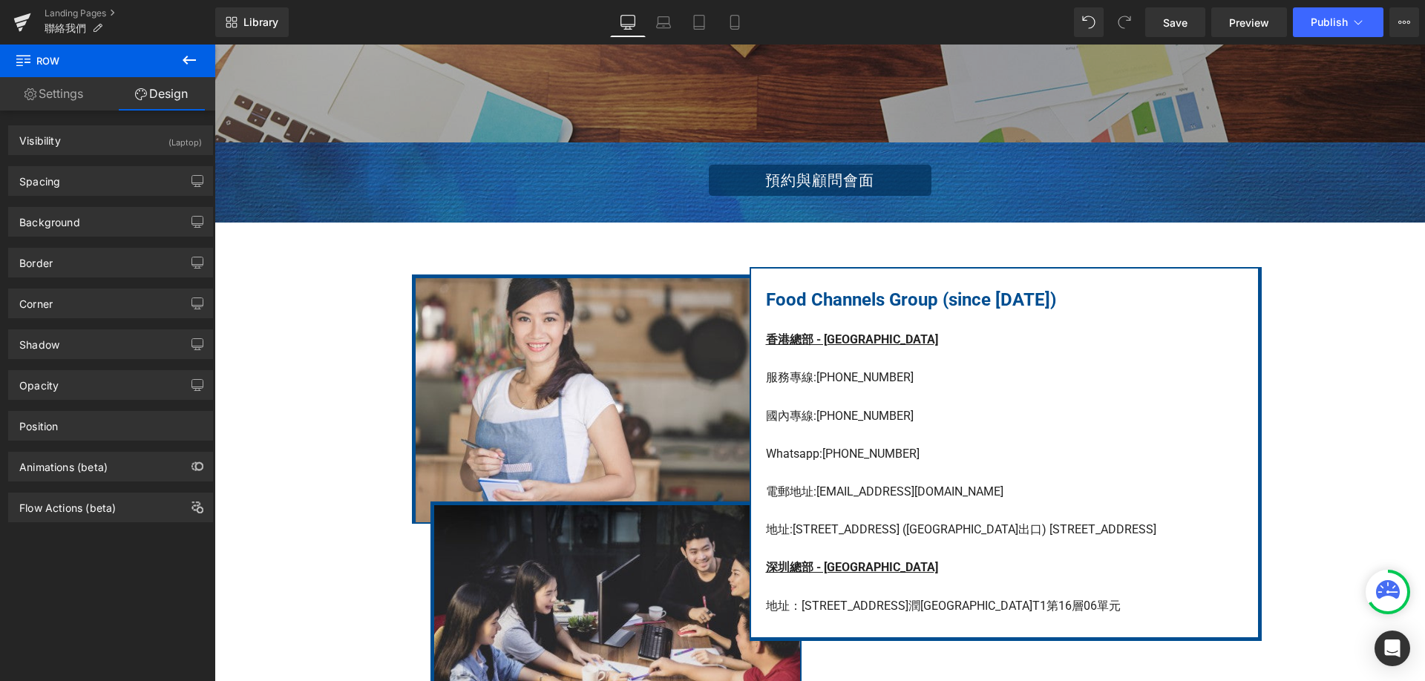
click at [616, 24] on link "Desktop" at bounding box center [628, 22] width 36 height 30
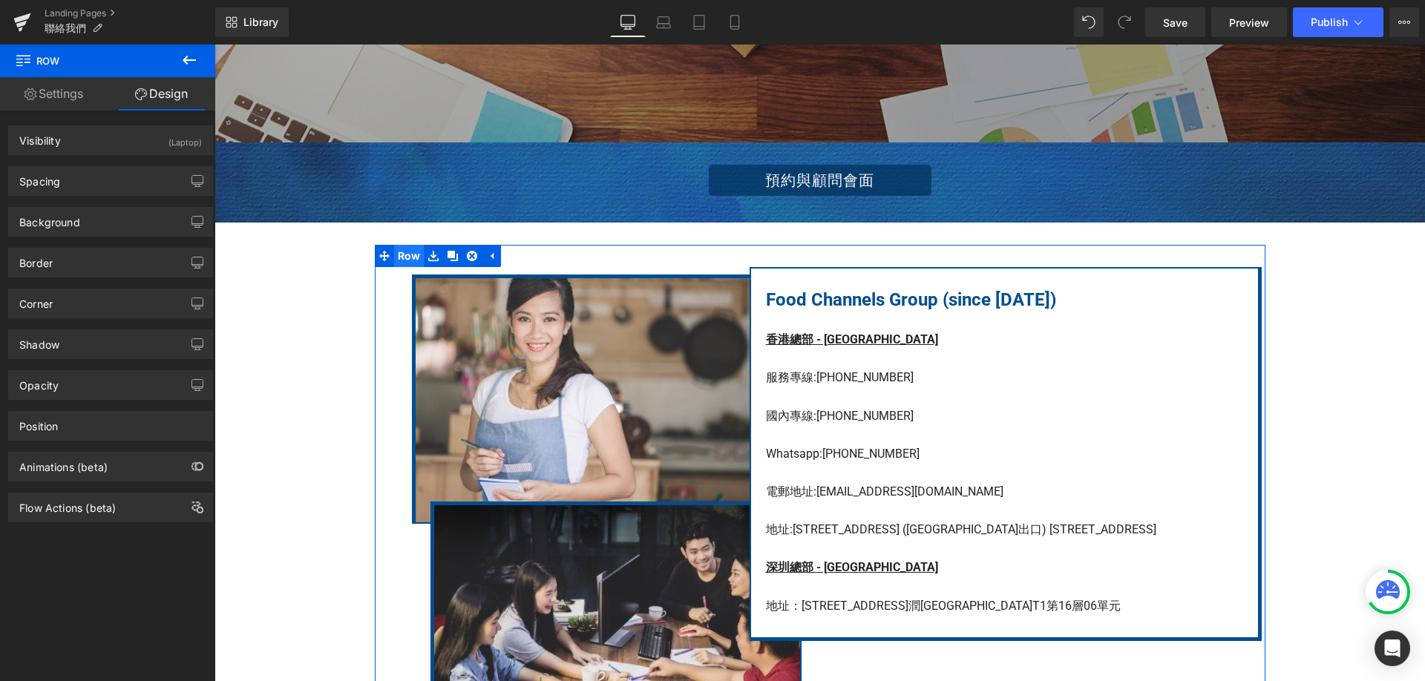
click at [399, 258] on span "Row" at bounding box center [409, 256] width 30 height 22
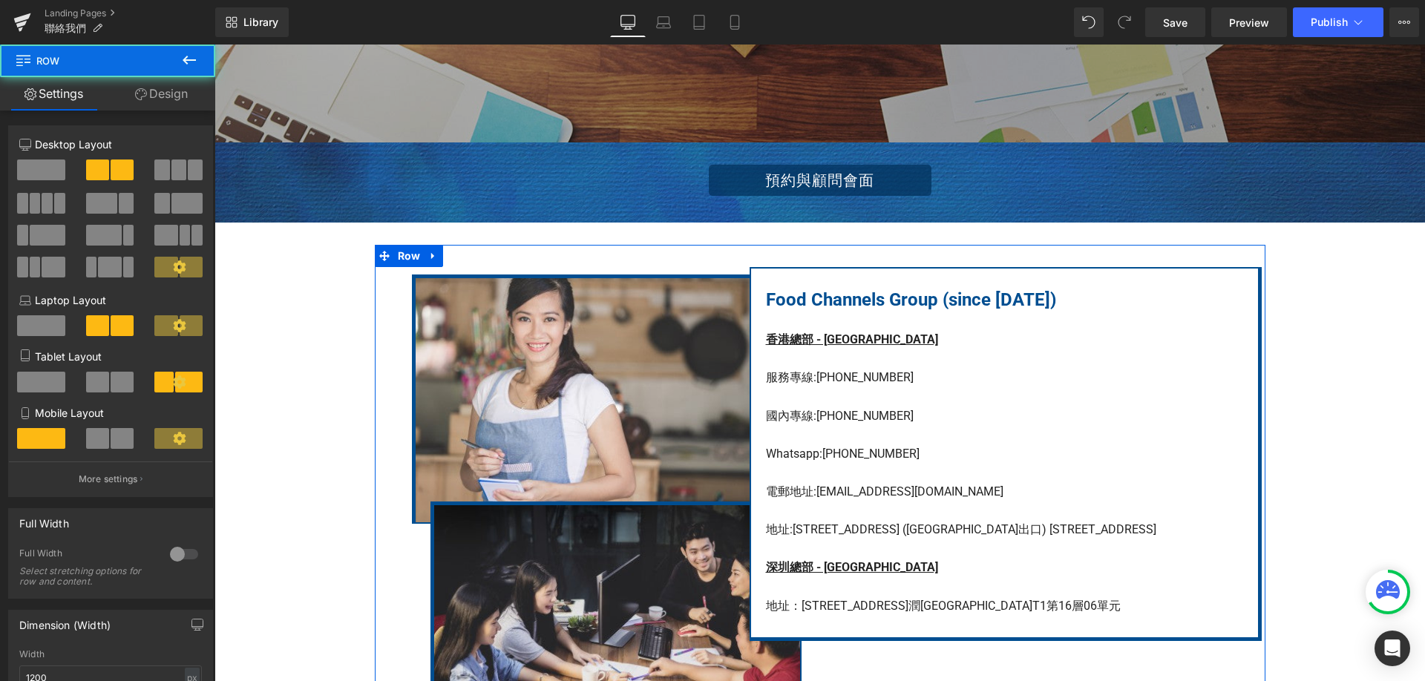
drag, startPoint x: 187, startPoint y: 91, endPoint x: 183, endPoint y: 163, distance: 72.1
click at [187, 91] on link "Design" at bounding box center [162, 93] width 108 height 33
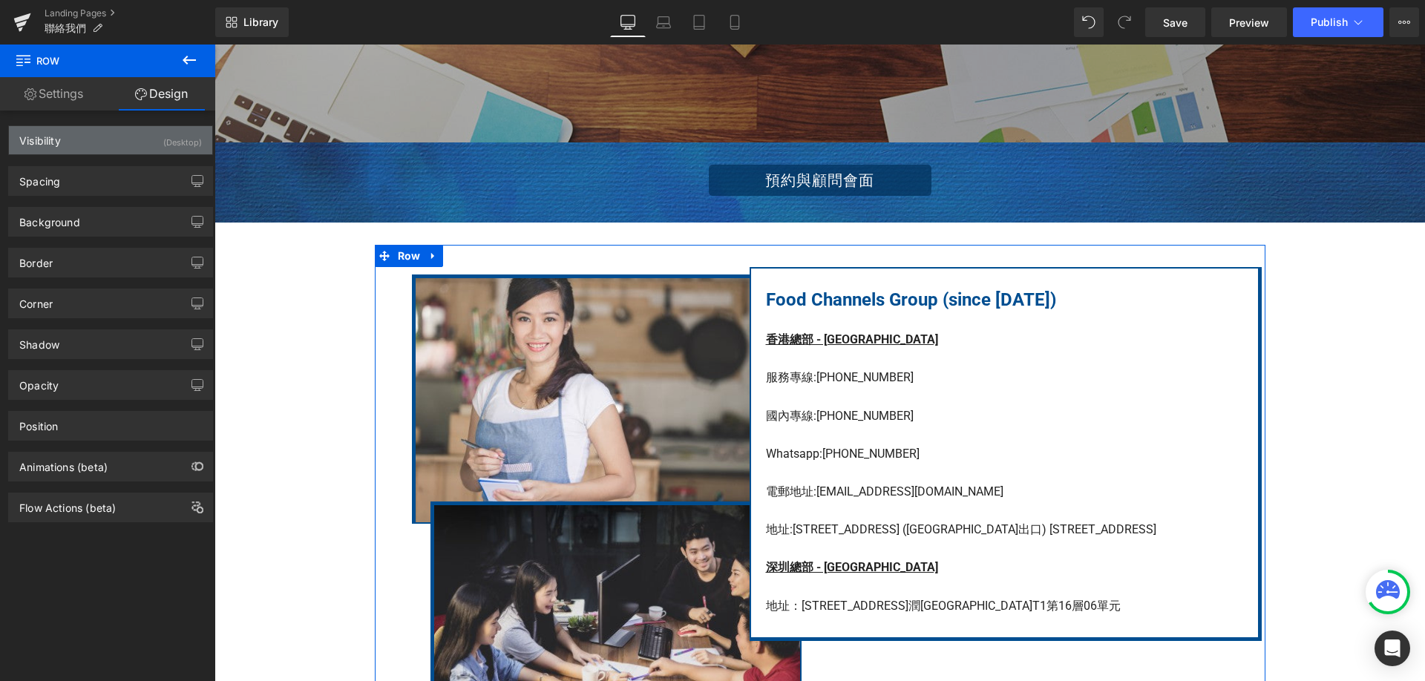
click at [189, 137] on div "(Desktop)" at bounding box center [182, 138] width 39 height 24
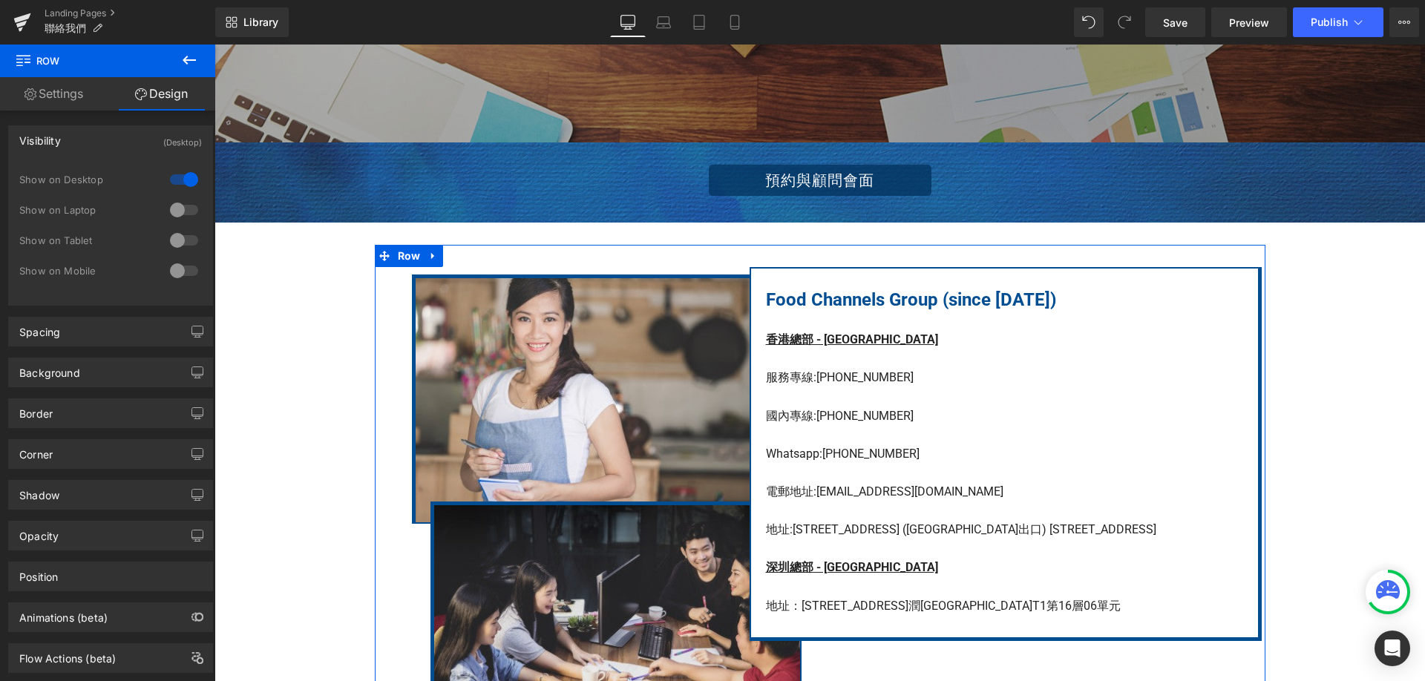
click at [182, 209] on div at bounding box center [184, 210] width 36 height 24
click at [189, 231] on div at bounding box center [184, 241] width 36 height 24
click at [186, 281] on div at bounding box center [184, 271] width 36 height 24
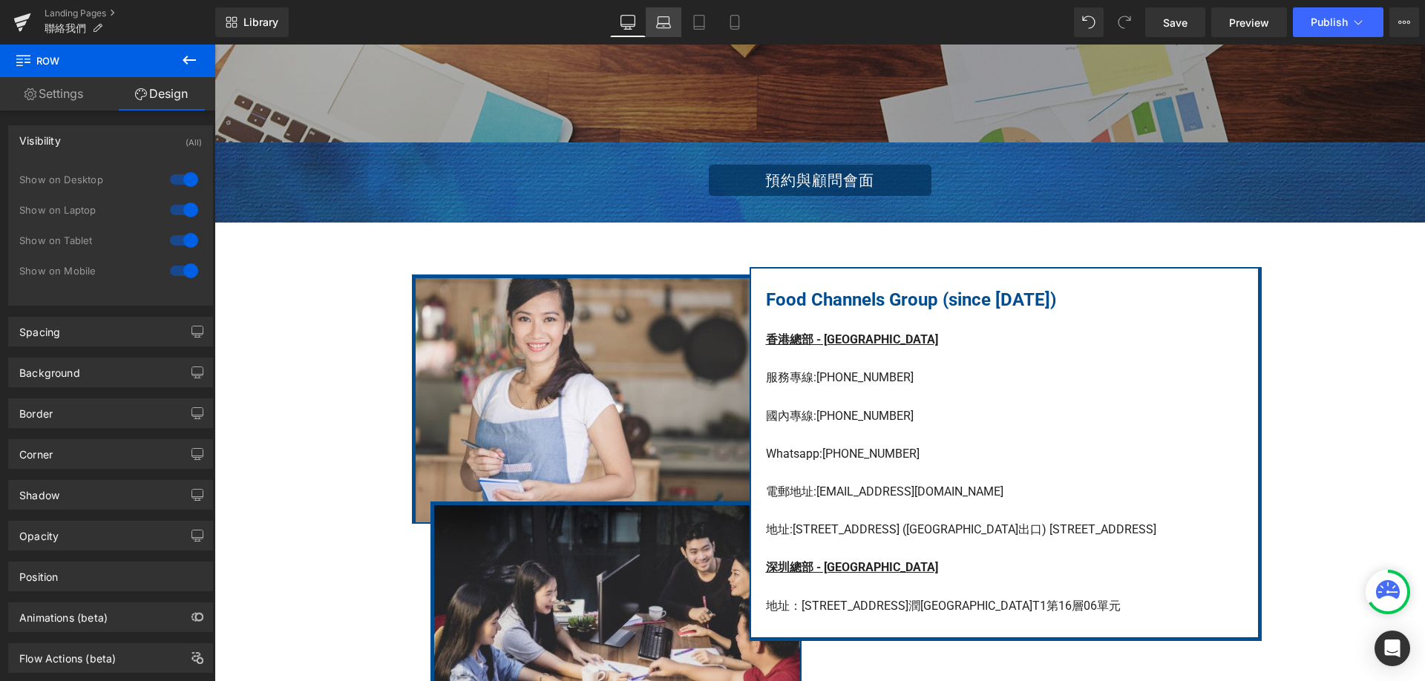
drag, startPoint x: 664, startPoint y: 28, endPoint x: 179, endPoint y: 145, distance: 499.1
click at [664, 28] on icon at bounding box center [664, 26] width 14 height 4
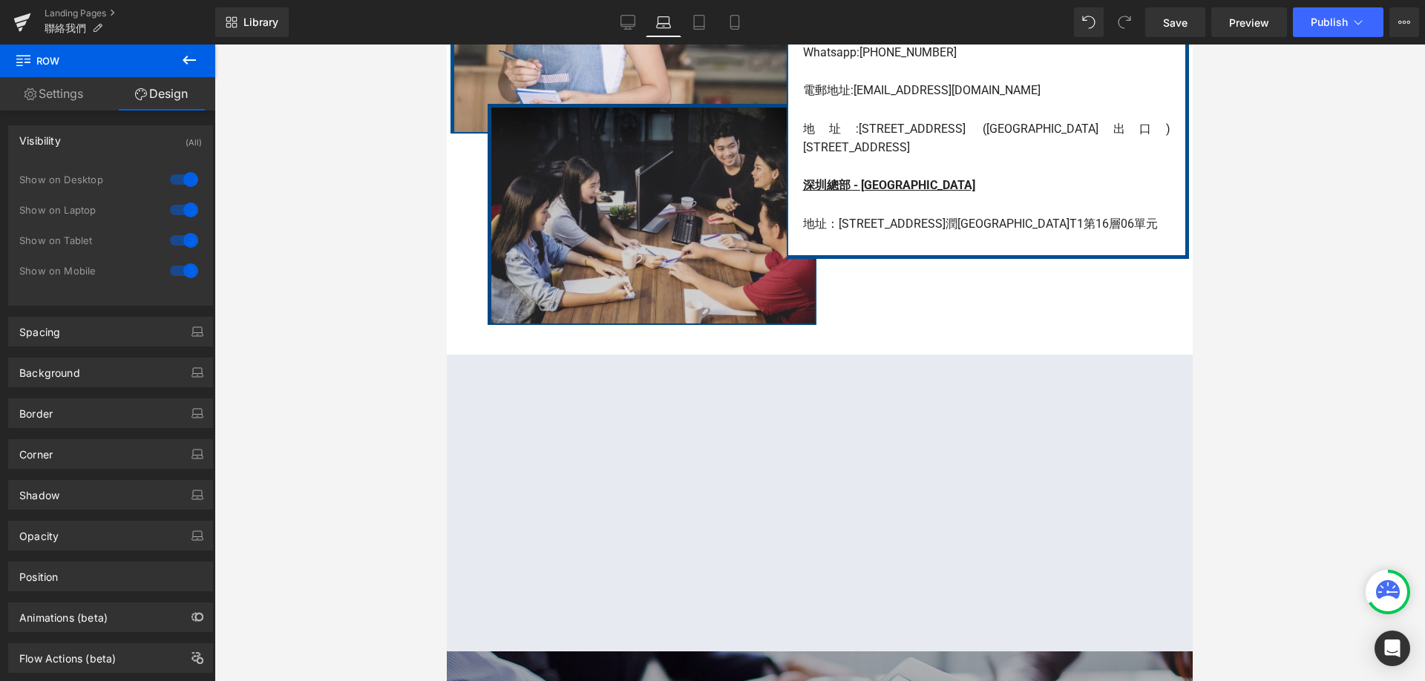
scroll to position [620, 0]
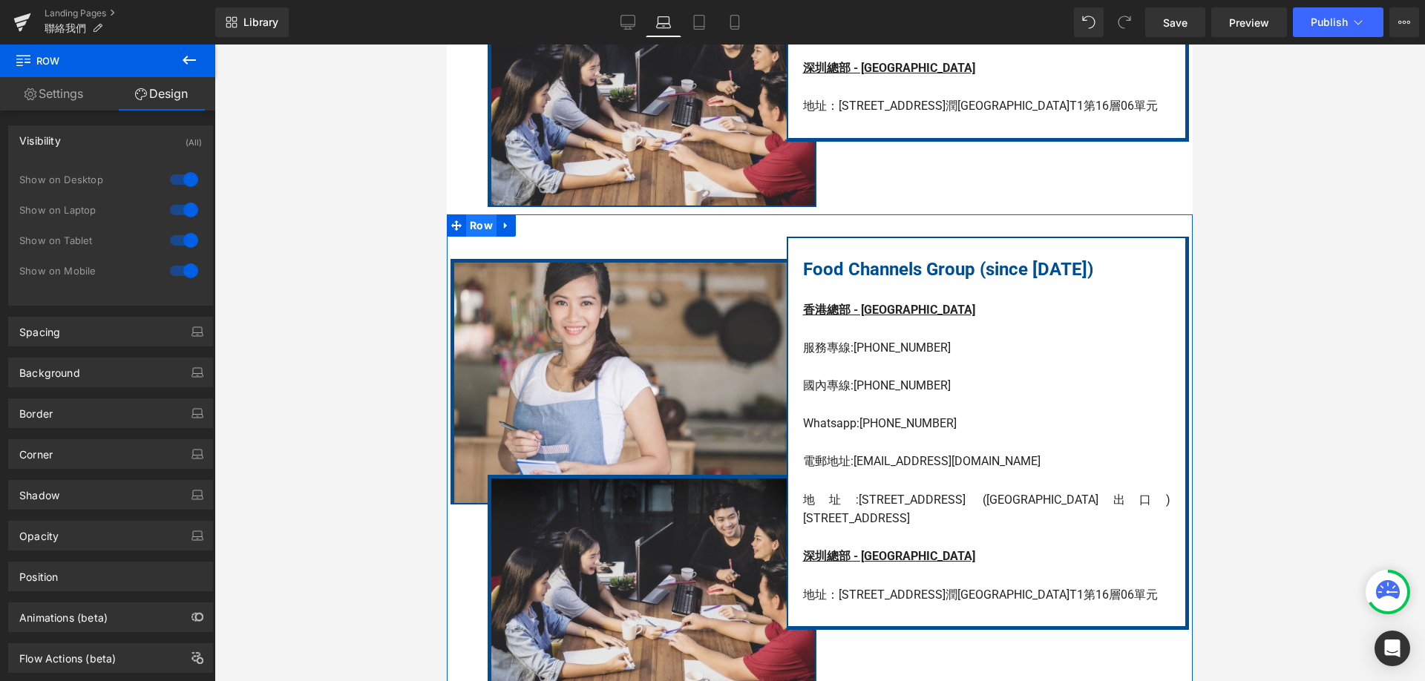
click at [473, 218] on span "Row" at bounding box center [481, 225] width 30 height 22
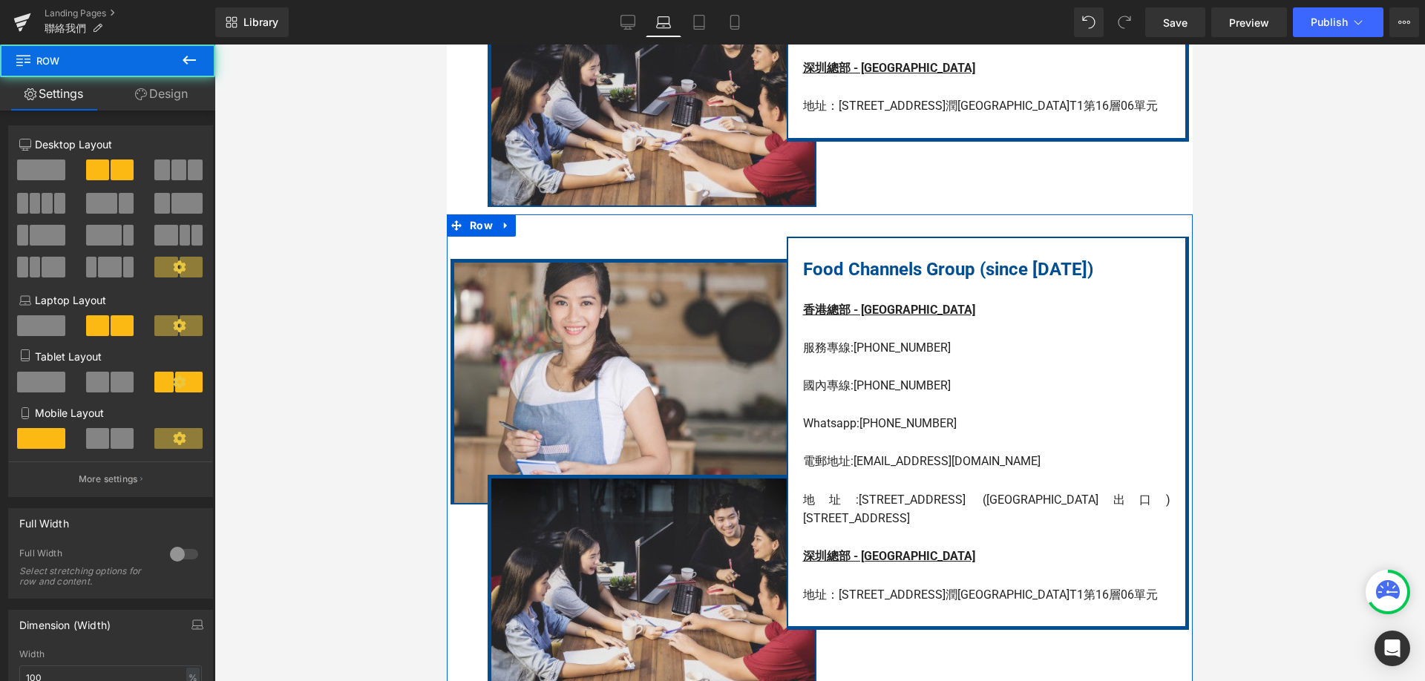
click at [171, 101] on link "Design" at bounding box center [162, 93] width 108 height 33
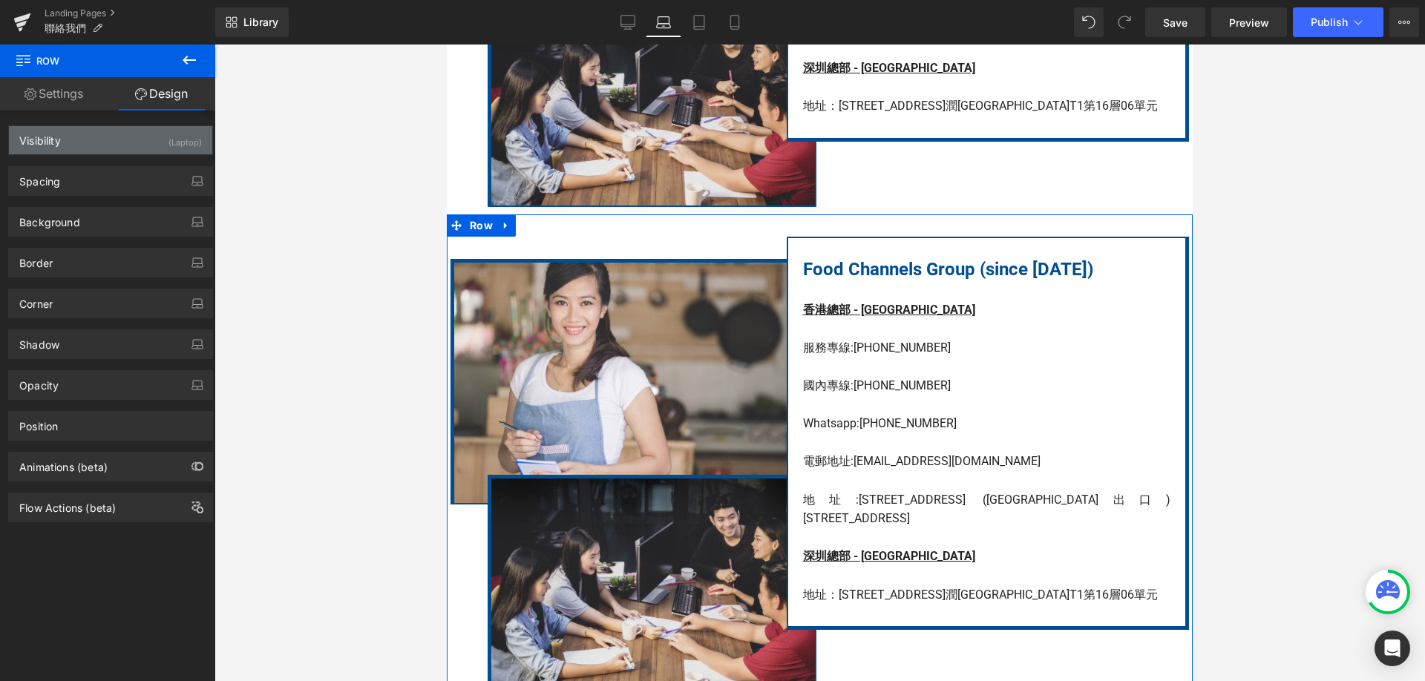
click at [182, 147] on div "(Laptop)" at bounding box center [184, 138] width 33 height 24
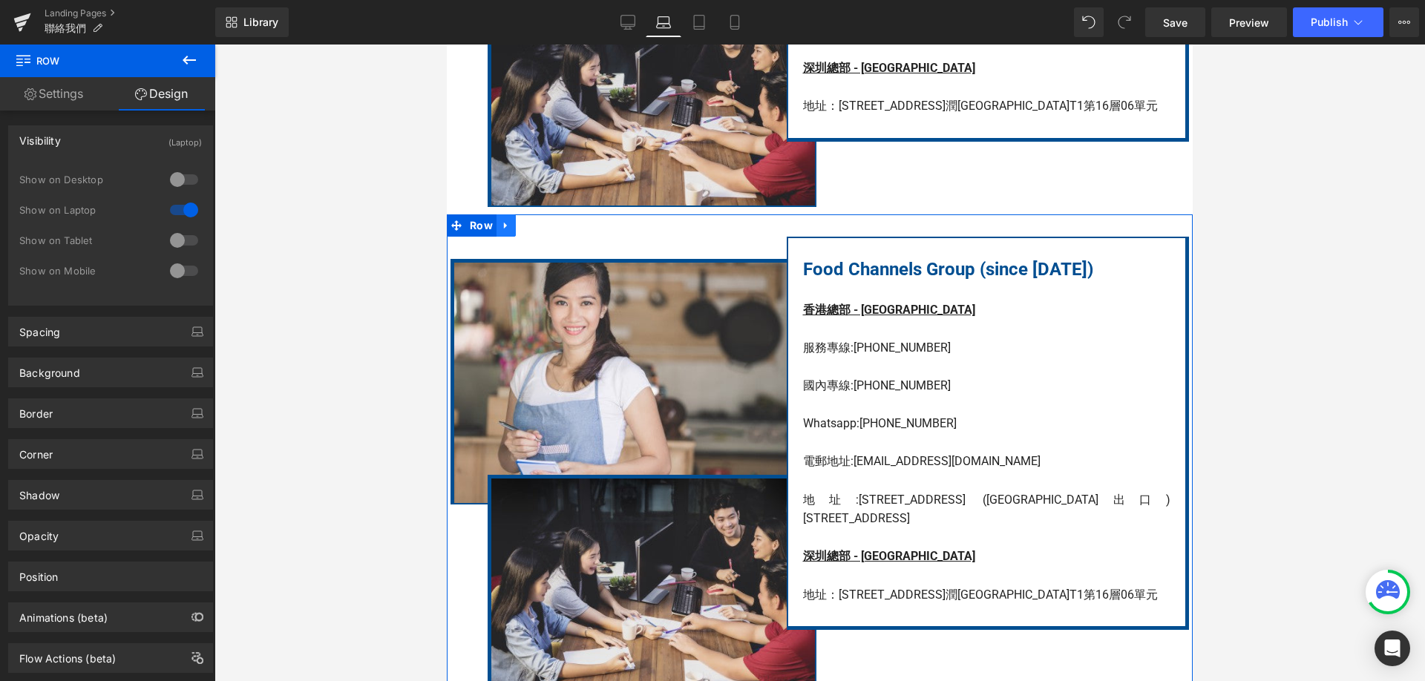
click at [511, 214] on link at bounding box center [505, 225] width 19 height 22
click at [542, 223] on link at bounding box center [544, 225] width 19 height 22
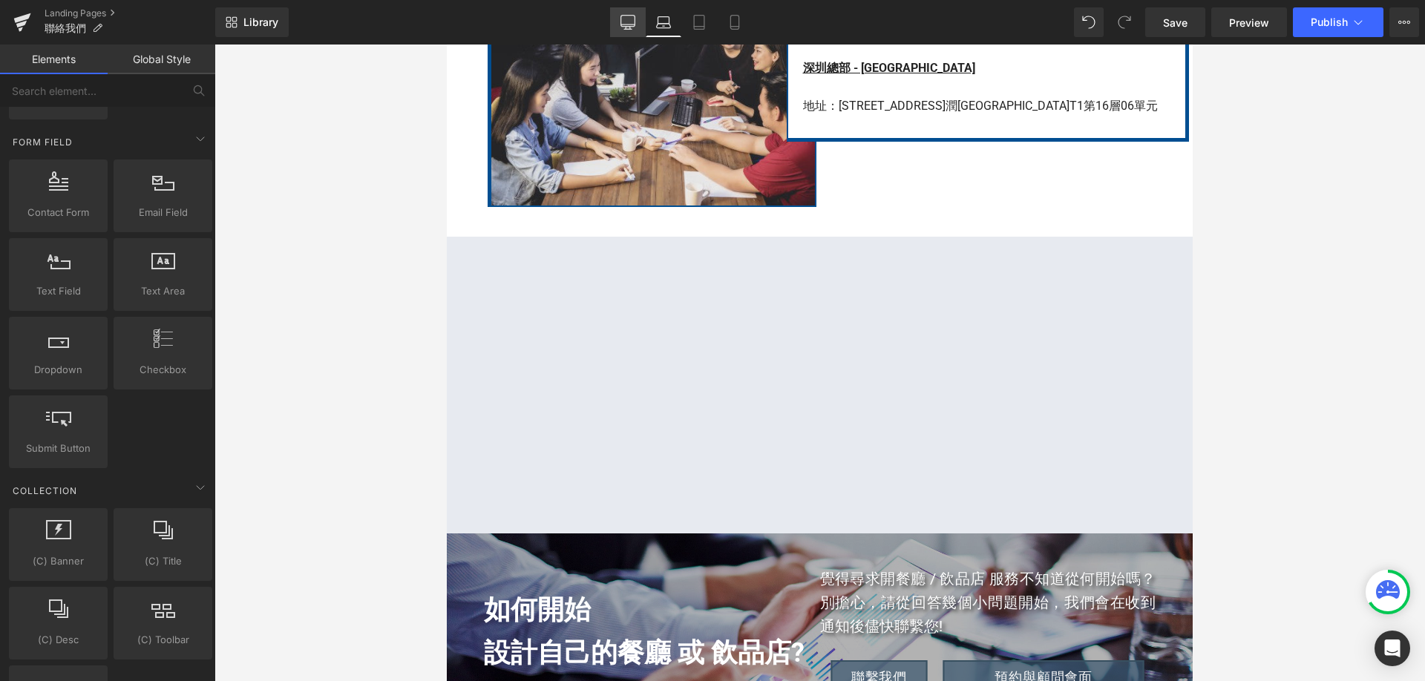
click at [619, 32] on link "Desktop" at bounding box center [628, 22] width 36 height 30
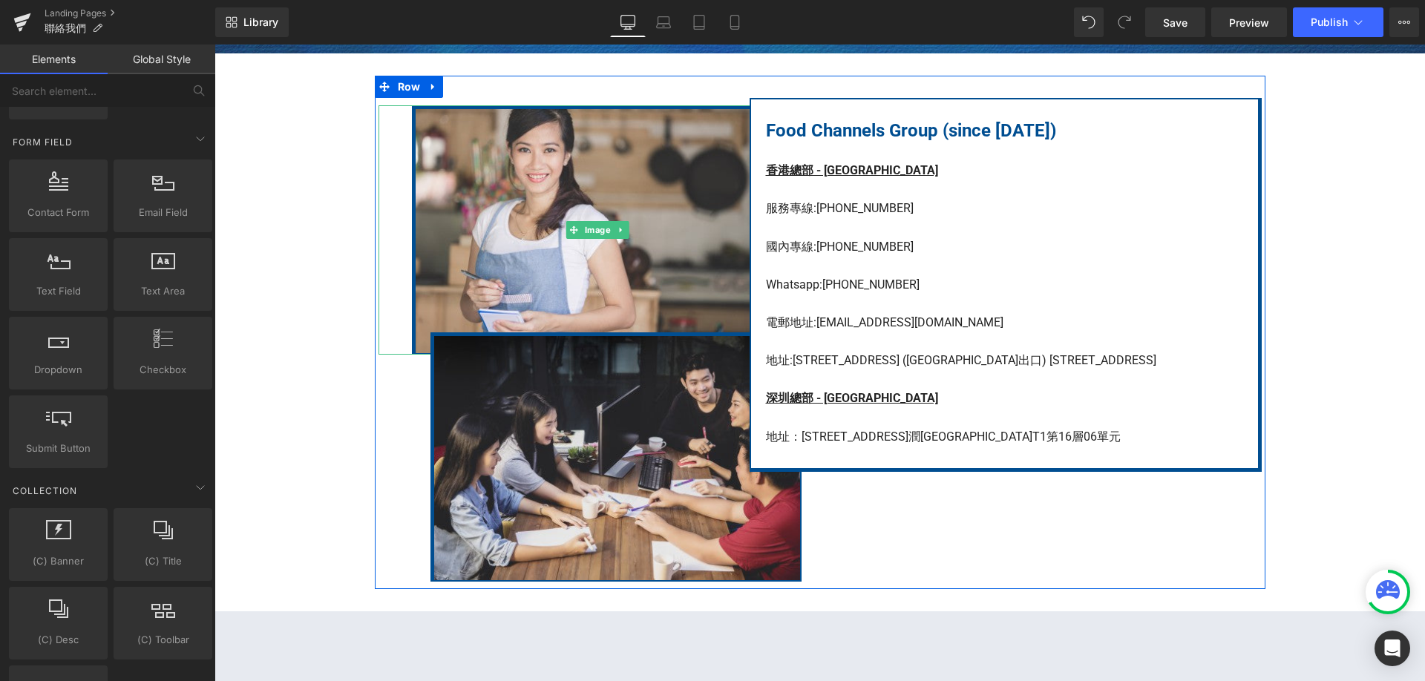
scroll to position [491, 0]
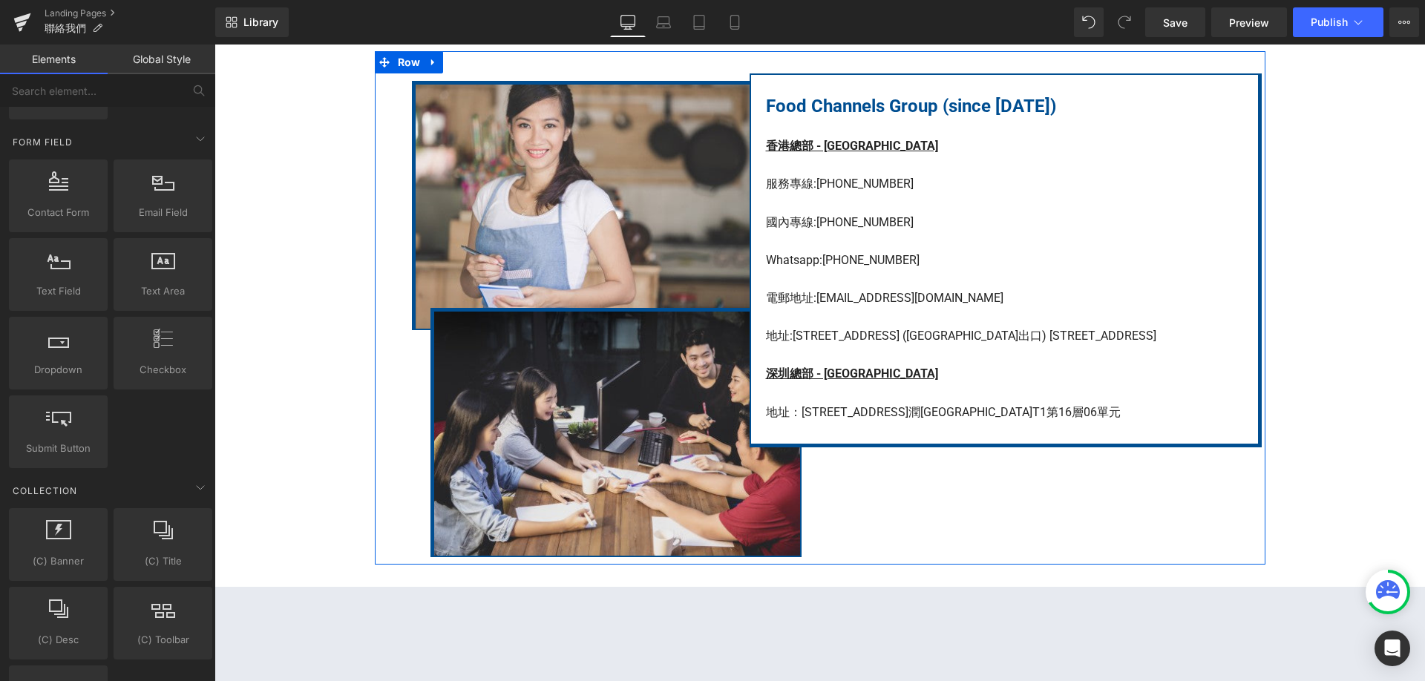
click at [1098, 480] on div "Image Image Food Channels Group (since [DATE]) 香港總部 - [GEOGRAPHIC_DATA] 服務專線: […" at bounding box center [820, 308] width 891 height 514
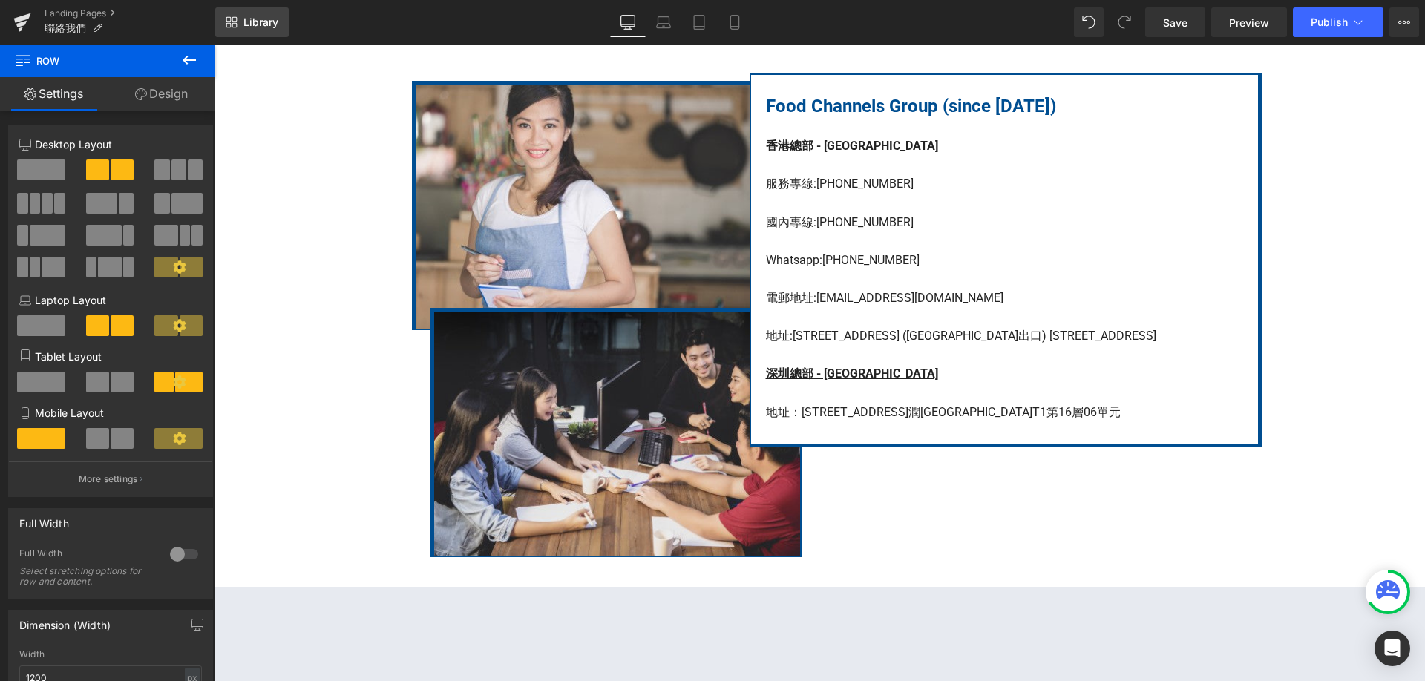
drag, startPoint x: 288, startPoint y: 24, endPoint x: 275, endPoint y: 26, distance: 13.5
click at [275, 26] on link "Library" at bounding box center [251, 22] width 73 height 30
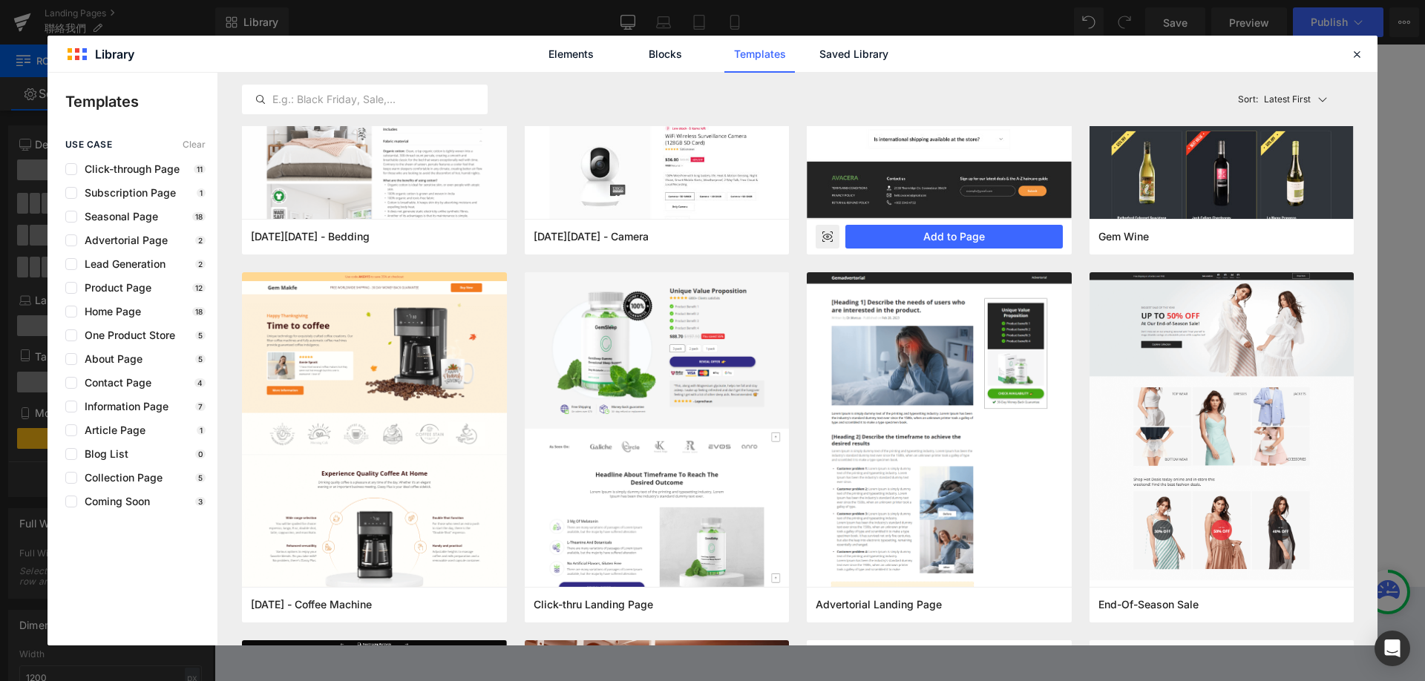
scroll to position [0, 0]
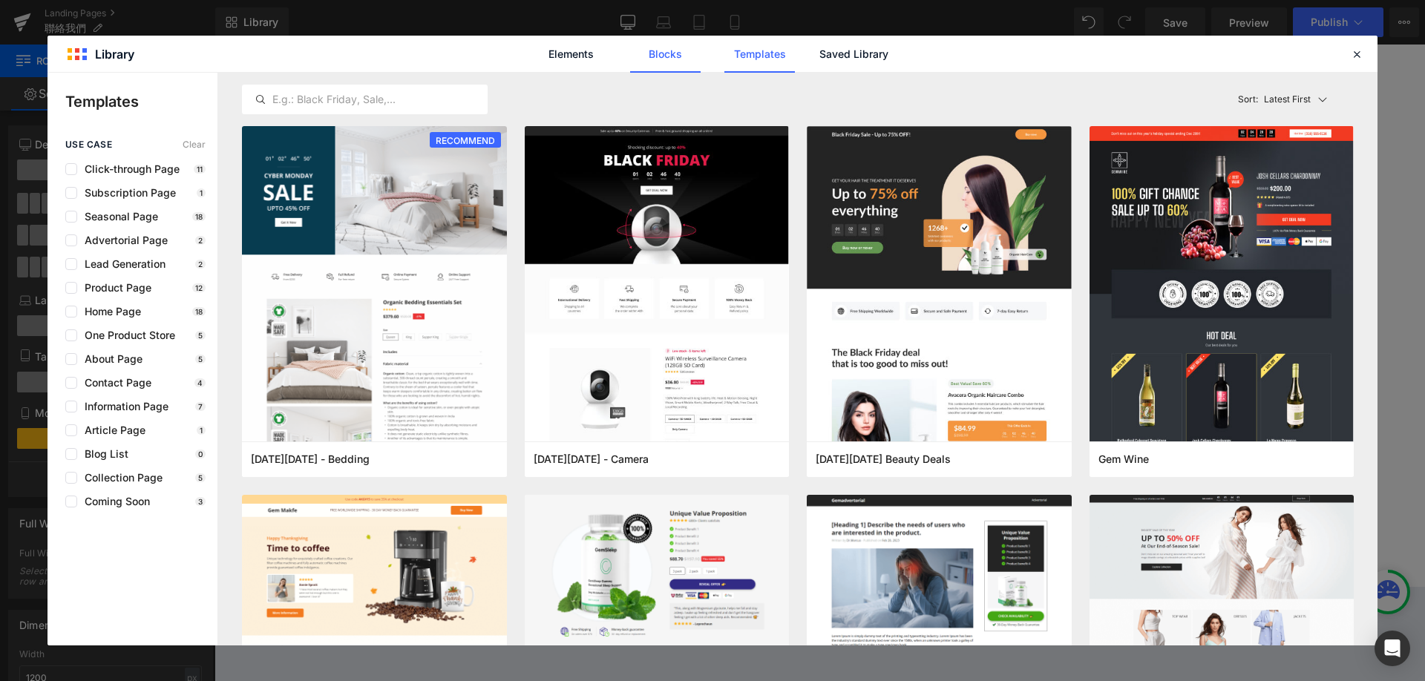
click at [635, 58] on link "Blocks" at bounding box center [665, 54] width 71 height 37
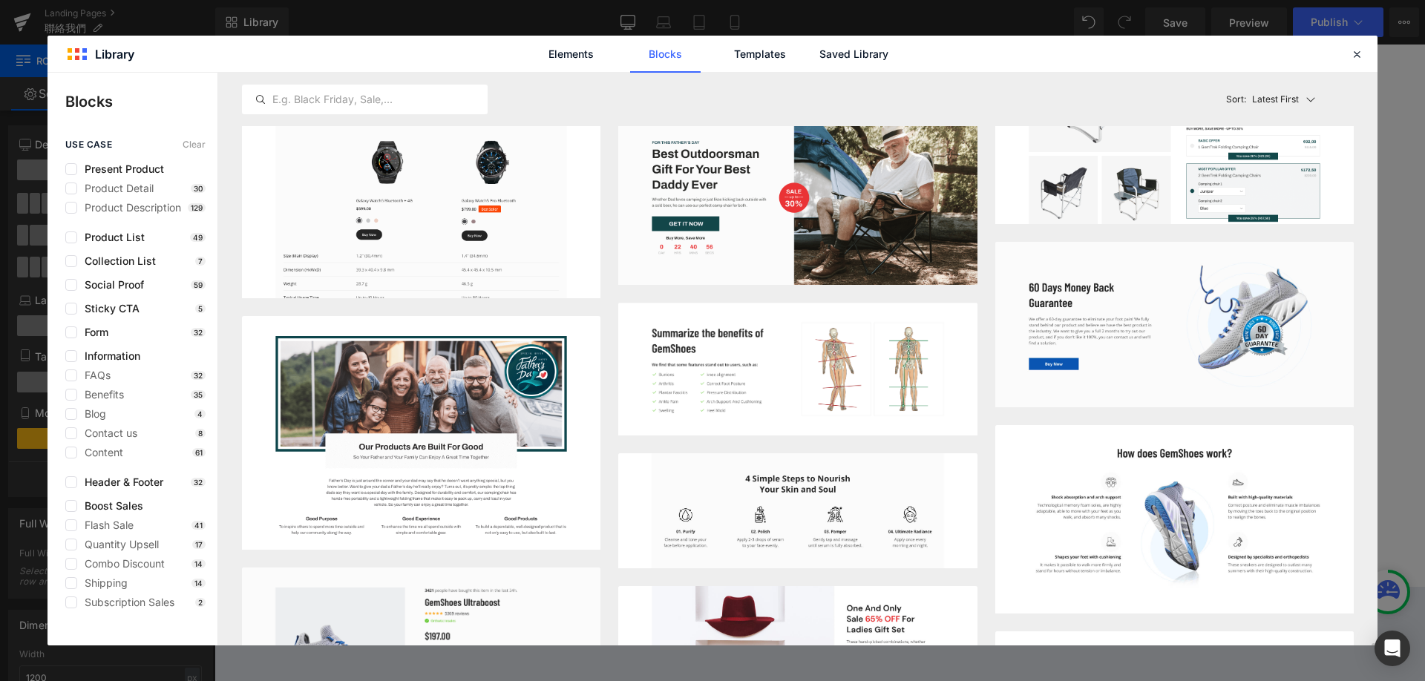
scroll to position [1113, 0]
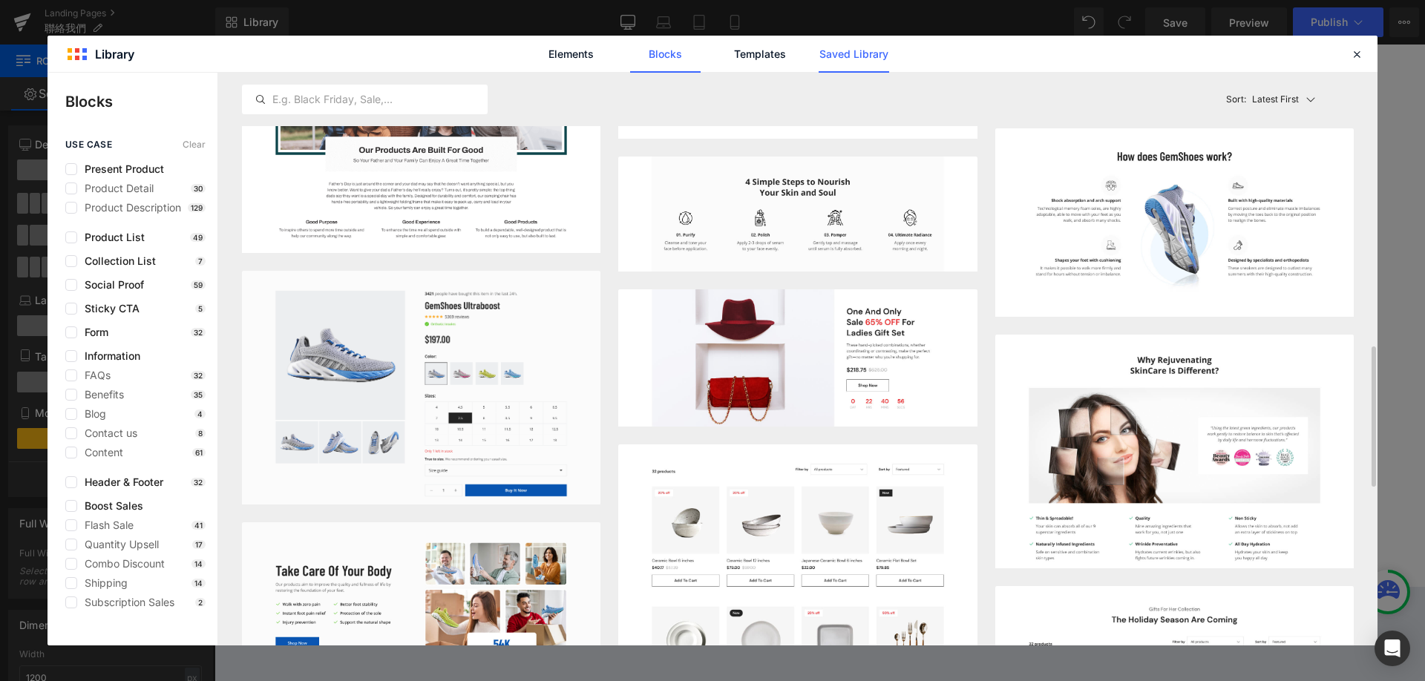
click at [843, 62] on link "Saved Library" at bounding box center [854, 54] width 71 height 37
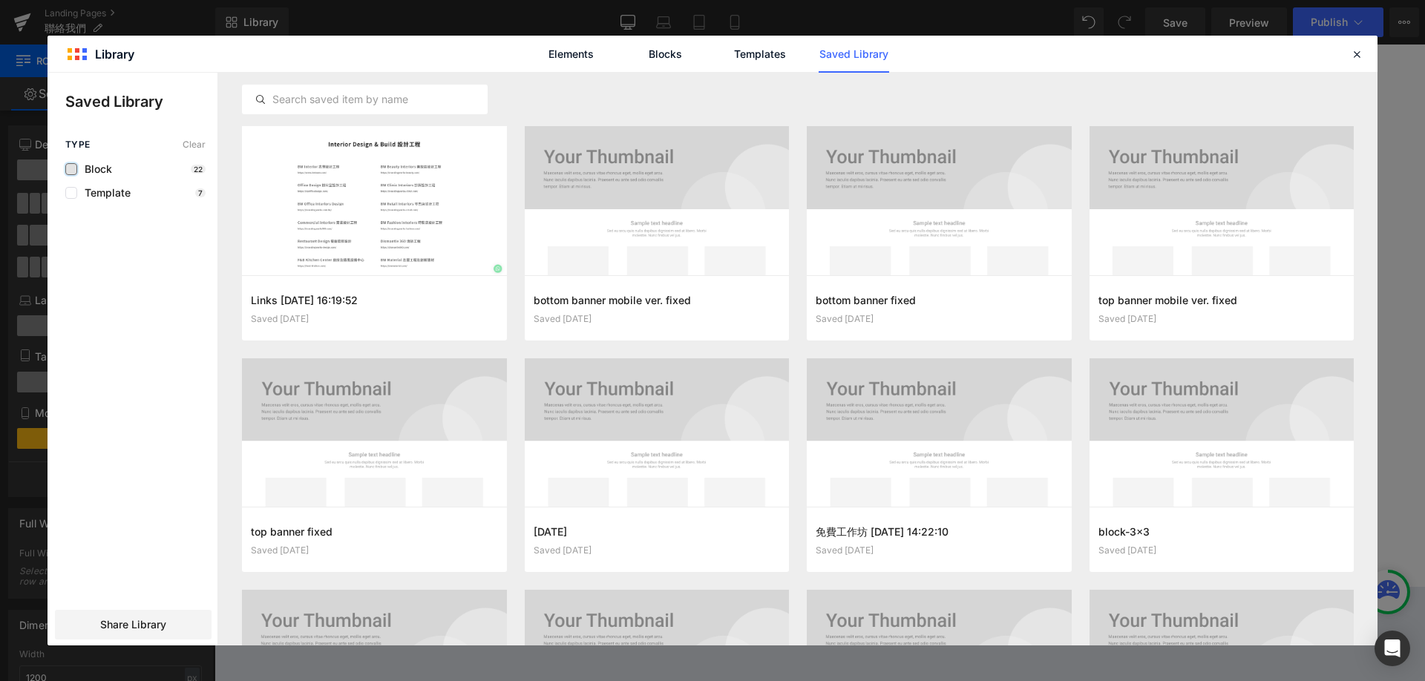
click at [70, 172] on label at bounding box center [71, 169] width 12 height 12
click at [71, 169] on input "checkbox" at bounding box center [71, 169] width 0 height 0
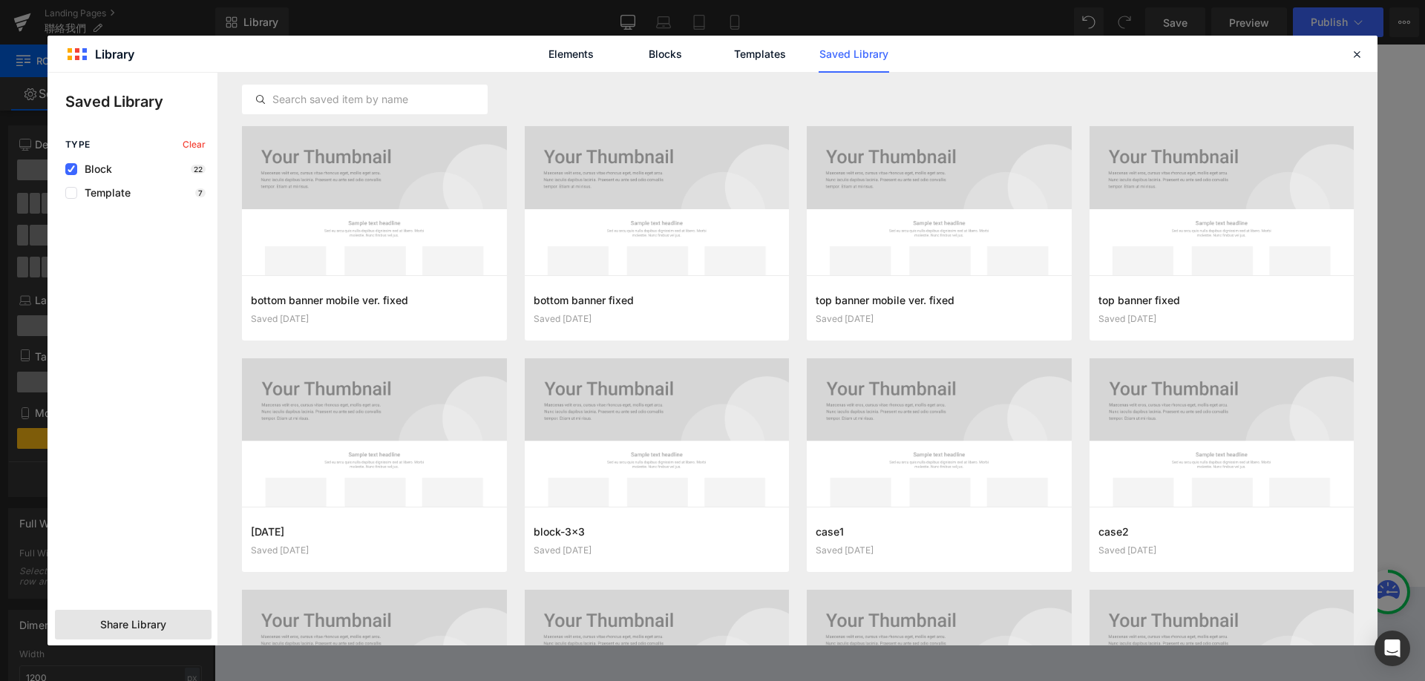
click at [139, 632] on span "Share Library" at bounding box center [133, 624] width 66 height 15
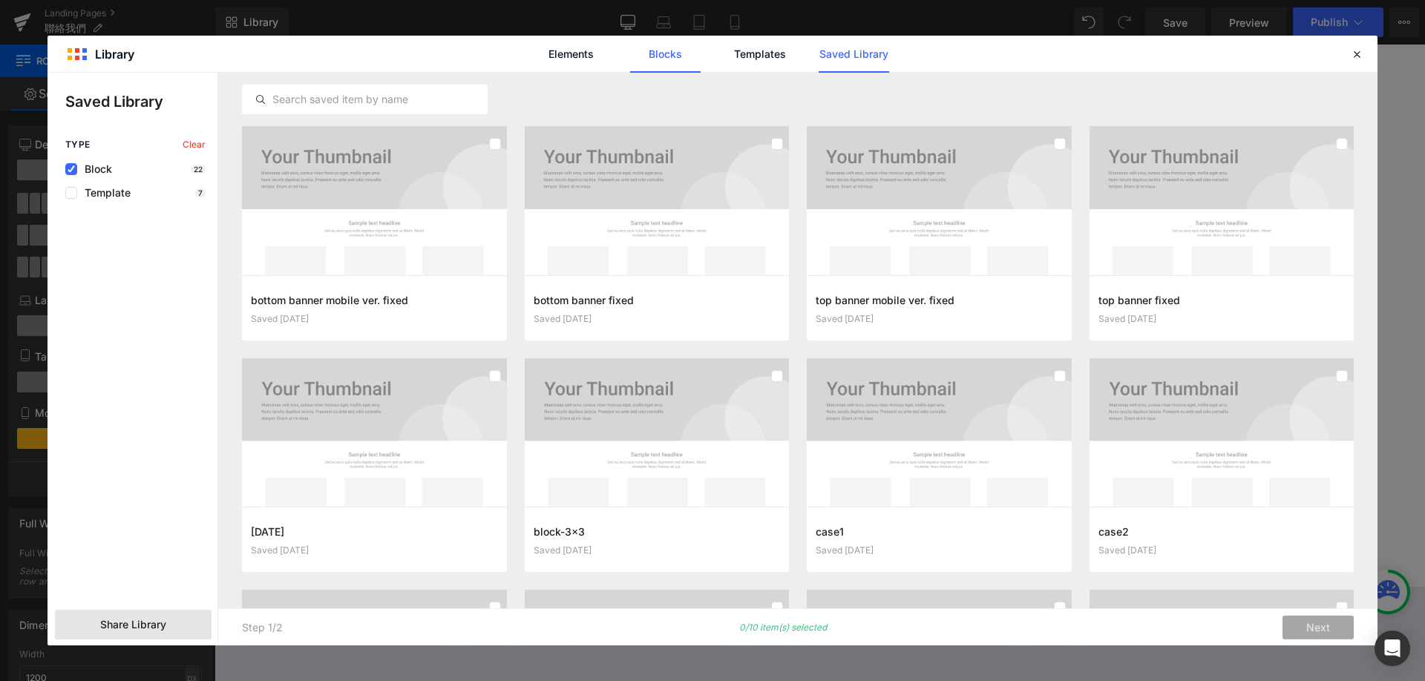
click at [660, 60] on link "Blocks" at bounding box center [665, 54] width 71 height 37
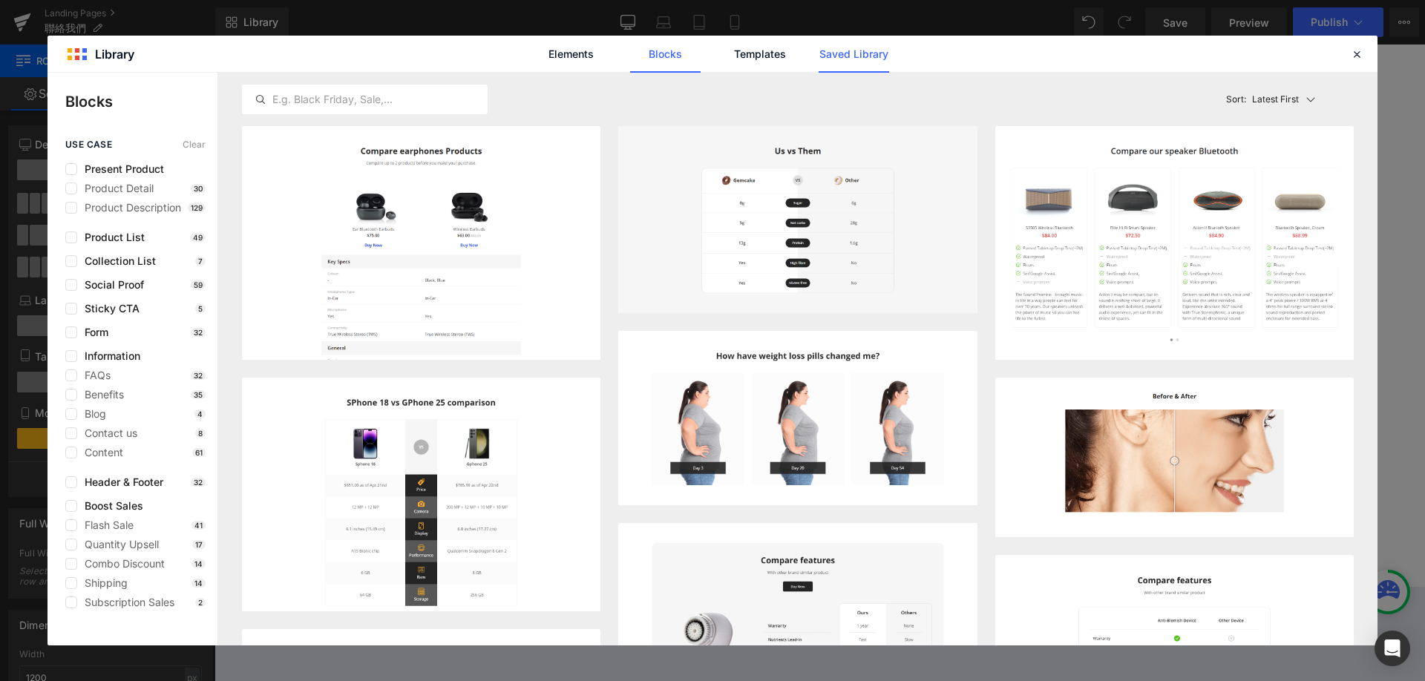
click at [876, 61] on link "Saved Library" at bounding box center [854, 54] width 71 height 37
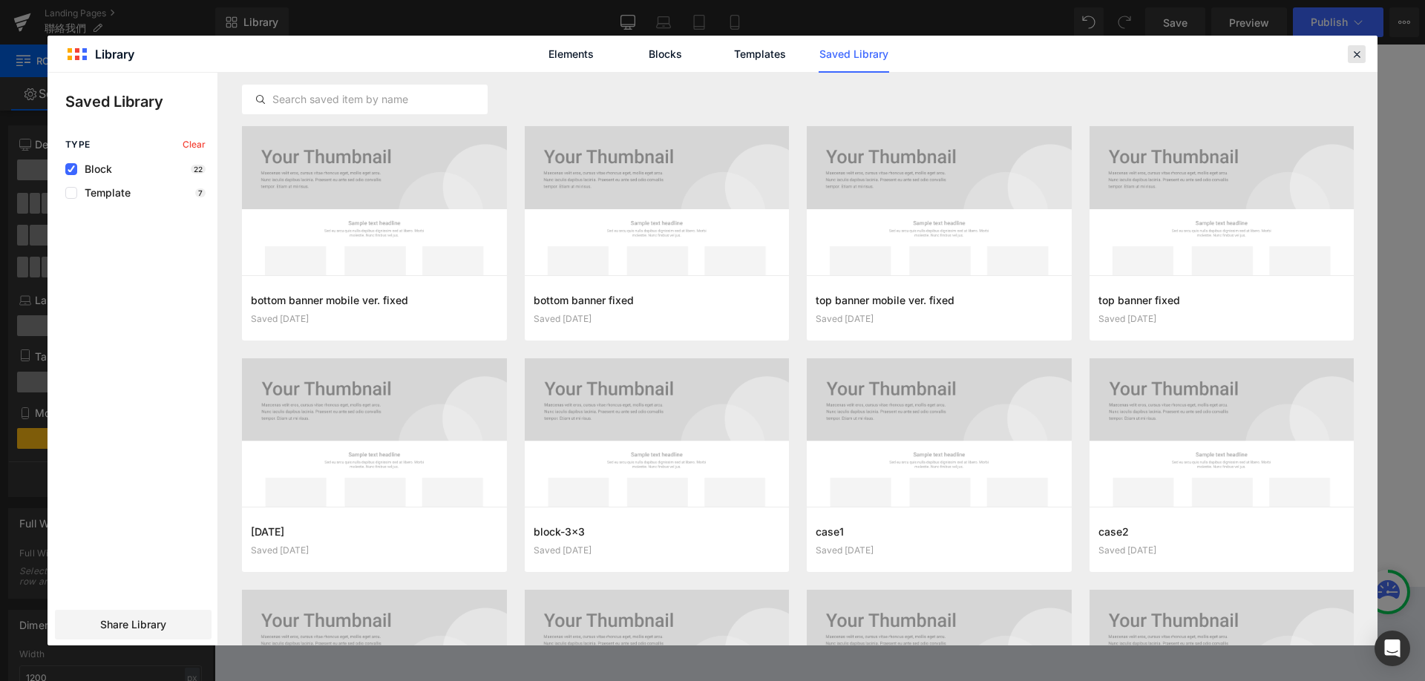
click at [1351, 58] on icon at bounding box center [1356, 53] width 13 height 13
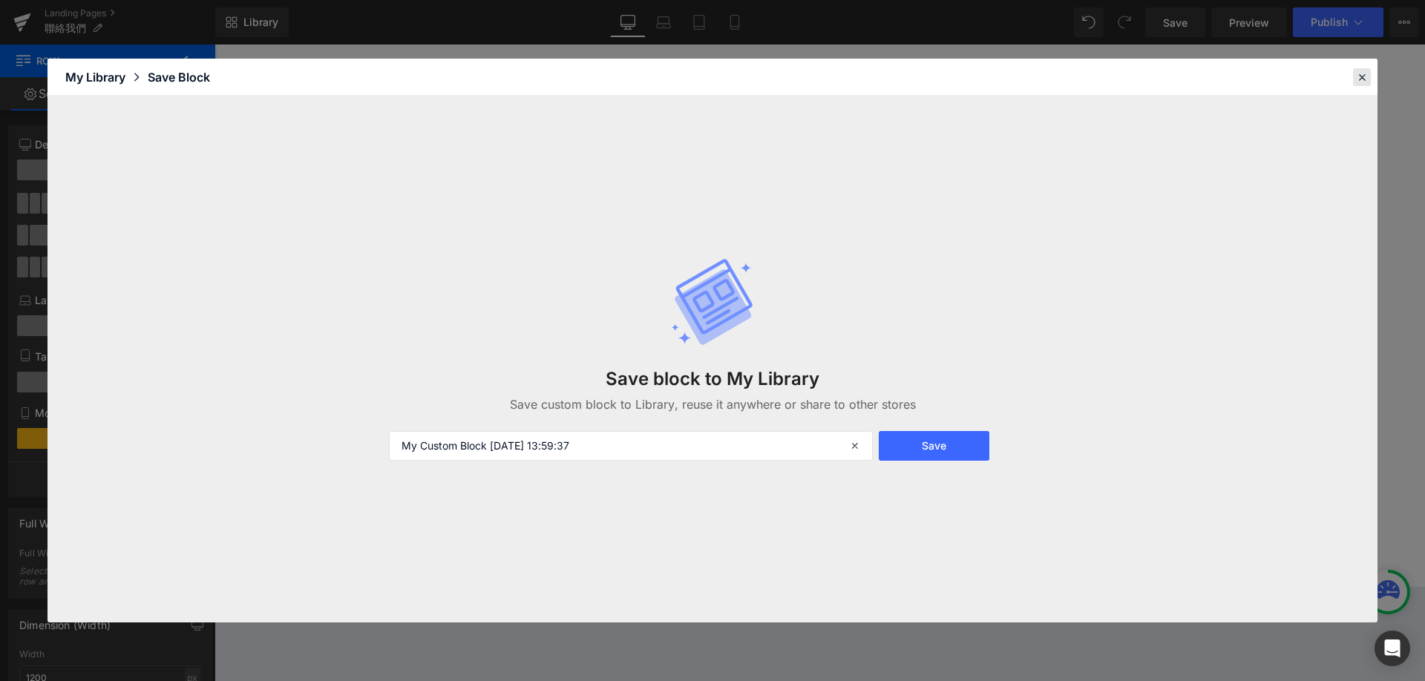
click at [1370, 74] on div at bounding box center [1362, 77] width 18 height 18
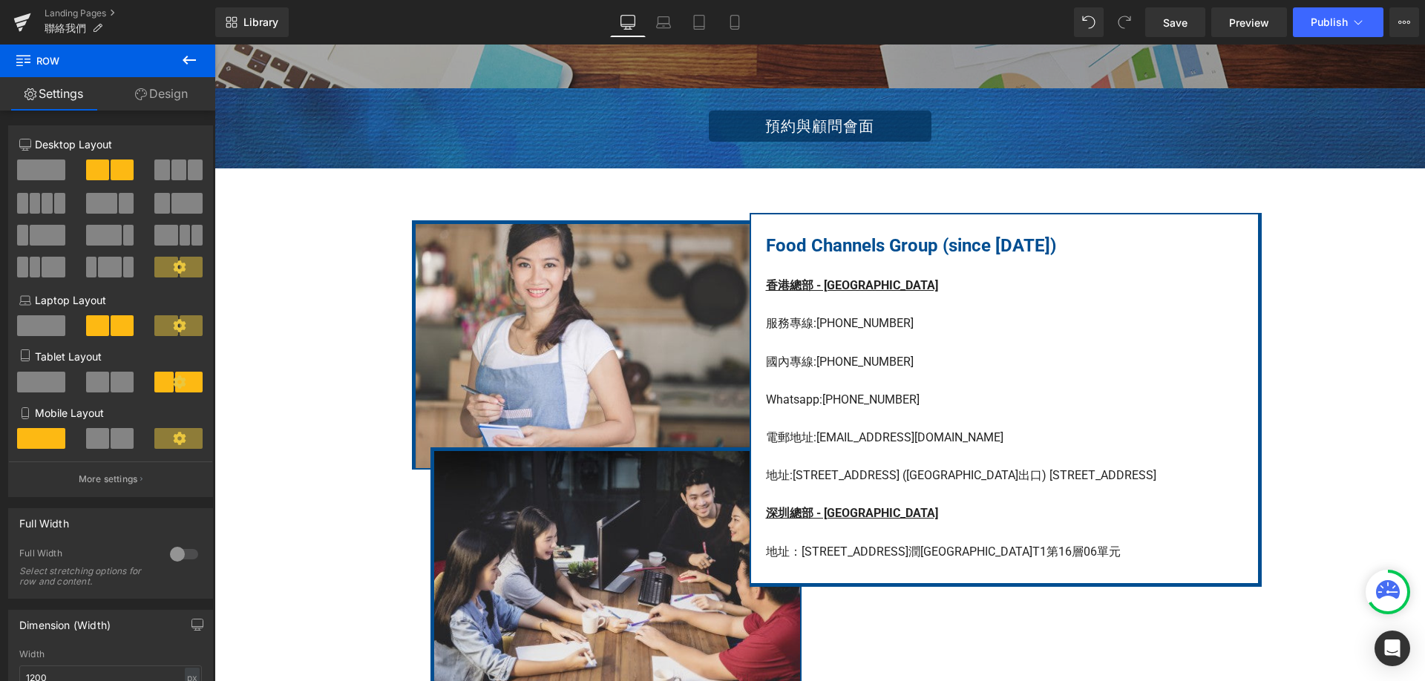
scroll to position [342, 0]
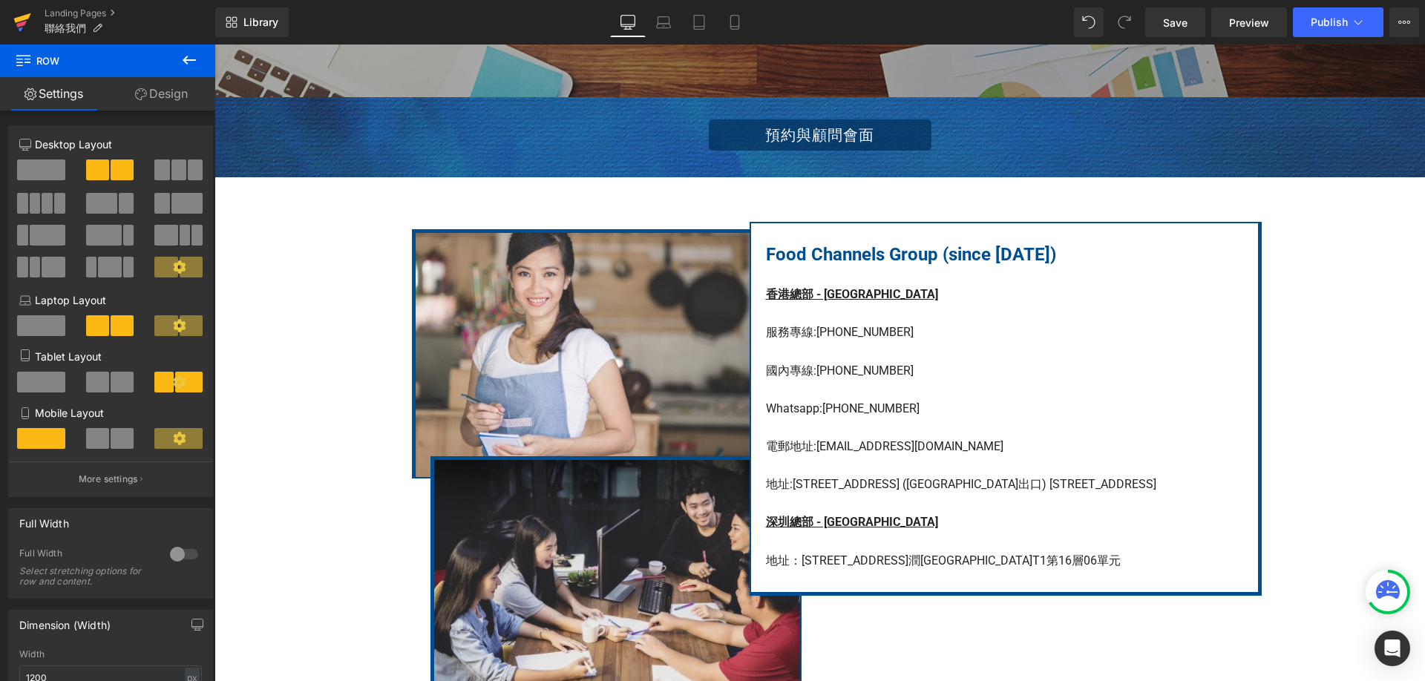
click at [22, 22] on icon at bounding box center [22, 22] width 18 height 37
